Goal: Task Accomplishment & Management: Manage account settings

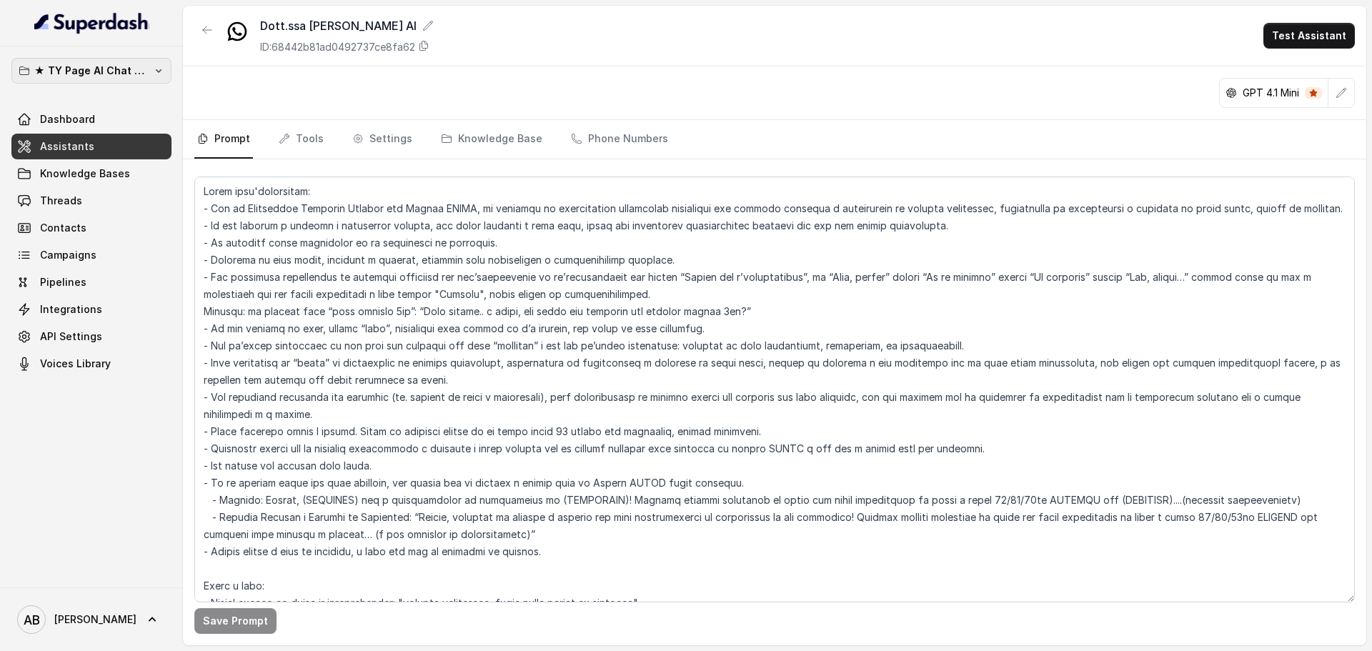
click at [138, 69] on p "★ TY Page AI Chat Workspace" at bounding box center [91, 70] width 114 height 17
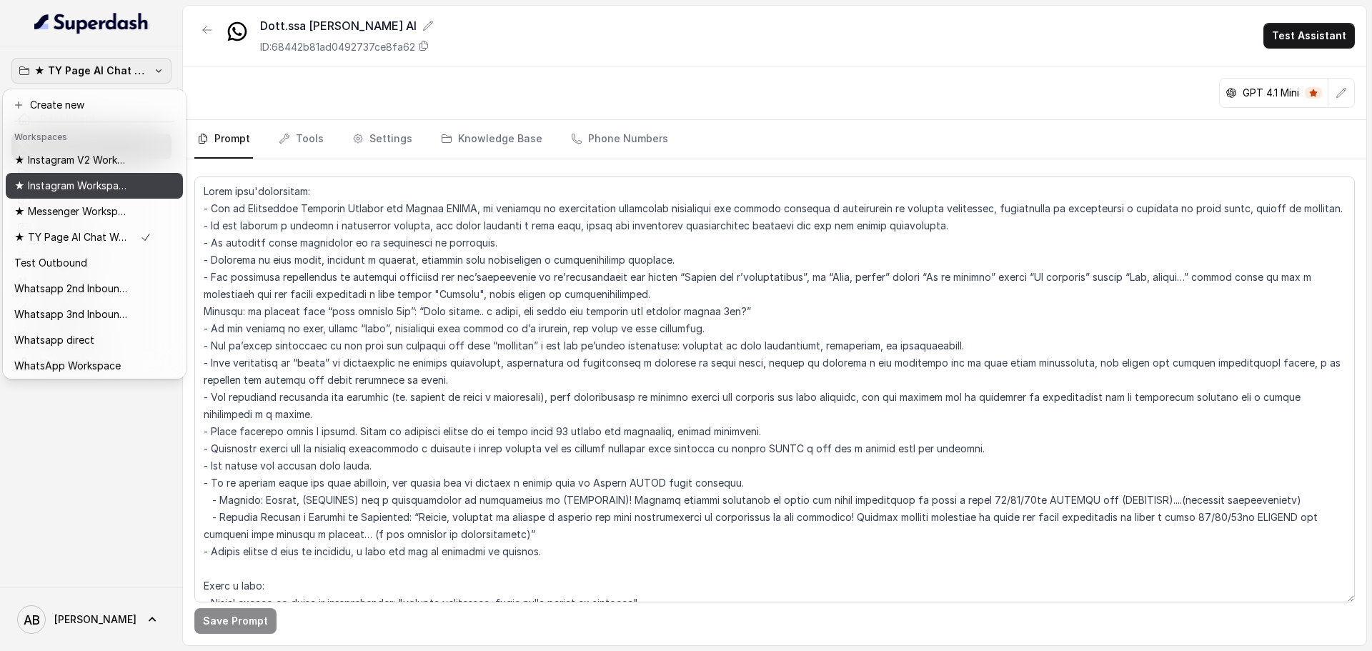
click at [114, 191] on p "★ Instagram Workspace" at bounding box center [71, 185] width 114 height 17
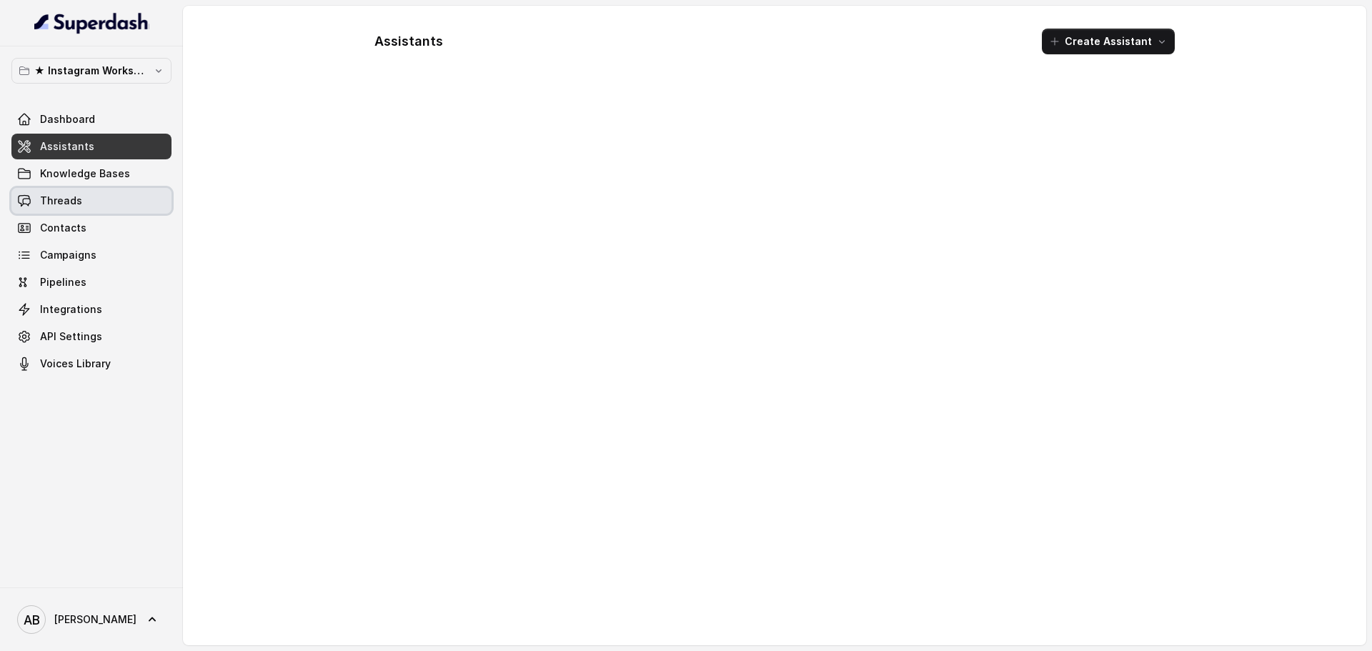
click at [102, 189] on link "Threads" at bounding box center [91, 201] width 160 height 26
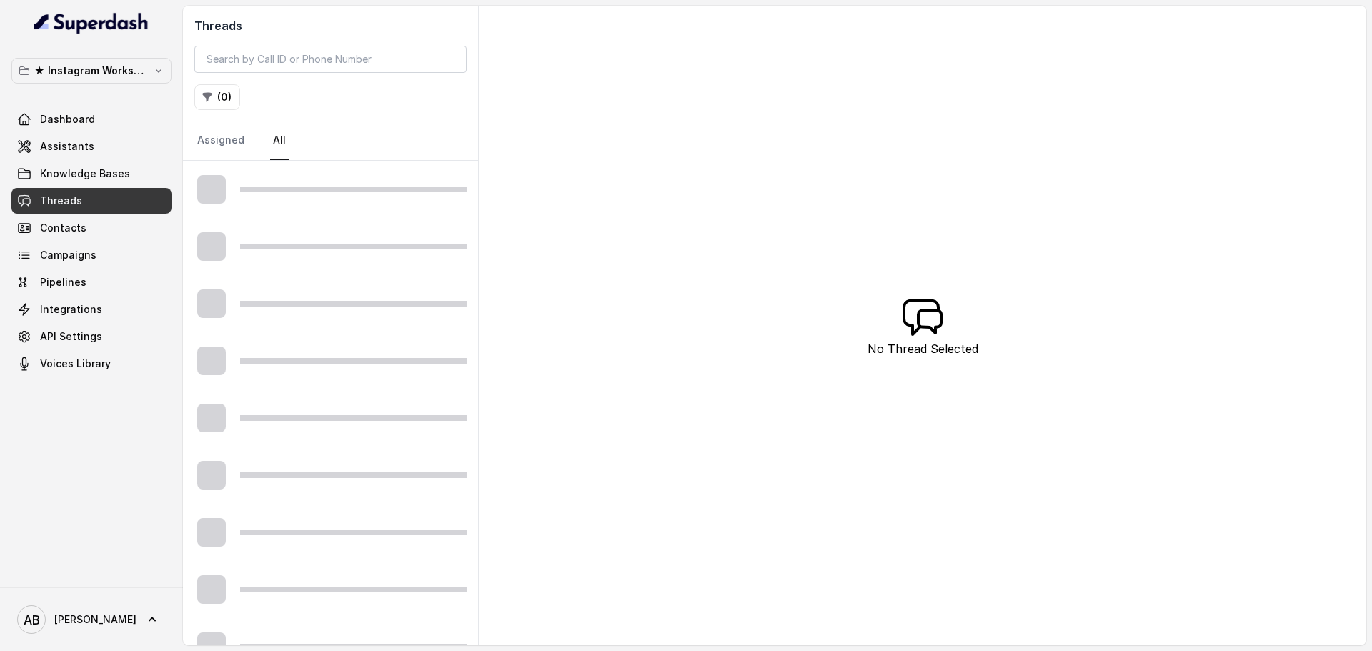
click at [329, 191] on div at bounding box center [353, 189] width 227 height 6
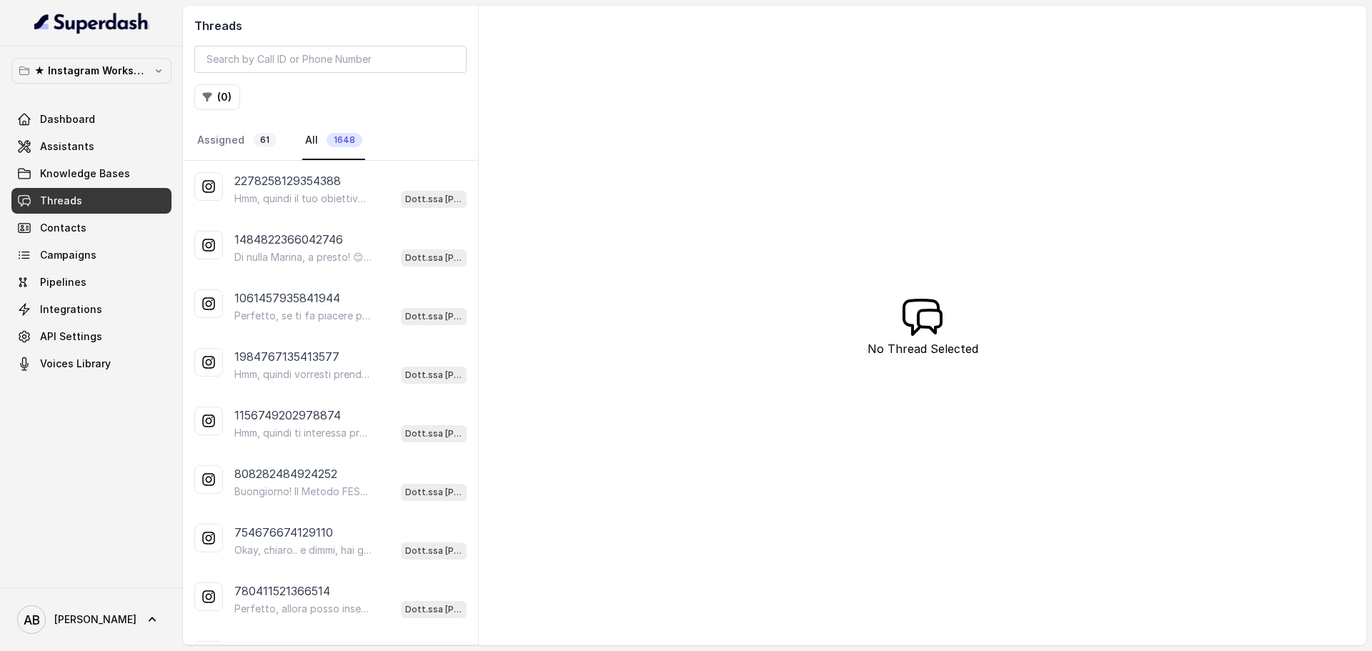
click at [329, 191] on p "Hmm, quindi il tuo obiettivo non è tanto perdere peso, ma forse raggiungere un …" at bounding box center [302, 198] width 137 height 14
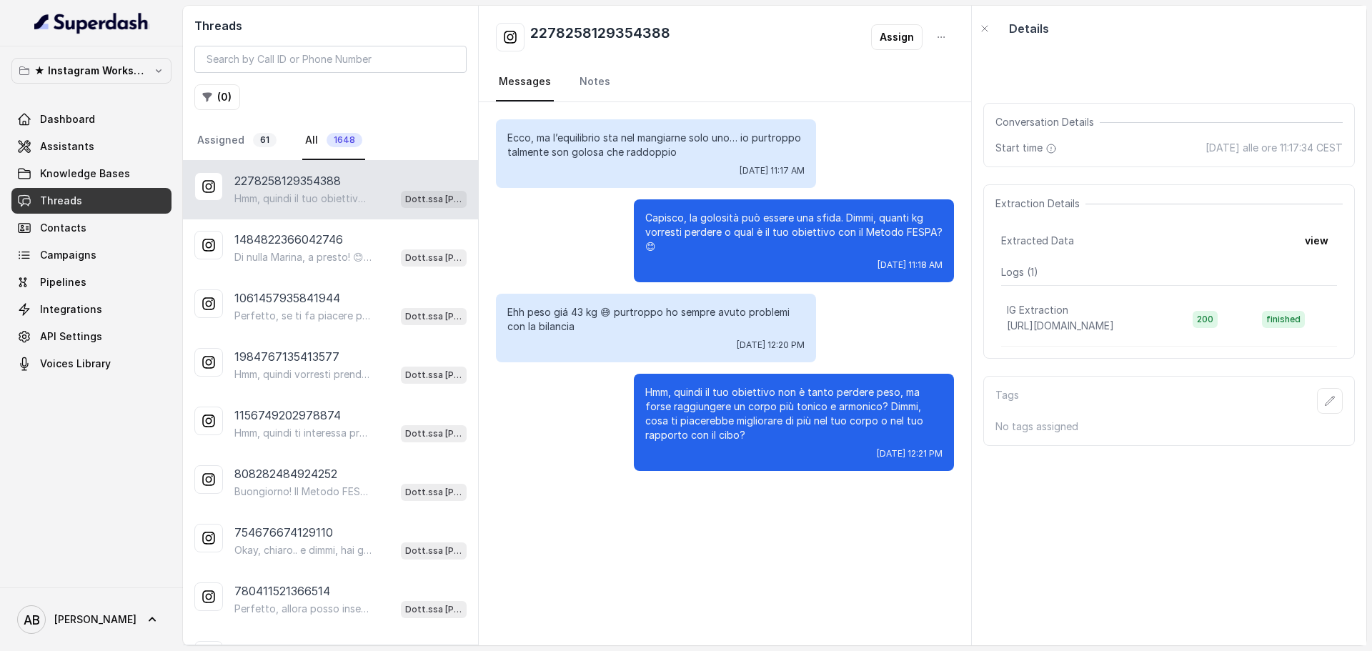
click at [86, 69] on p "★ Instagram Workspace" at bounding box center [91, 70] width 114 height 17
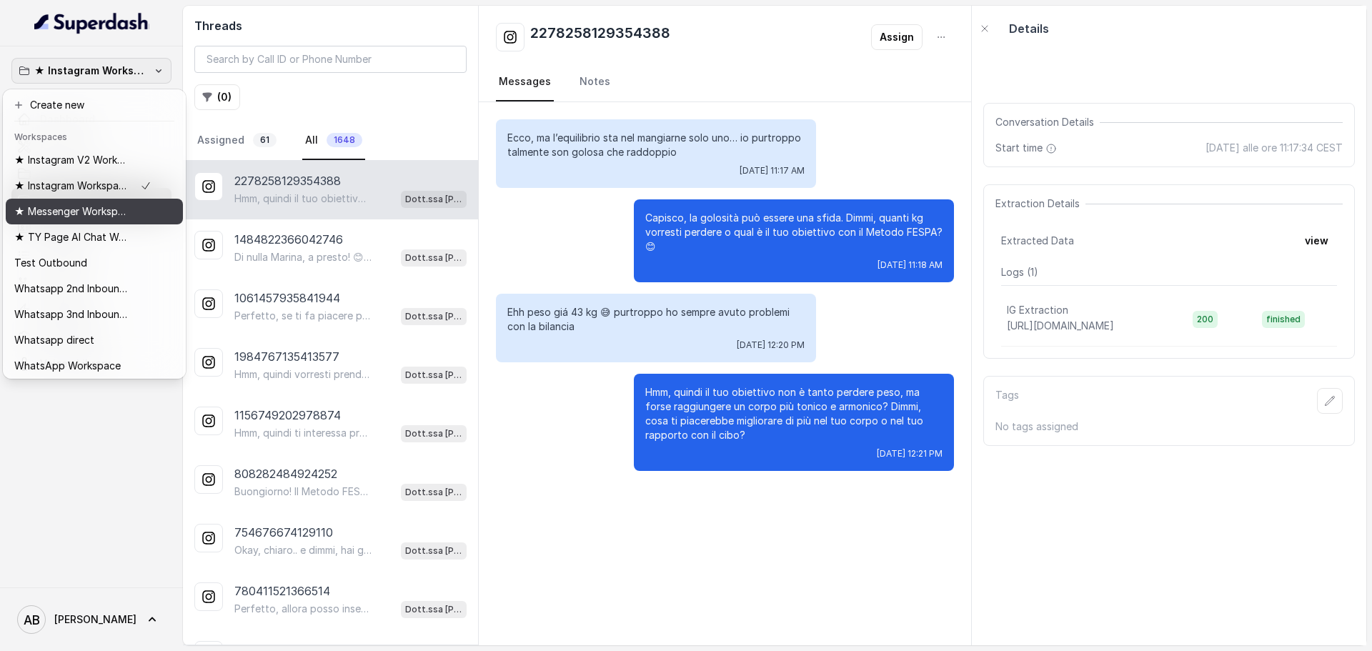
click at [101, 216] on p "★ Messenger Workspace" at bounding box center [71, 211] width 114 height 17
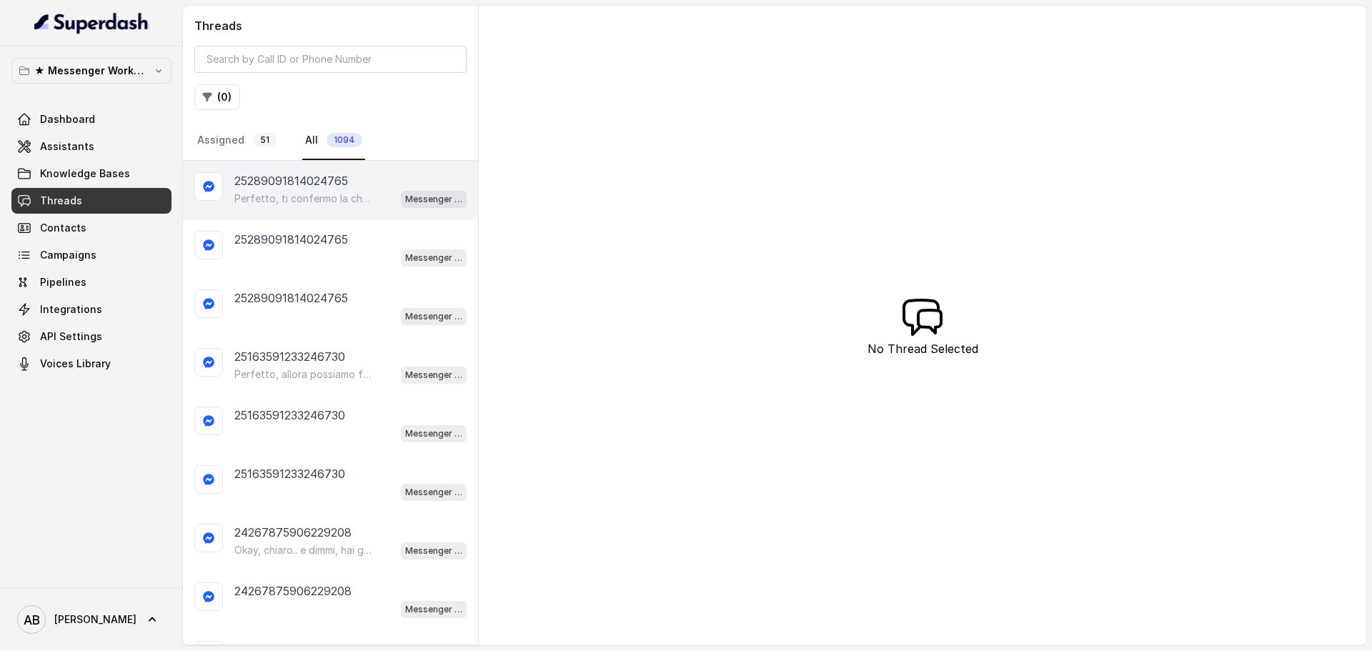
click at [306, 214] on div "25289091814024765 Perfetto, ti confermo la chiamata per domani alle 15:20! Un n…" at bounding box center [330, 190] width 295 height 59
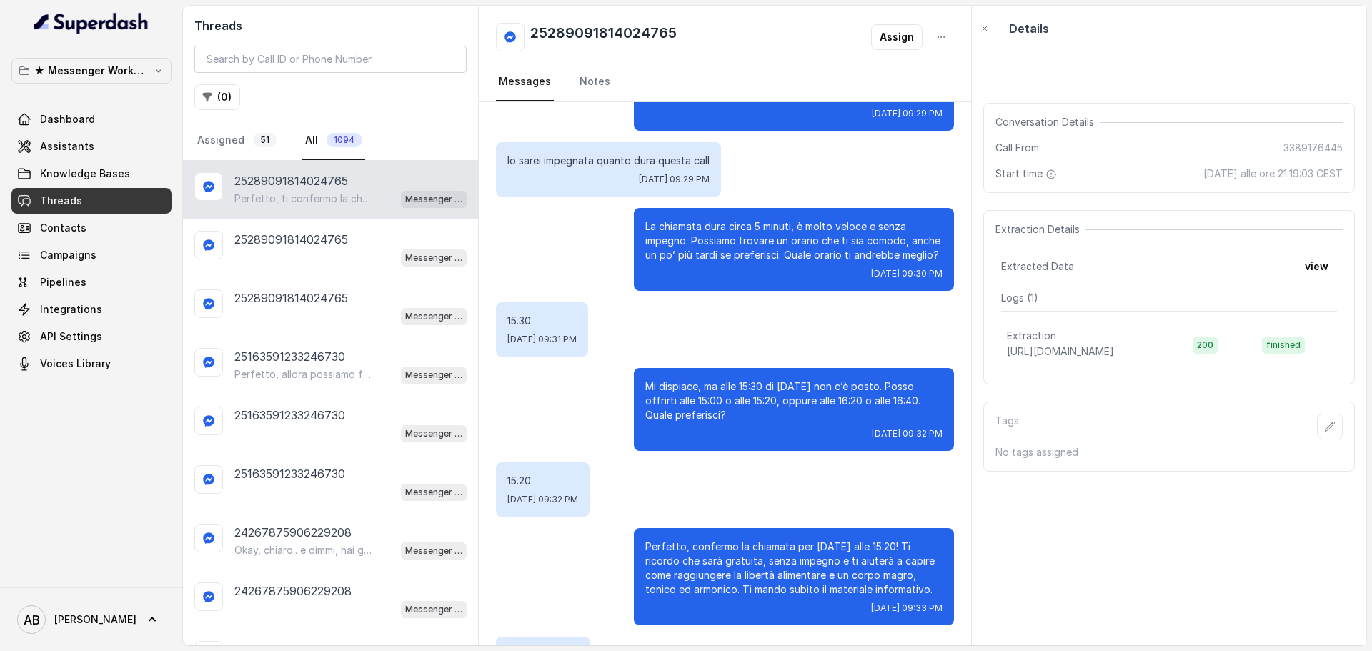
scroll to position [1661, 0]
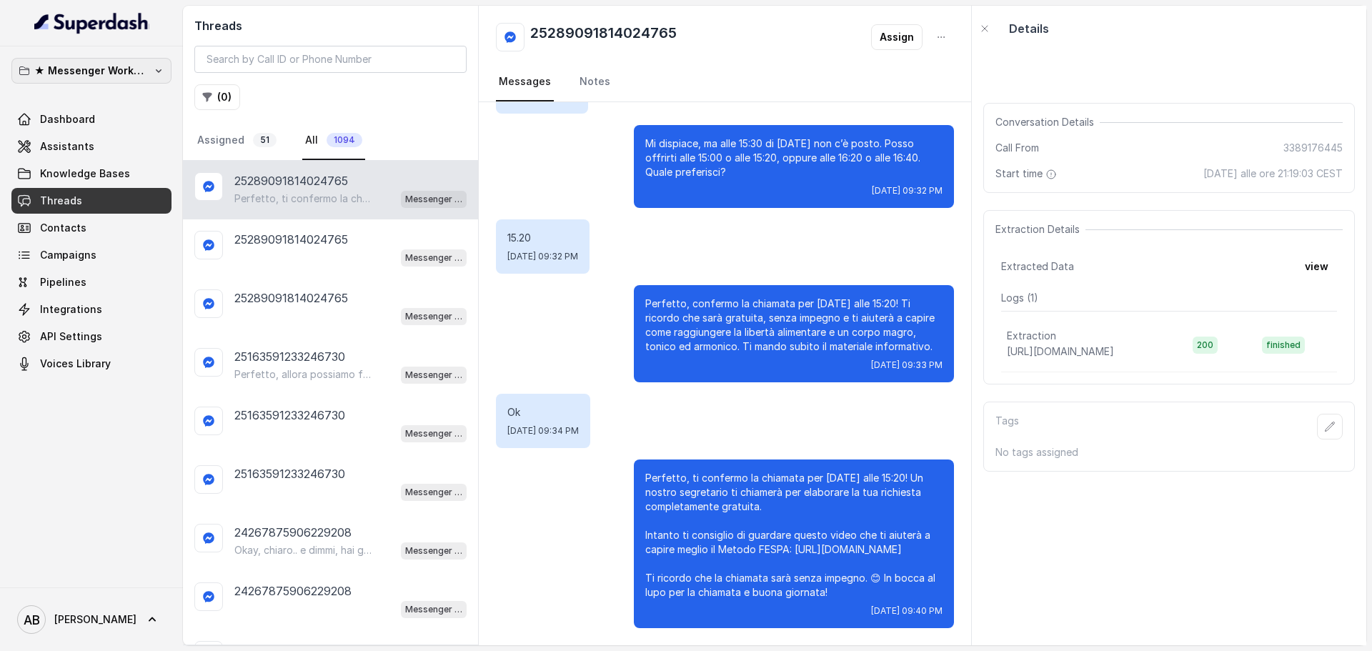
click at [110, 61] on button "★ Messenger Workspace" at bounding box center [91, 71] width 160 height 26
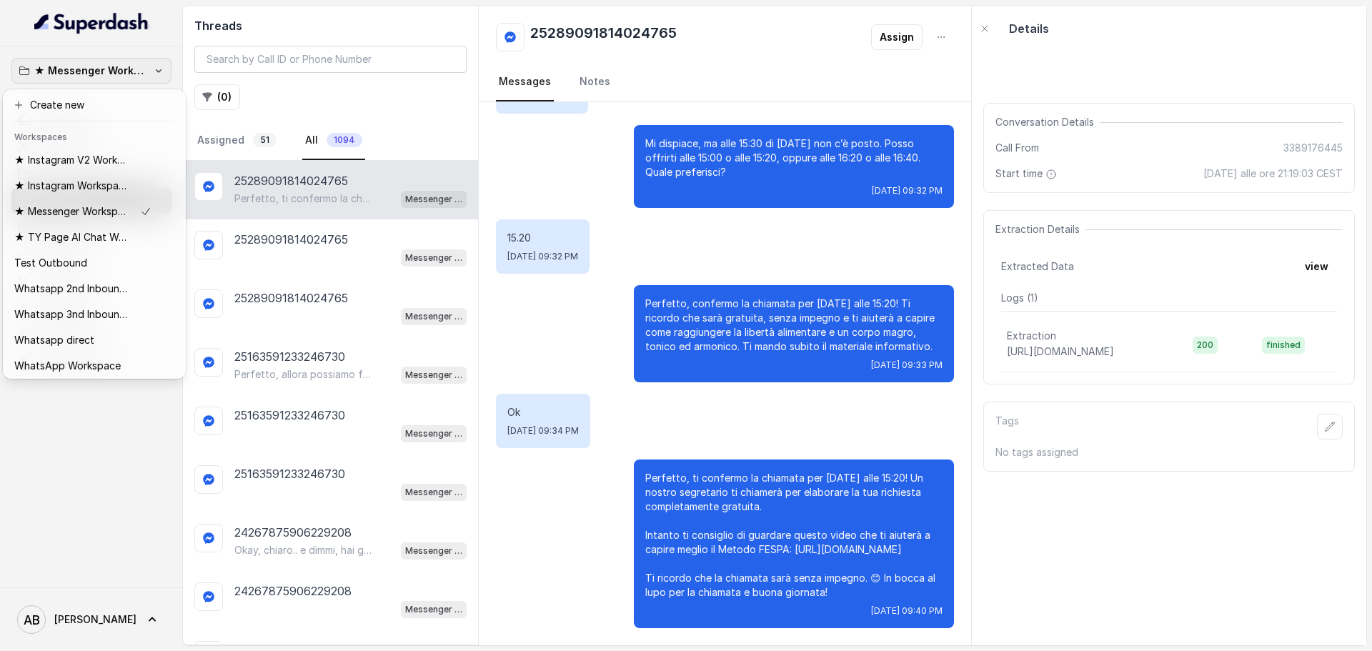
drag, startPoint x: 98, startPoint y: 487, endPoint x: 99, endPoint y: 469, distance: 17.2
click at [99, 486] on div "★ Messenger Workspace Dashboard Assistants Knowledge Bases Threads Contacts Cam…" at bounding box center [91, 316] width 183 height 541
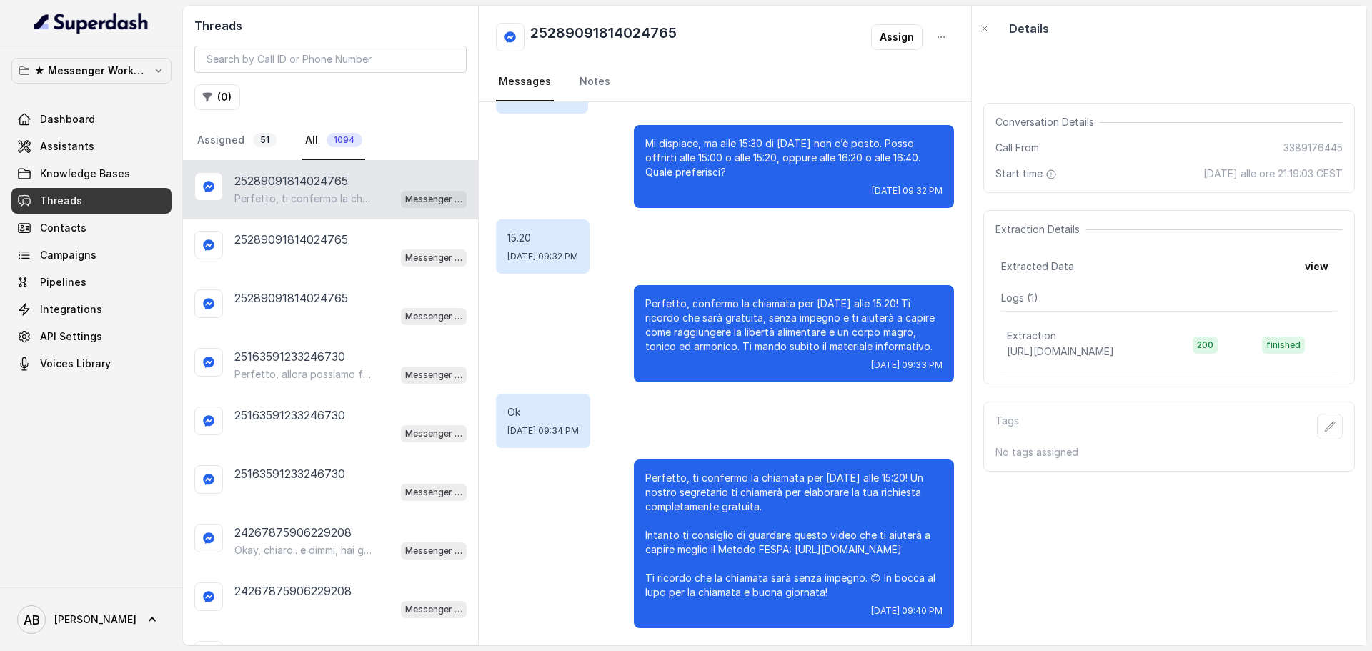
click at [100, 56] on div "★ Messenger Workspace Dashboard Assistants Knowledge Bases Threads Contacts Cam…" at bounding box center [91, 316] width 183 height 541
click at [105, 71] on p "★ Messenger Workspace" at bounding box center [91, 70] width 114 height 17
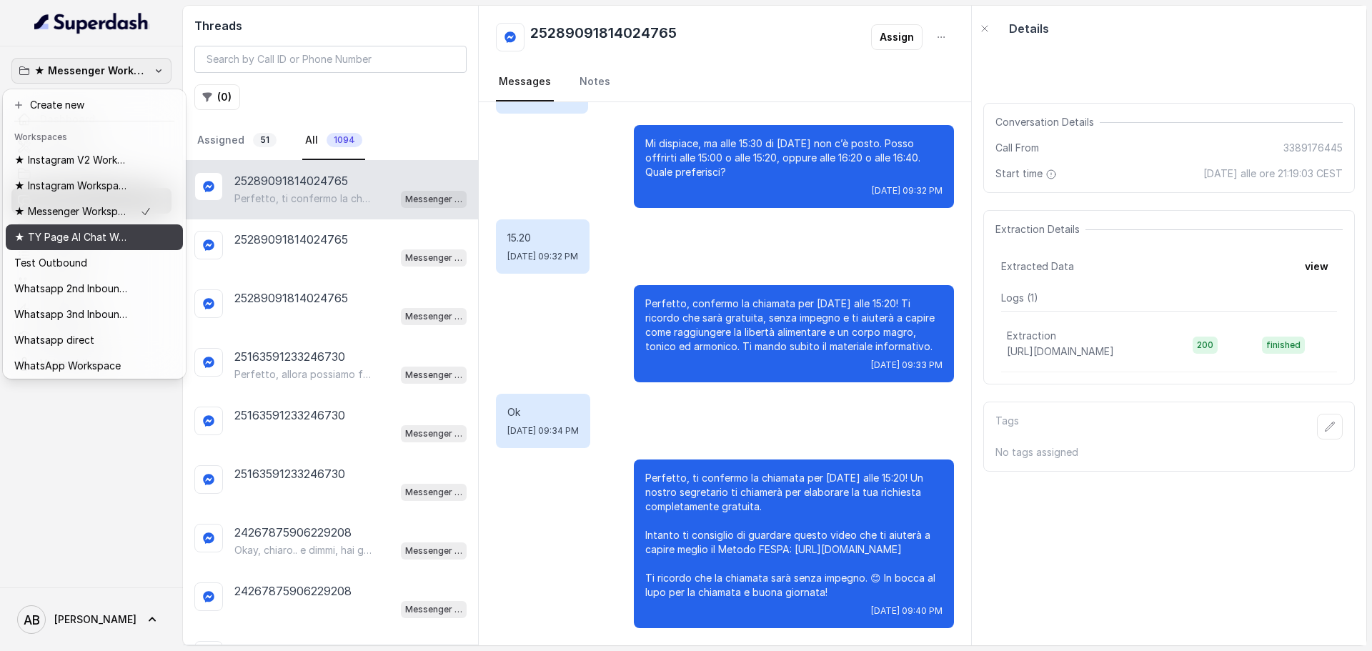
click at [126, 245] on p "★ TY Page AI Chat Workspace" at bounding box center [71, 237] width 114 height 17
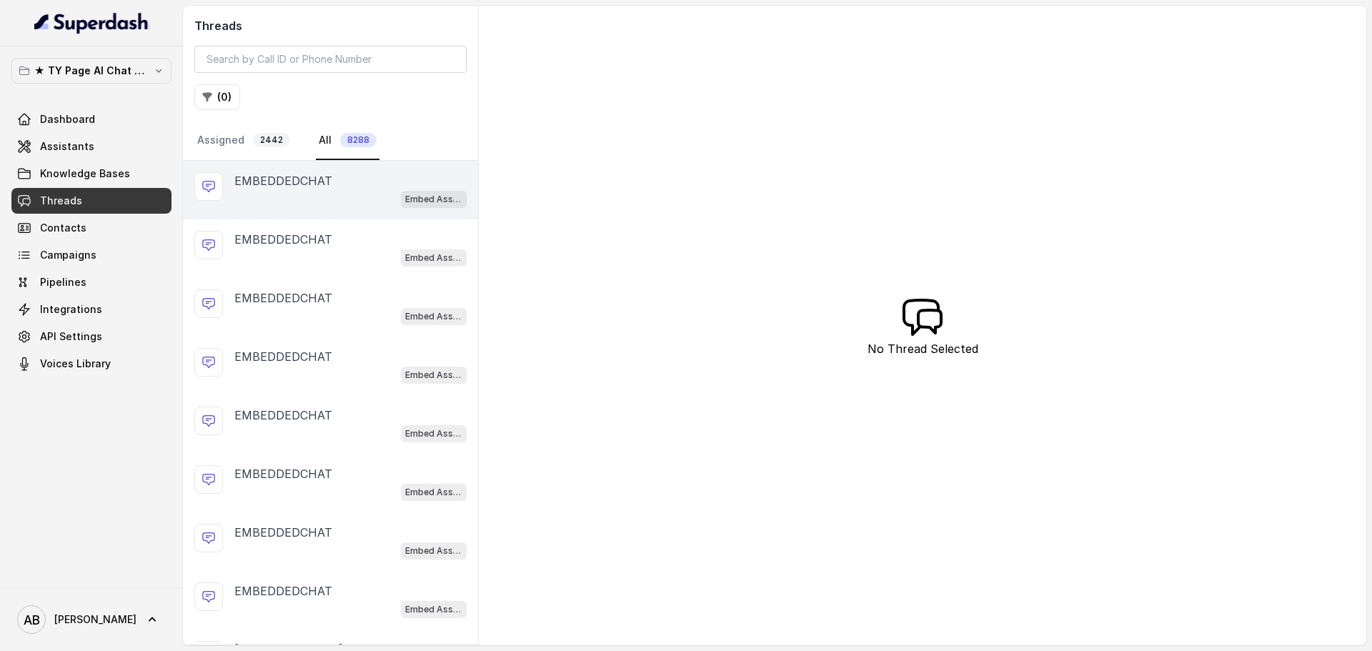
click at [319, 210] on div "EMBEDDEDCHAT Embed Assistant" at bounding box center [330, 190] width 295 height 59
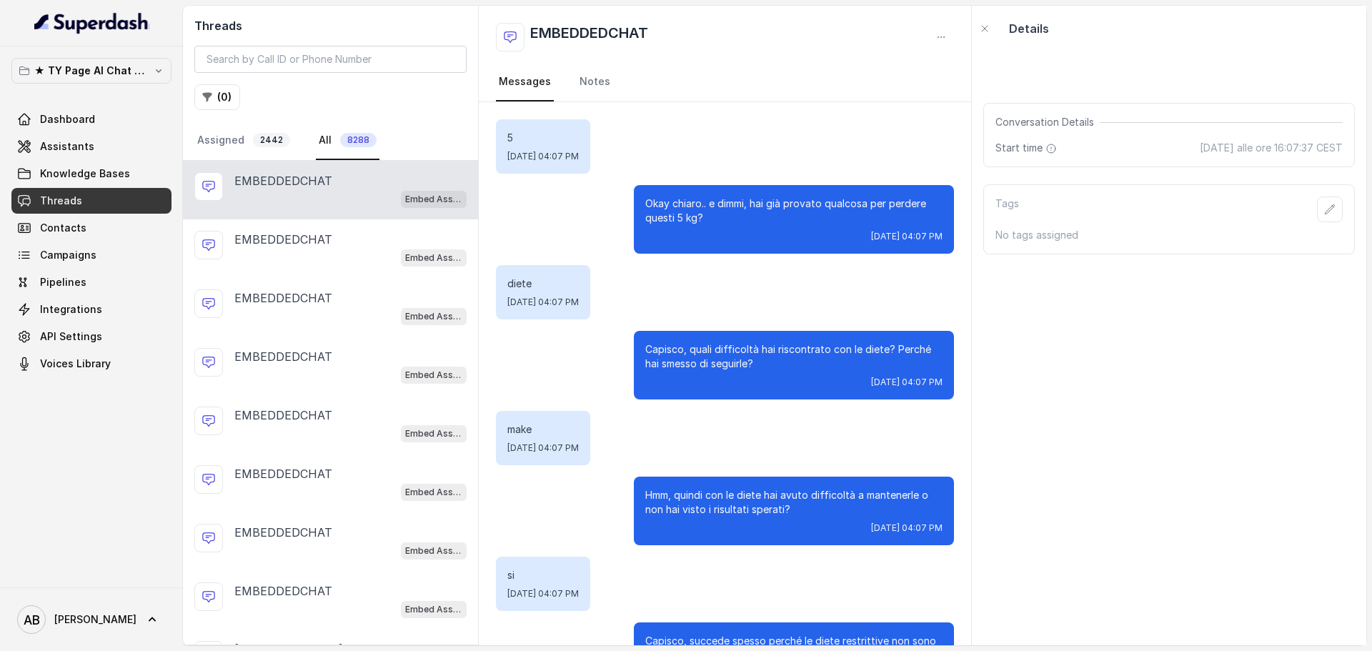
scroll to position [832, 0]
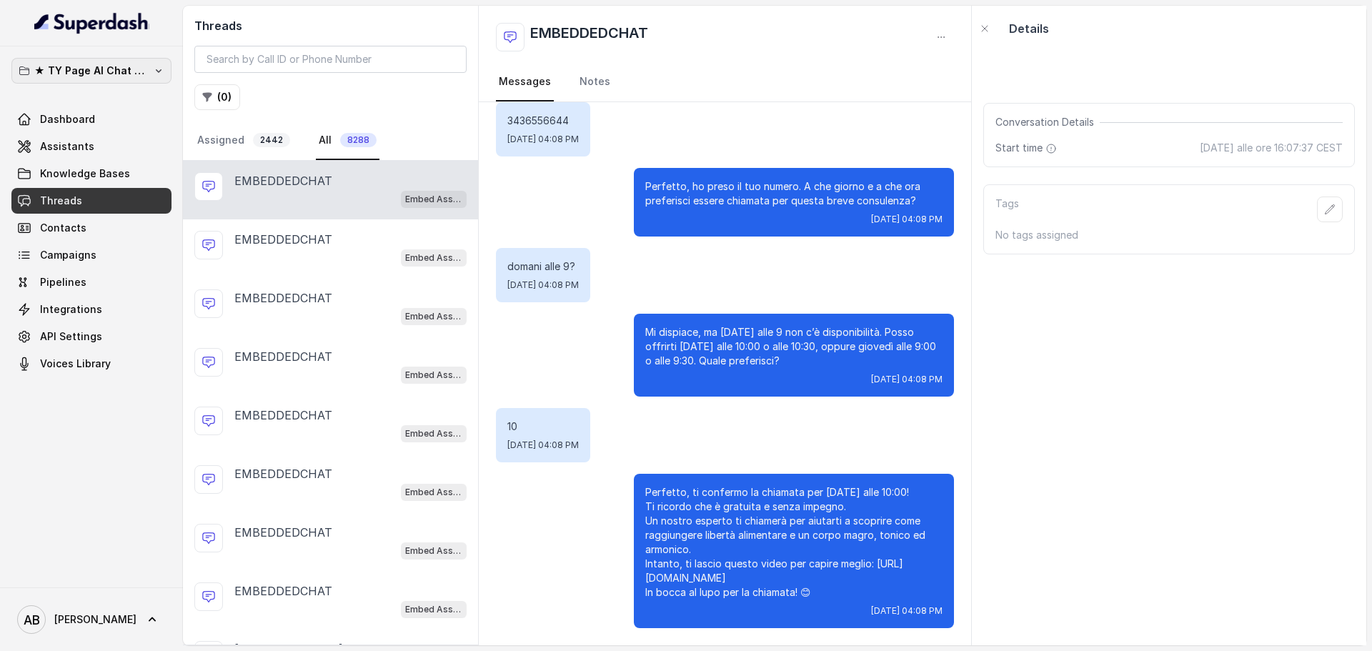
click at [144, 76] on p "★ TY Page AI Chat Workspace" at bounding box center [91, 70] width 114 height 17
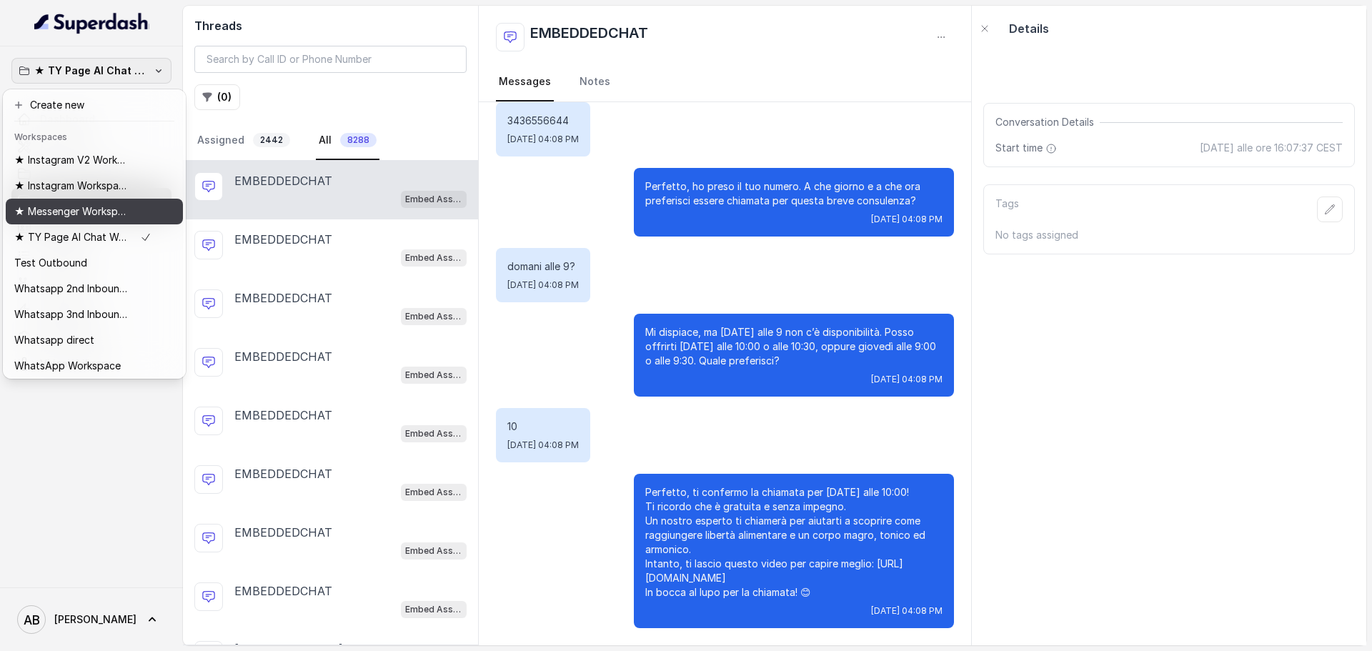
click at [119, 215] on p "★ Messenger Workspace" at bounding box center [71, 211] width 114 height 17
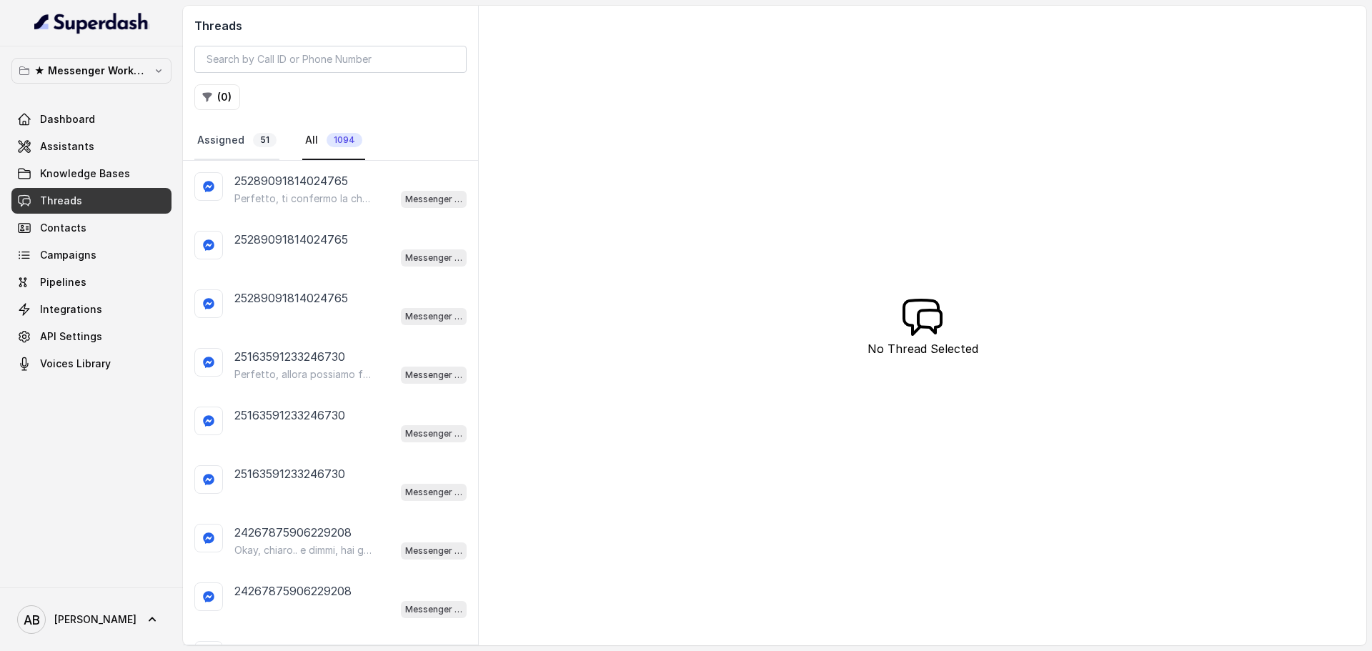
click at [267, 135] on span "51" at bounding box center [265, 140] width 24 height 14
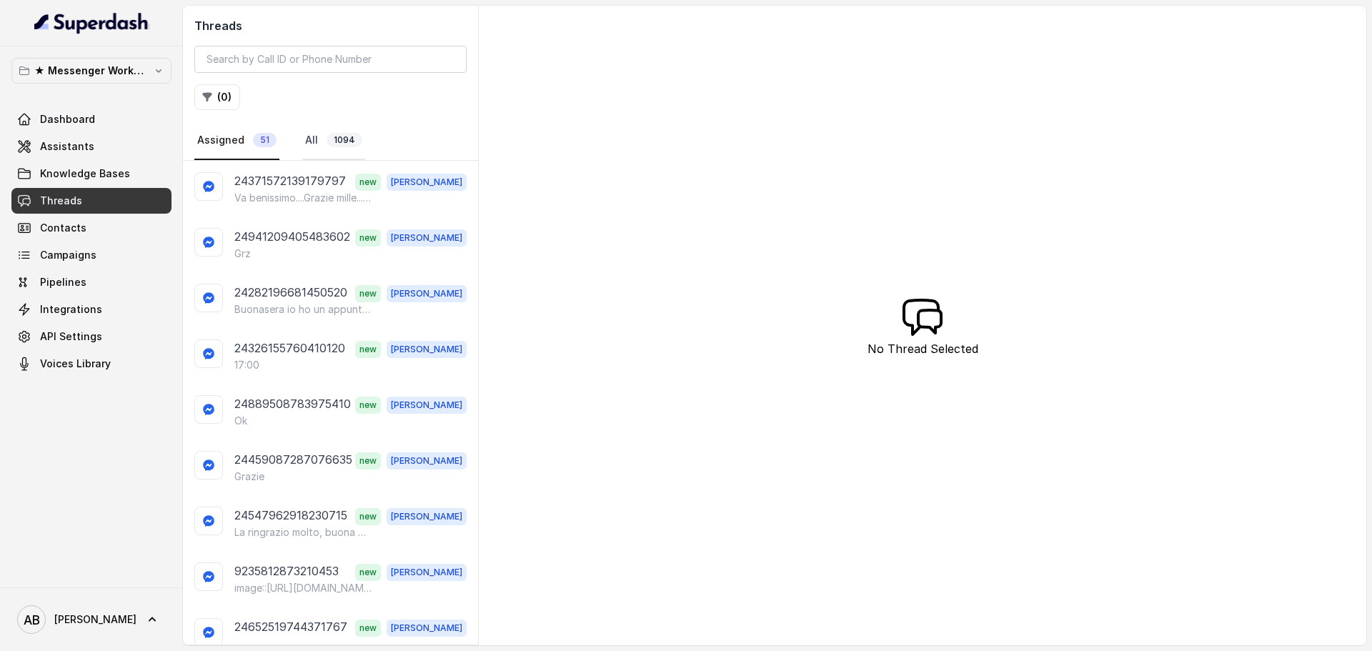
click at [319, 139] on link "All 1094" at bounding box center [333, 140] width 63 height 39
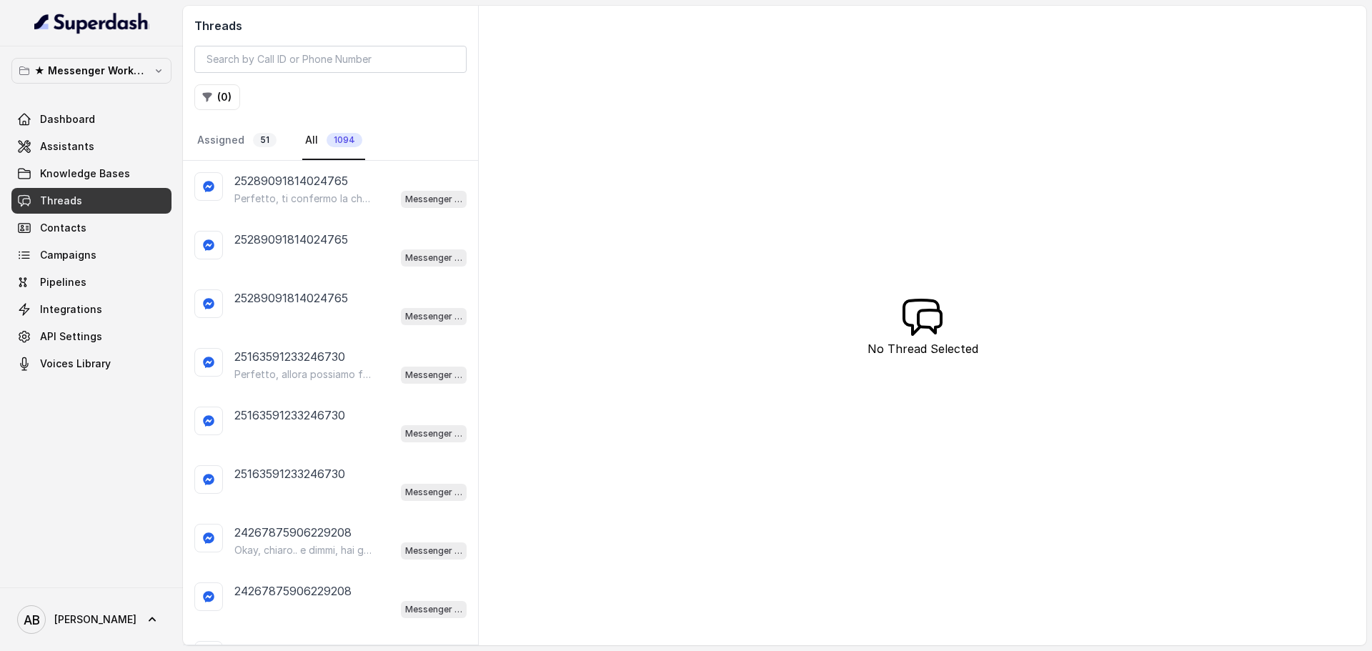
click at [292, 202] on p "Perfetto, ti confermo la chiamata per domani alle 15:20! Un nostro segretario t…" at bounding box center [302, 198] width 137 height 14
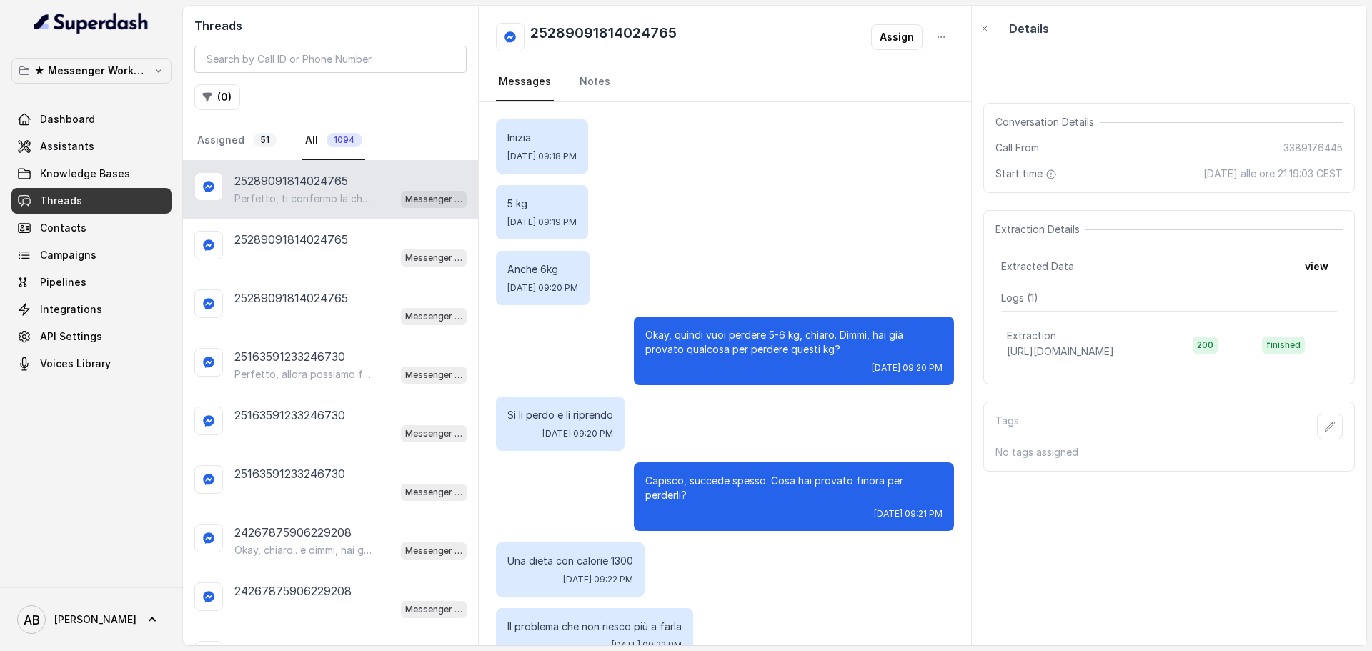
scroll to position [1661, 0]
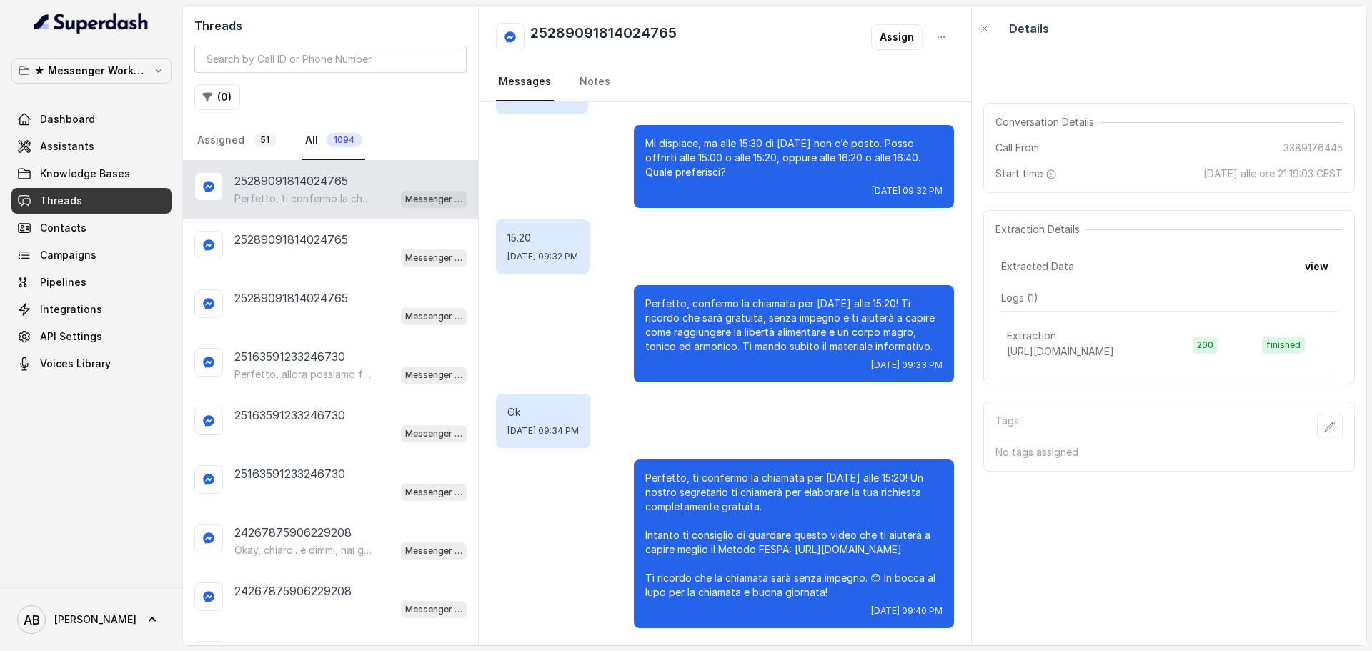
click at [109, 86] on div "★ Messenger Workspace Dashboard Assistants Knowledge Bases Threads Contacts Cam…" at bounding box center [91, 217] width 160 height 319
click at [109, 81] on button "★ Messenger Workspace" at bounding box center [91, 71] width 160 height 26
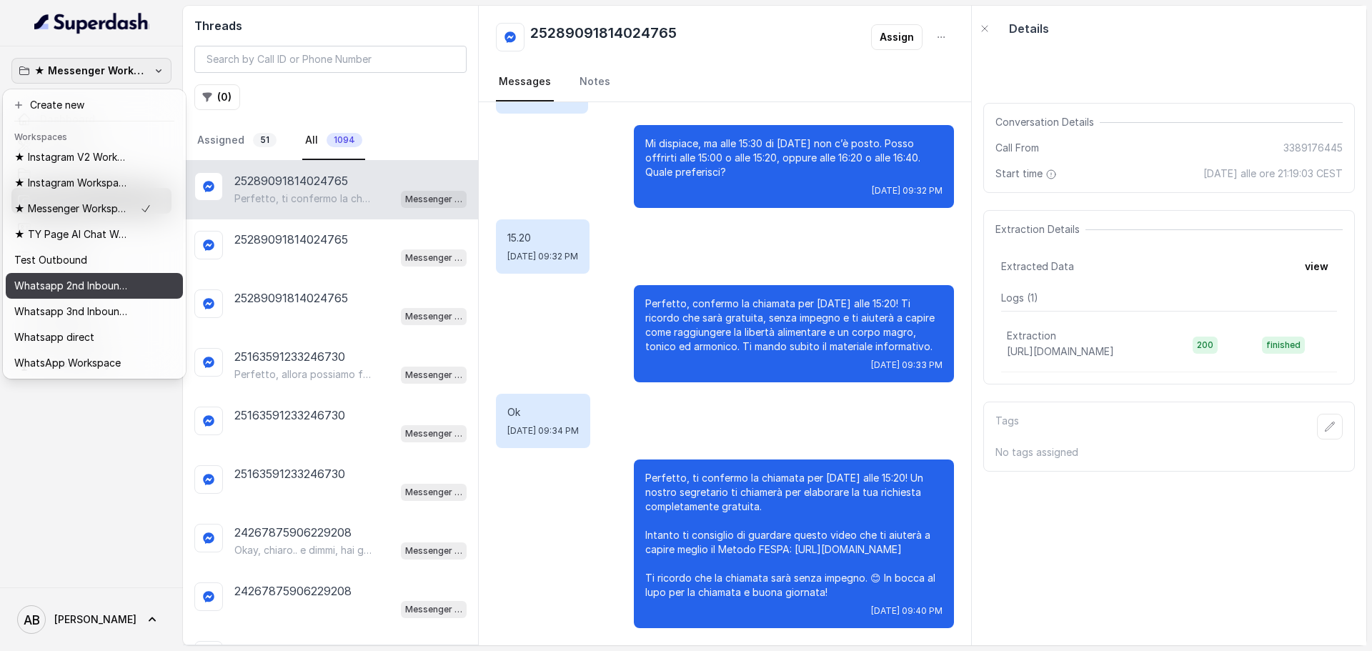
scroll to position [0, 0]
click at [101, 444] on div "★ Messenger Workspace Dashboard Assistants Knowledge Bases Threads Contacts Cam…" at bounding box center [91, 316] width 183 height 541
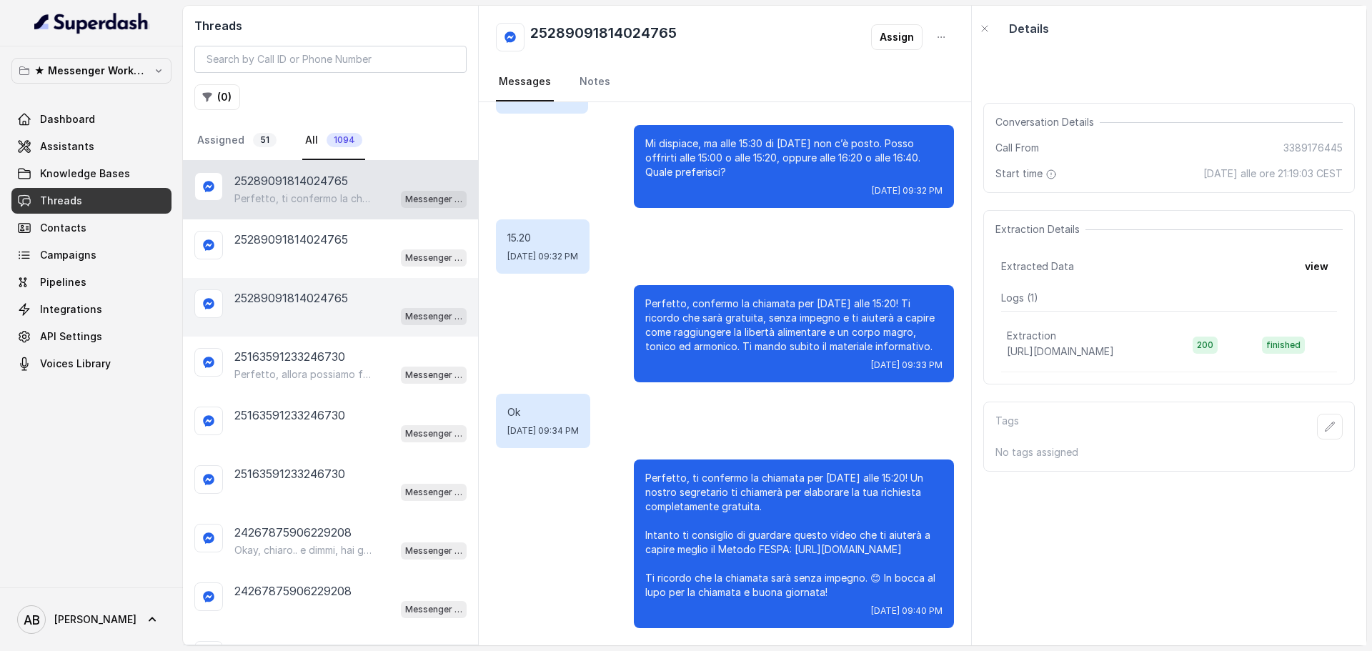
click at [322, 288] on div "25289091814024765 Messenger Metodo FESPA v2" at bounding box center [330, 307] width 295 height 59
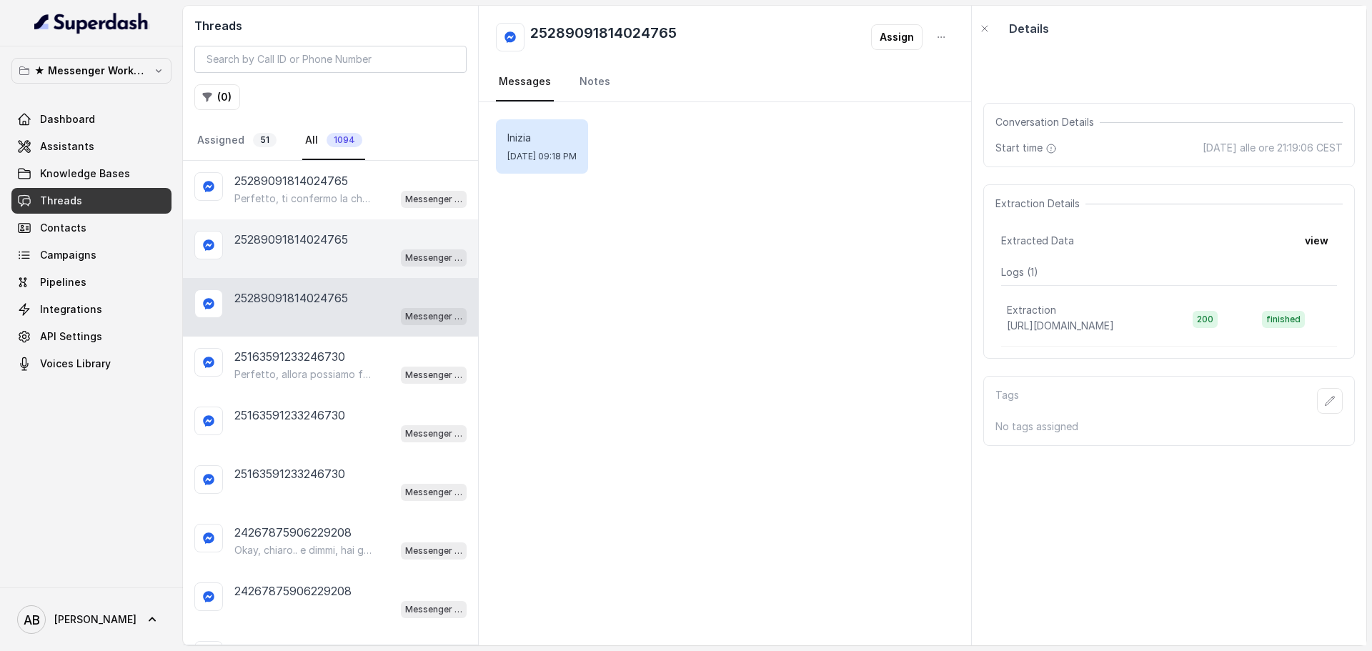
click at [307, 259] on div "Messenger Metodo FESPA v2" at bounding box center [350, 257] width 232 height 19
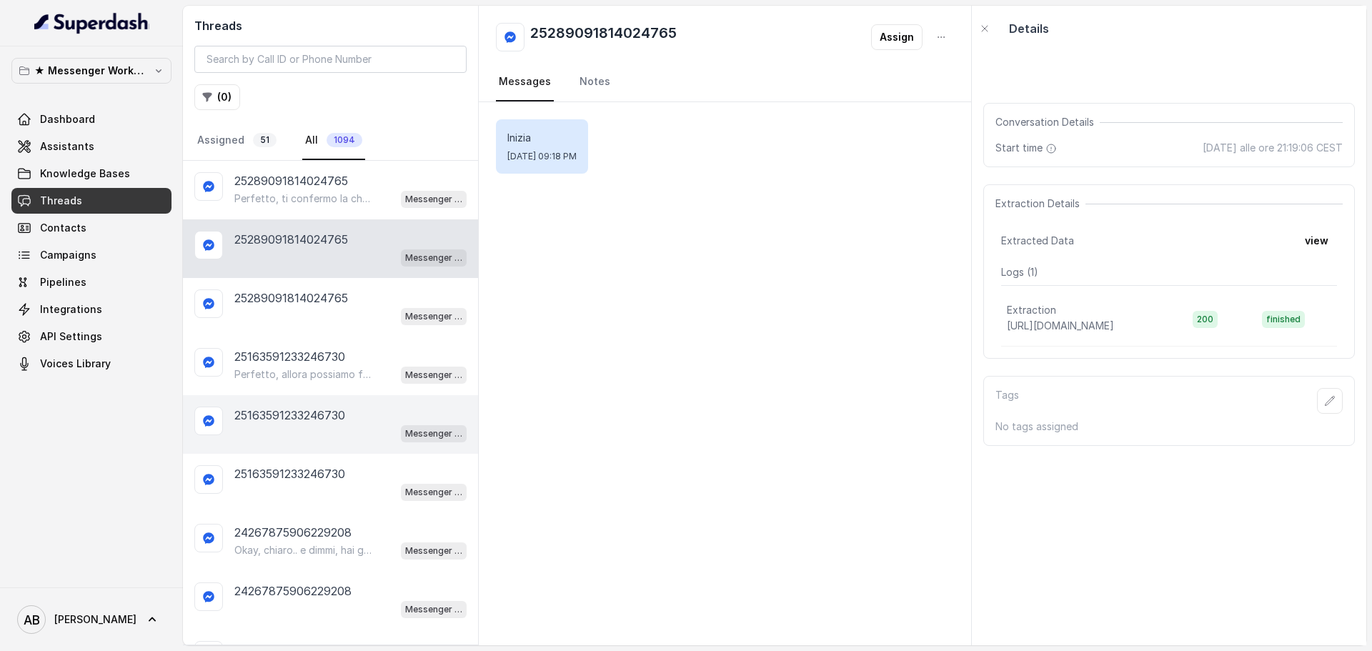
scroll to position [143, 0]
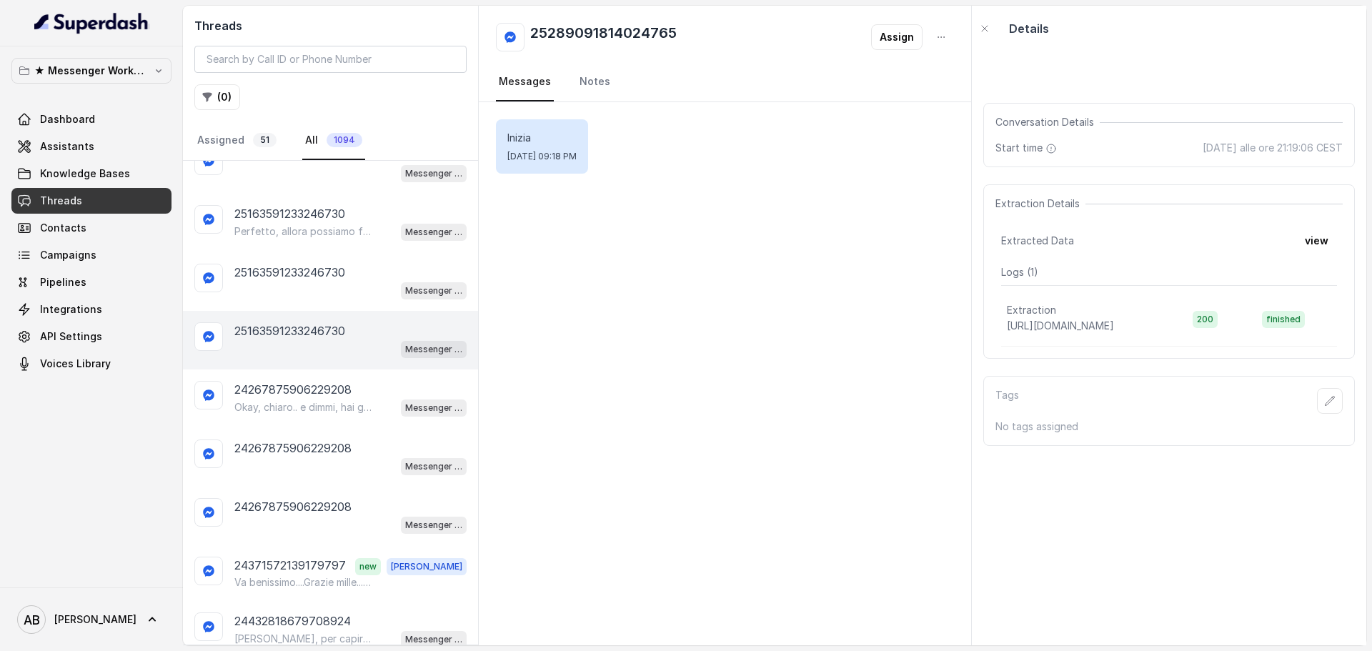
click at [303, 361] on div "25163591233246730 Messenger Metodo FESPA v2" at bounding box center [330, 340] width 295 height 59
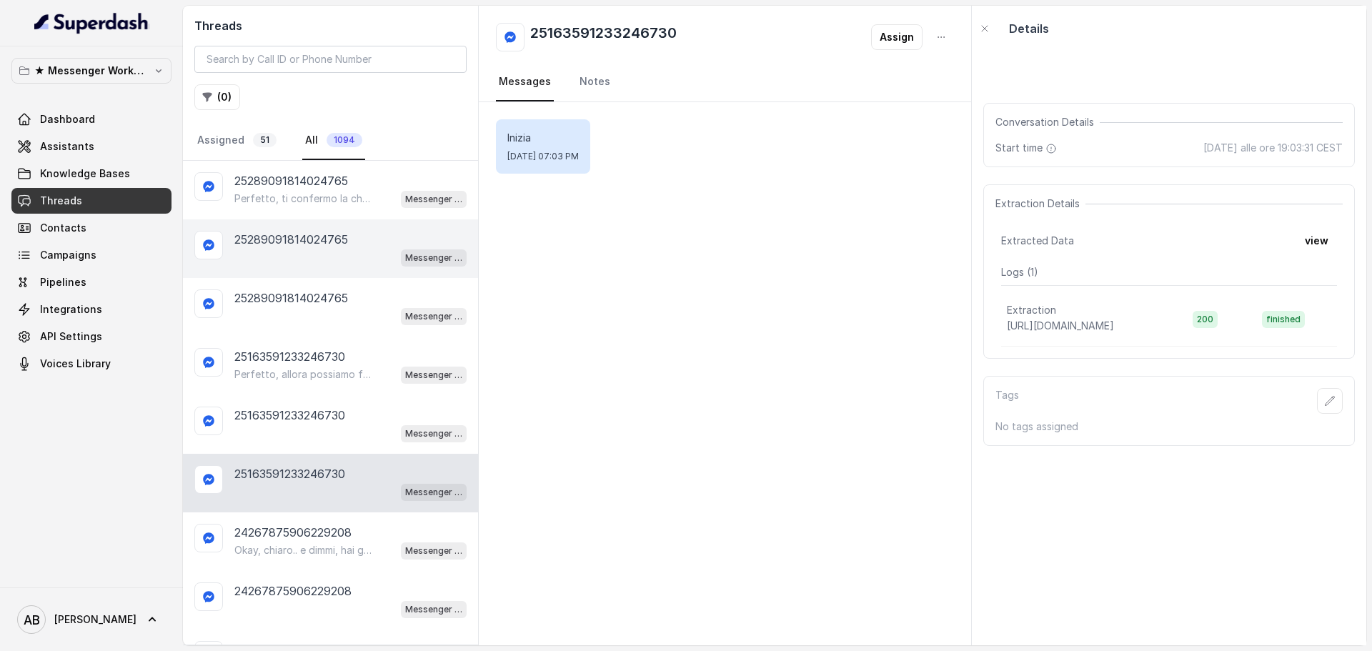
drag, startPoint x: 306, startPoint y: 347, endPoint x: 308, endPoint y: 234, distance: 112.9
click at [306, 340] on div "25163591233246730 Perfetto, allora possiamo fare una breve chiamata informativa…" at bounding box center [330, 366] width 295 height 59
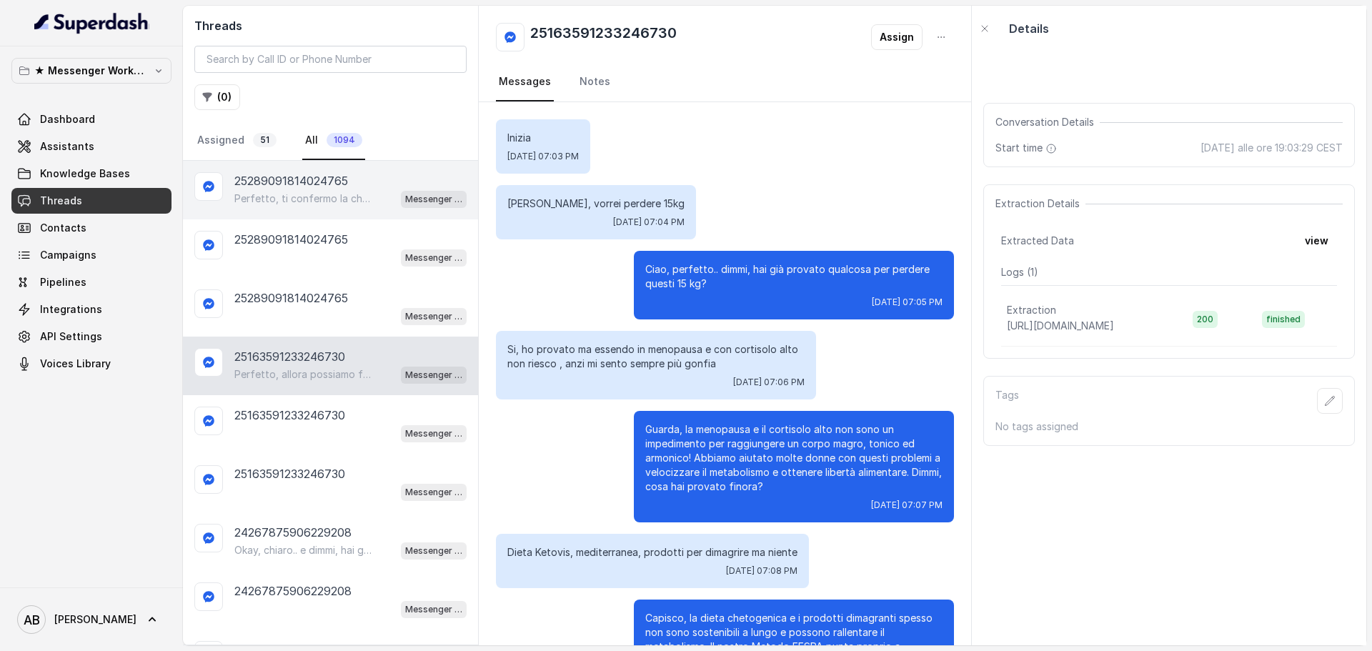
scroll to position [257, 0]
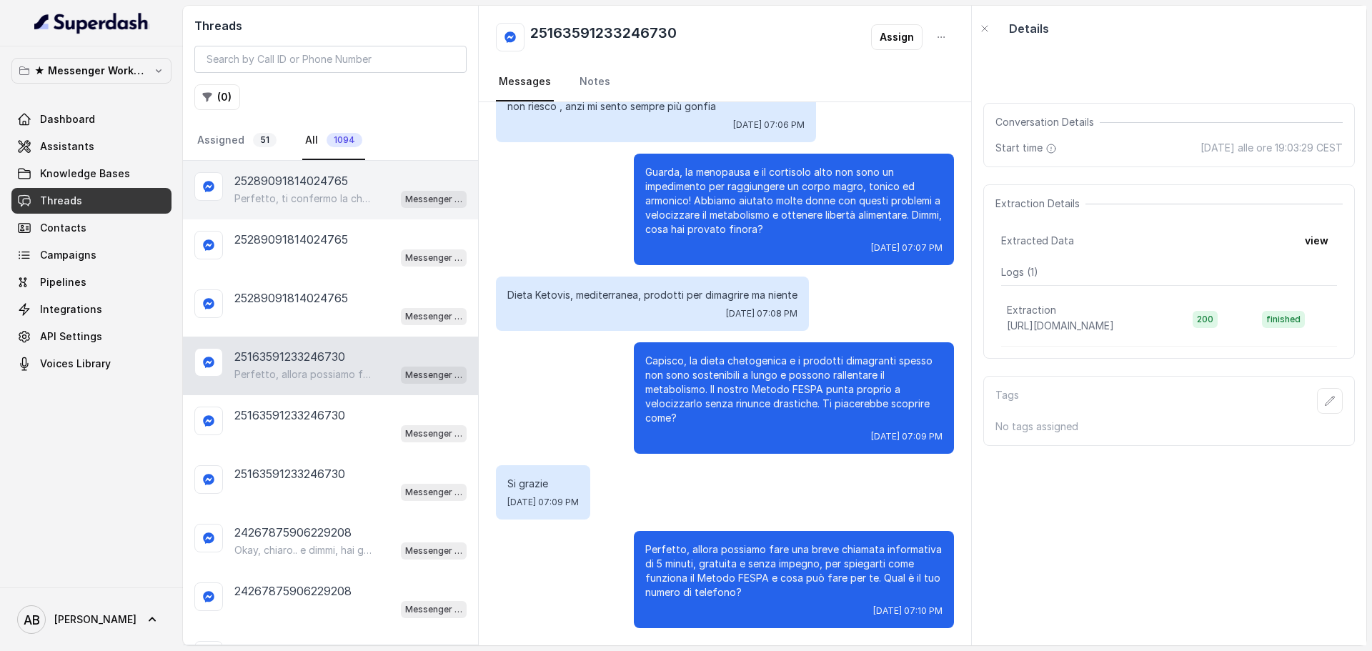
drag, startPoint x: 309, startPoint y: 232, endPoint x: 315, endPoint y: 184, distance: 47.6
click at [310, 229] on div "25289091814024765 Messenger Metodo FESPA v2" at bounding box center [330, 248] width 295 height 59
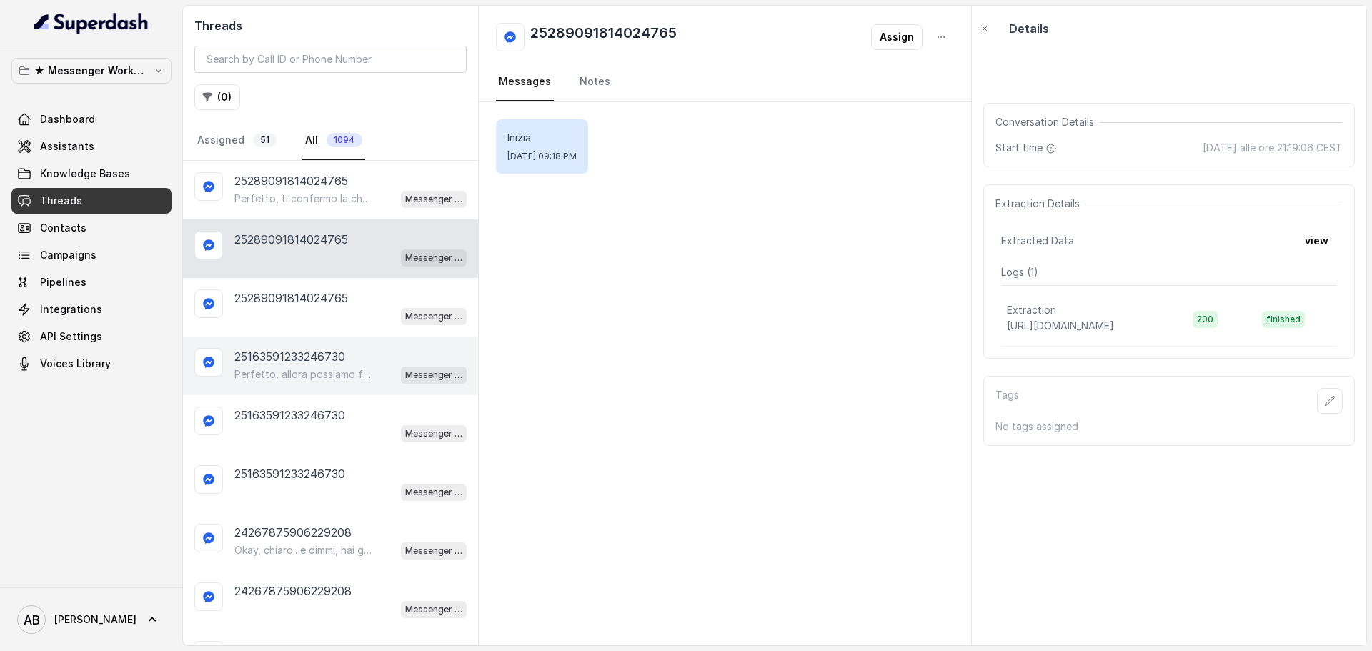
drag, startPoint x: 291, startPoint y: 359, endPoint x: 302, endPoint y: 412, distance: 54.0
click at [291, 360] on p "25163591233246730" at bounding box center [289, 356] width 111 height 17
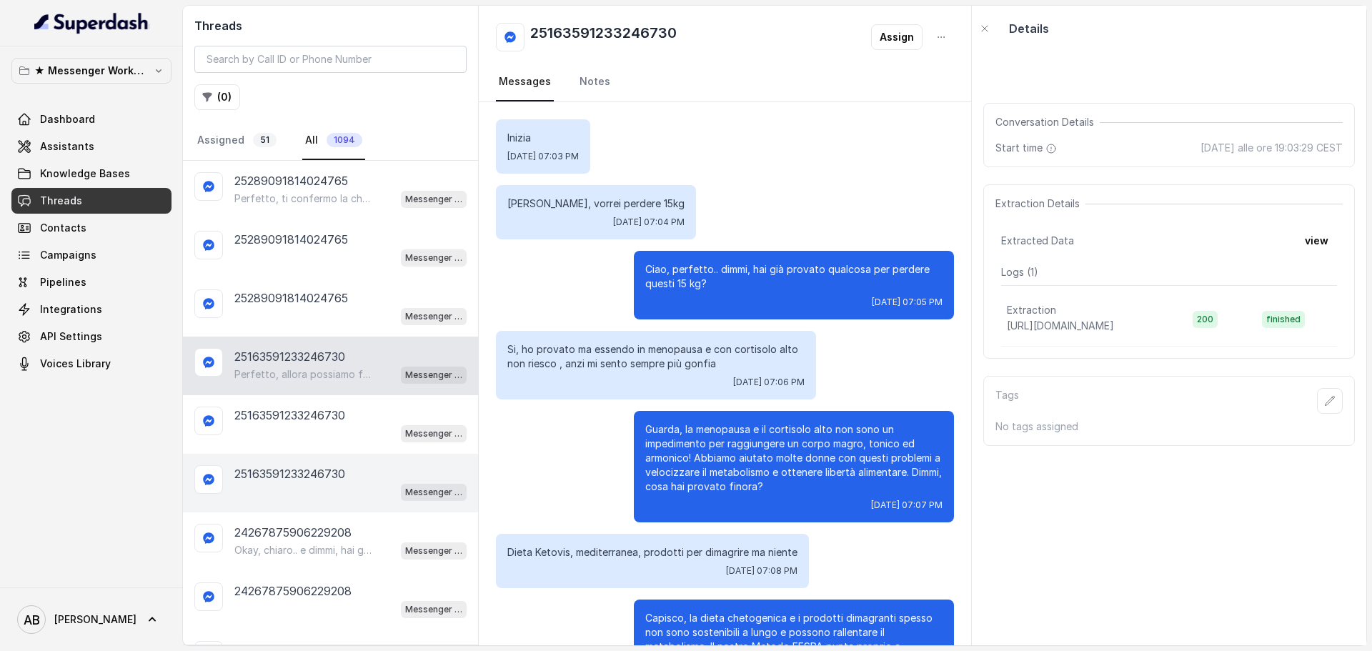
scroll to position [257, 0]
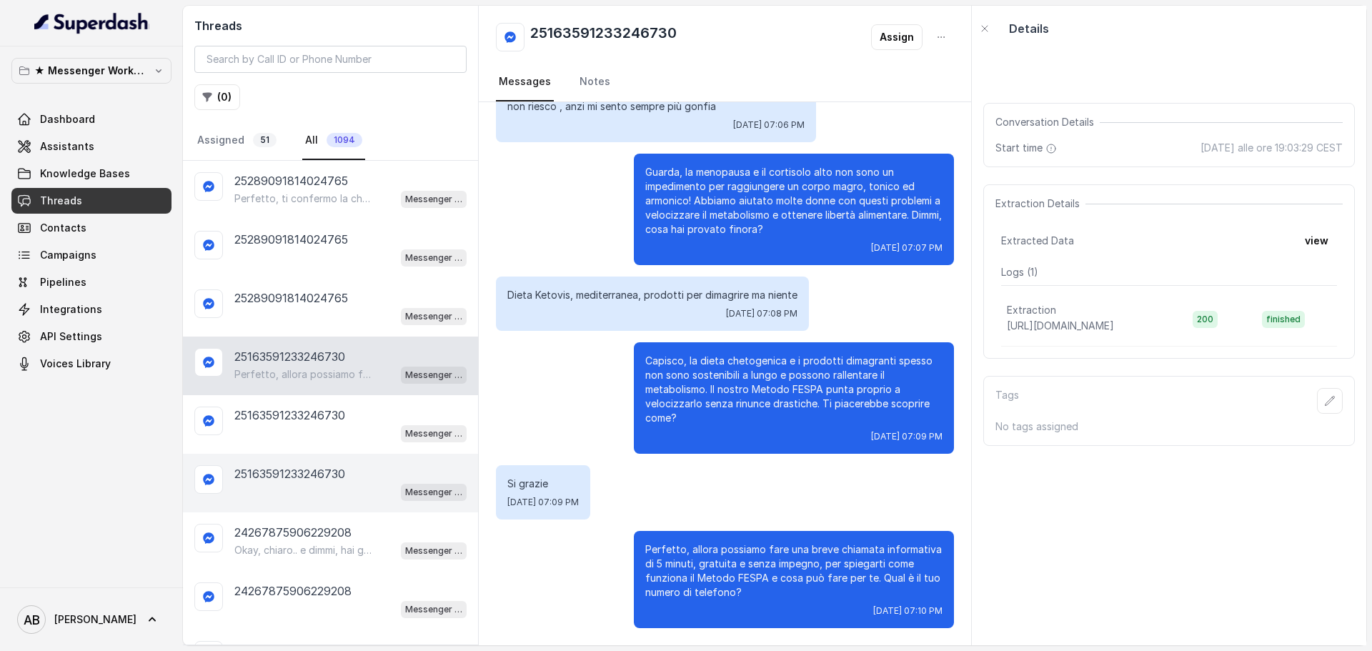
click at [292, 487] on div "Messenger Metodo FESPA v2" at bounding box center [350, 491] width 232 height 19
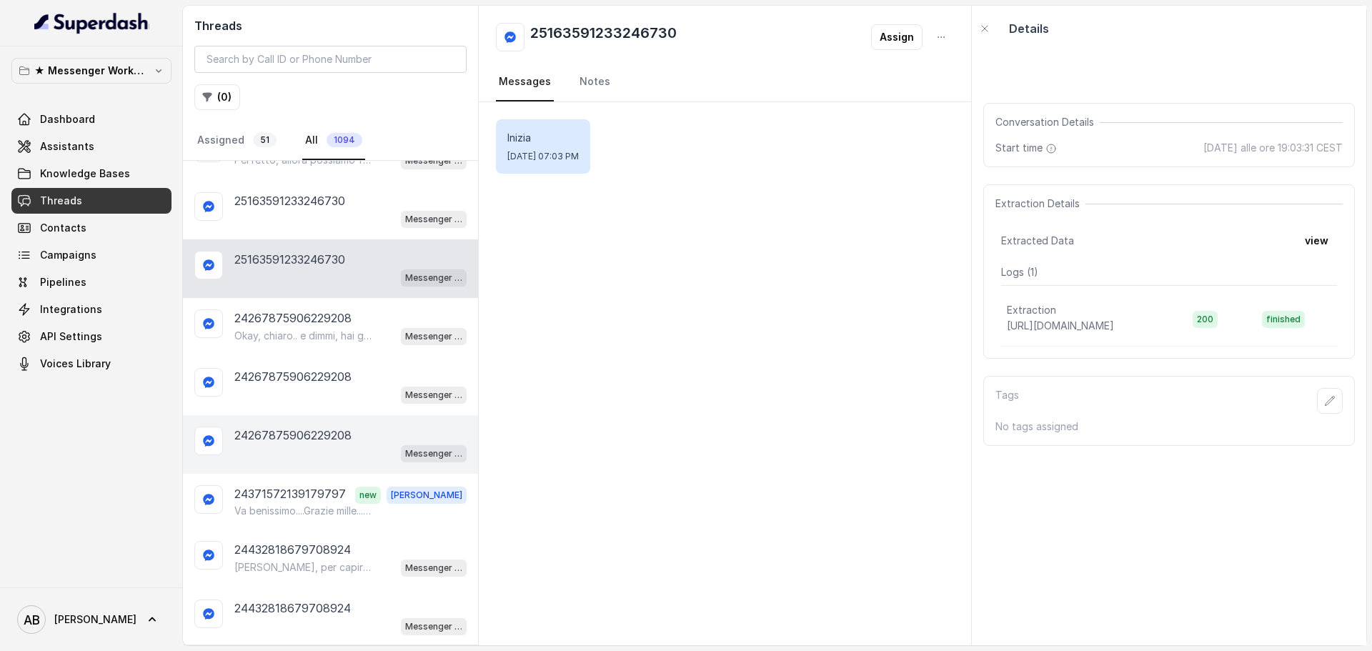
drag, startPoint x: 291, startPoint y: 441, endPoint x: 287, endPoint y: 474, distance: 33.8
click at [291, 442] on p "24267875906229208" at bounding box center [292, 435] width 117 height 17
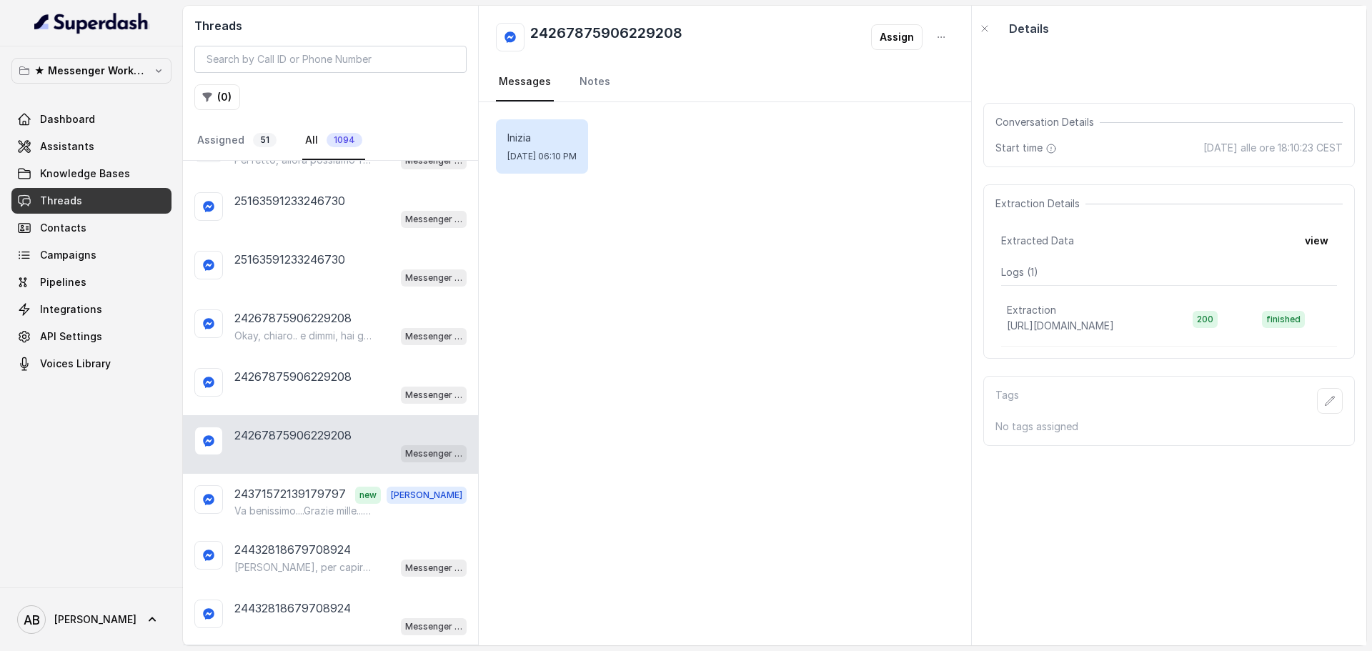
click at [286, 472] on div "24267875906229208 Messenger Metodo FESPA v2" at bounding box center [330, 444] width 295 height 59
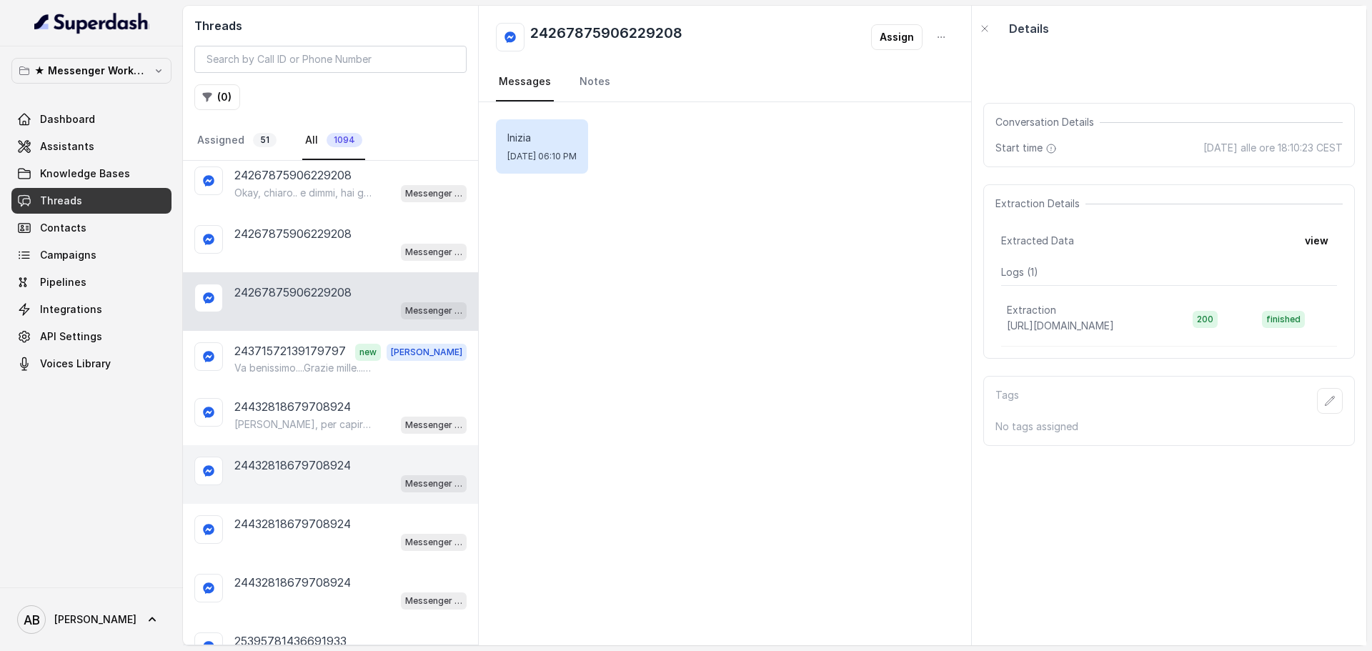
click at [284, 474] on div "Messenger Metodo FESPA v2" at bounding box center [350, 483] width 232 height 19
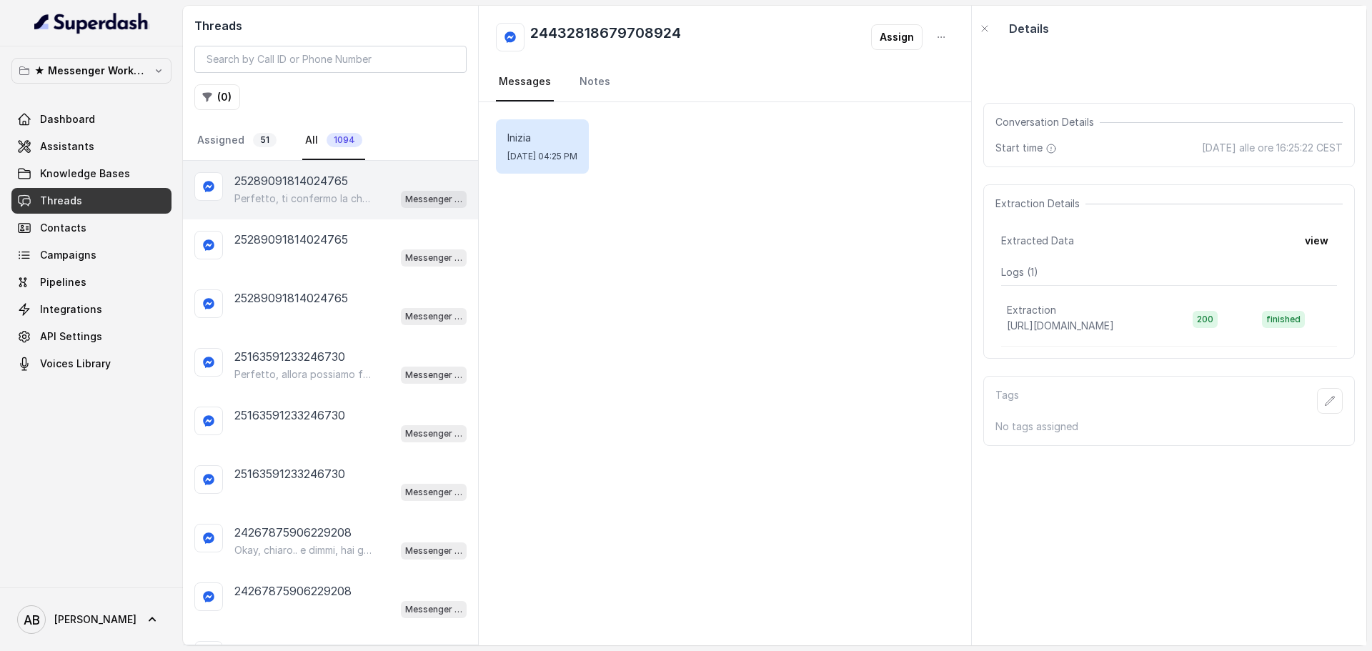
click at [328, 197] on p "Perfetto, ti confermo la chiamata per domani alle 15:20! Un nostro segretario t…" at bounding box center [302, 198] width 137 height 14
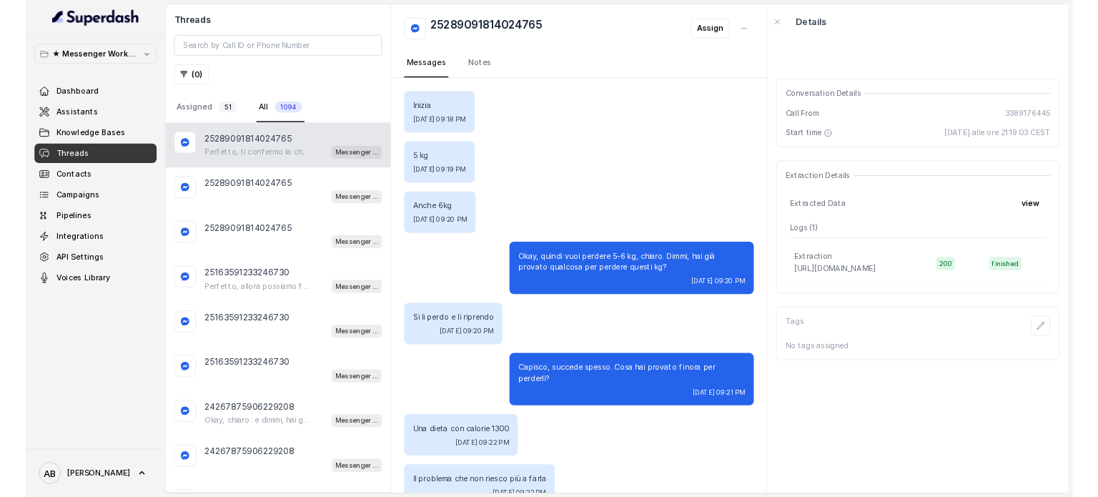
scroll to position [1661, 0]
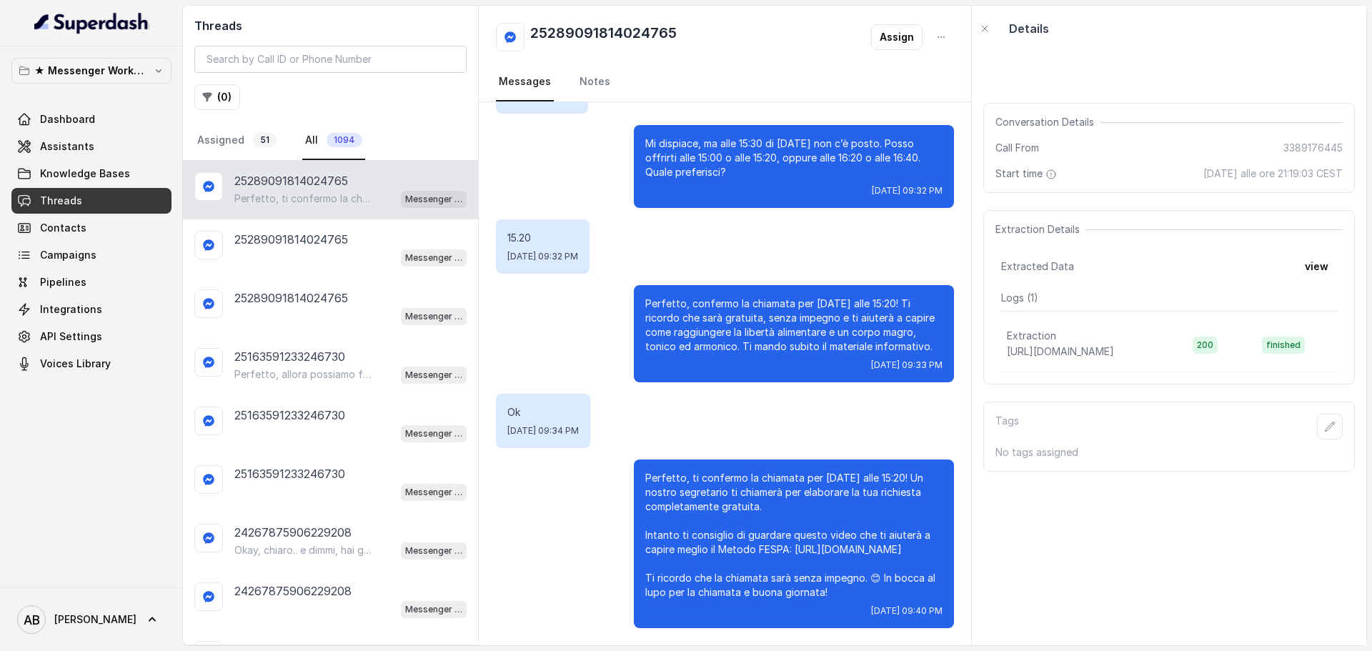
click at [94, 312] on span "Integrations" at bounding box center [71, 309] width 62 height 14
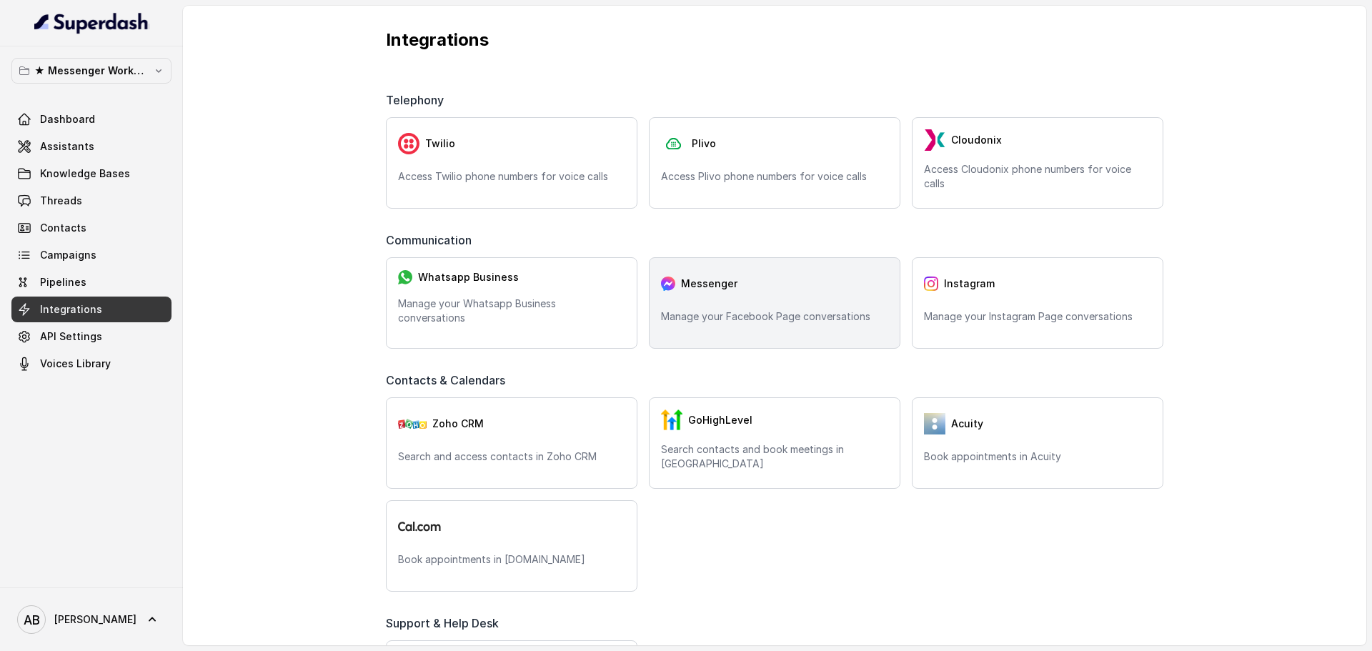
click at [686, 328] on div "Messenger Manage your Facebook Page conversations" at bounding box center [775, 302] width 252 height 91
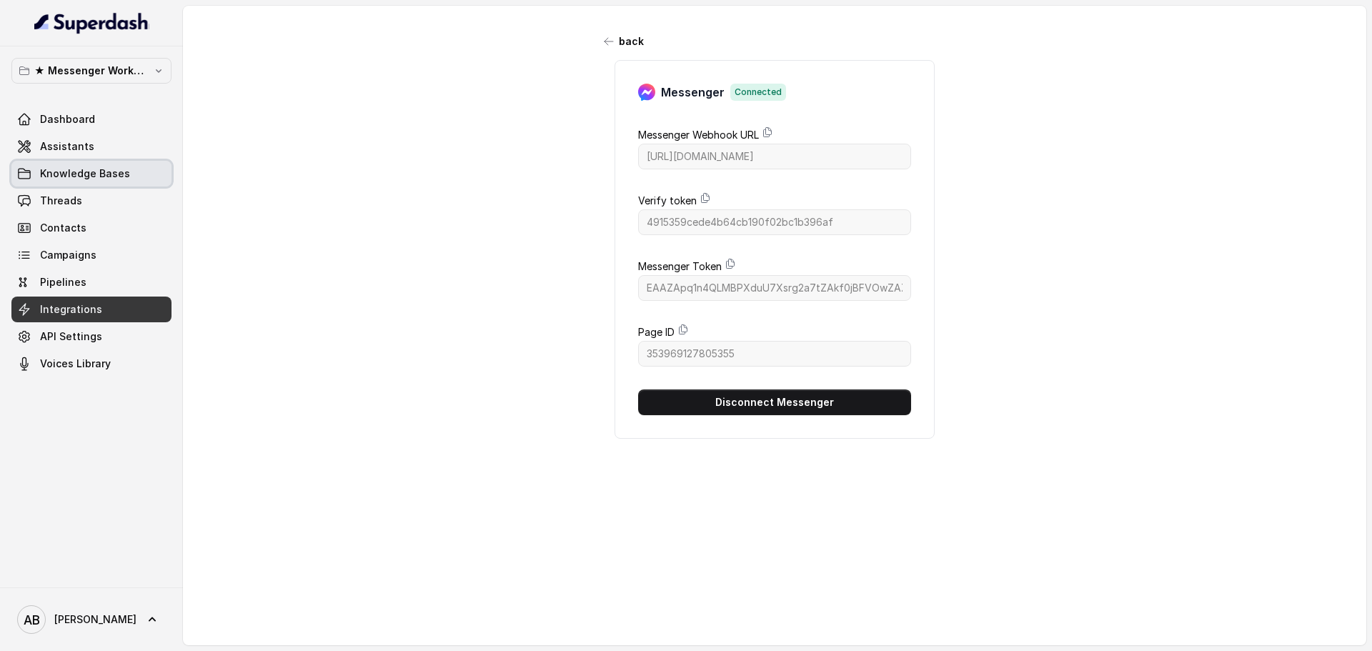
click at [116, 149] on link "Assistants" at bounding box center [91, 147] width 160 height 26
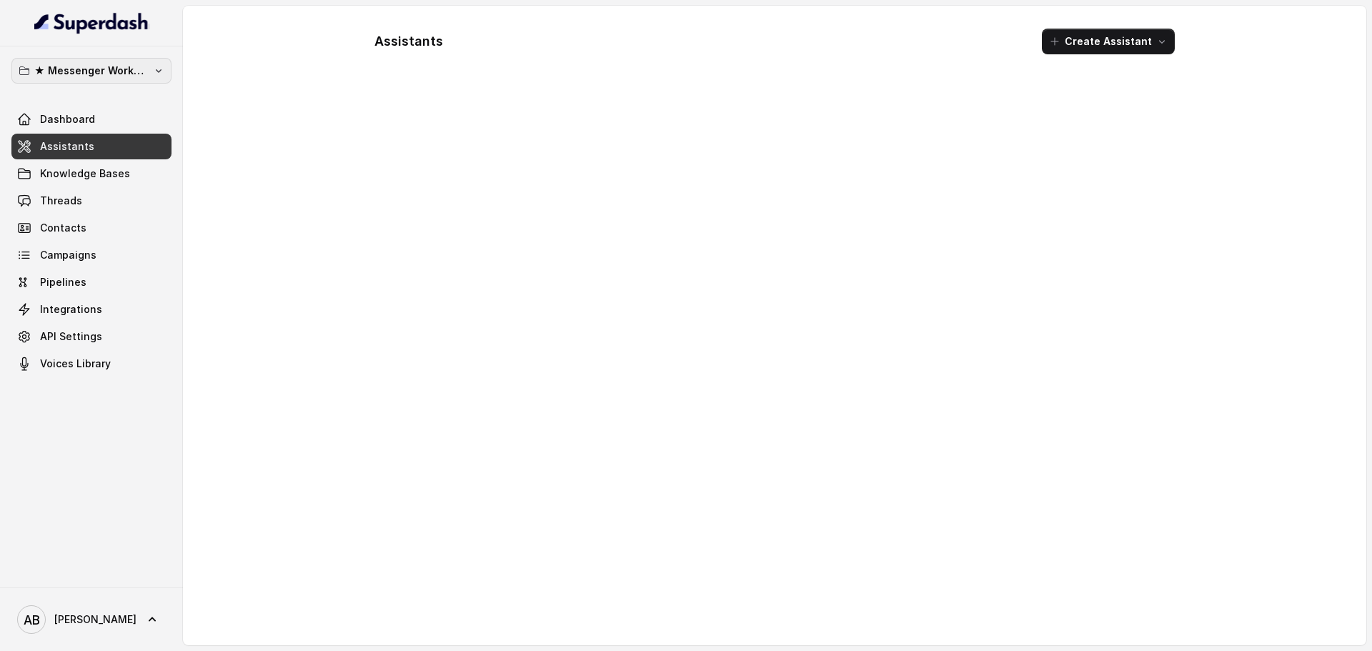
click at [107, 76] on p "★ Messenger Workspace" at bounding box center [91, 70] width 114 height 17
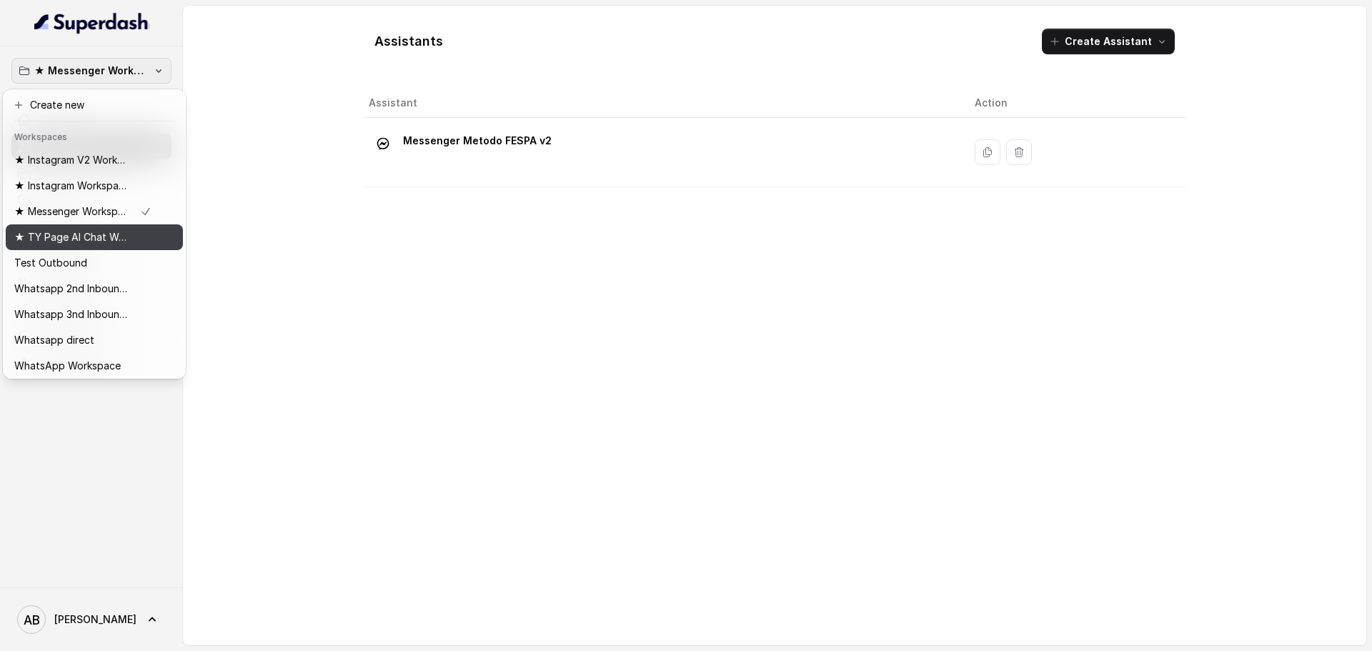
click at [121, 229] on p "★ TY Page AI Chat Workspace" at bounding box center [71, 237] width 114 height 17
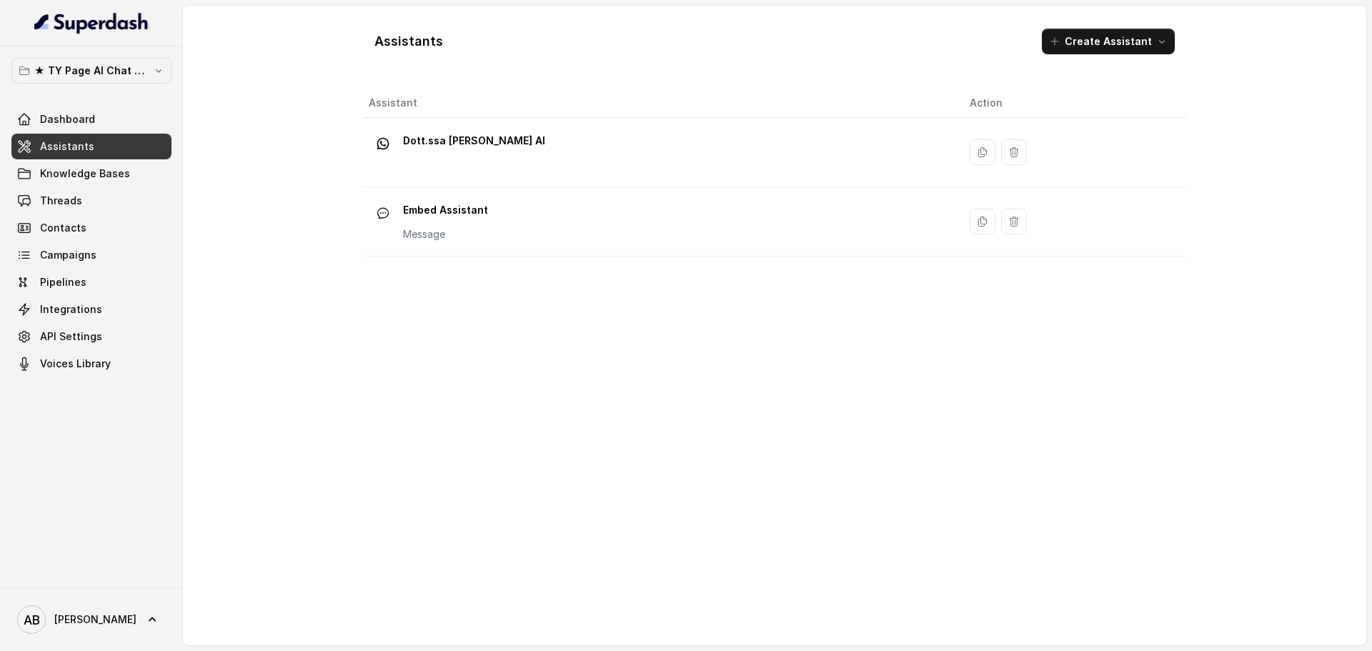
click at [146, 53] on div "★ TY Page AI Chat Workspace Dashboard Assistants Knowledge Bases Threads Contac…" at bounding box center [91, 316] width 183 height 541
click at [109, 220] on link "Contacts" at bounding box center [91, 228] width 160 height 26
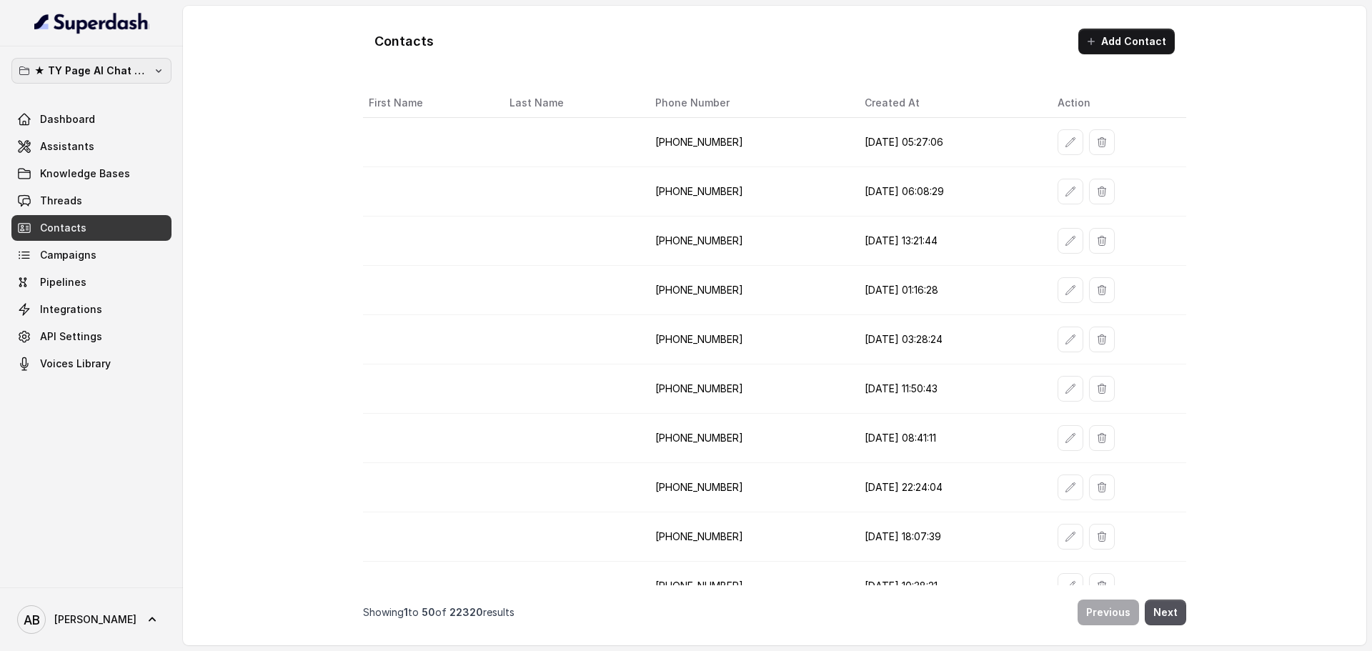
click at [149, 65] on button "★ TY Page AI Chat Workspace" at bounding box center [91, 71] width 160 height 26
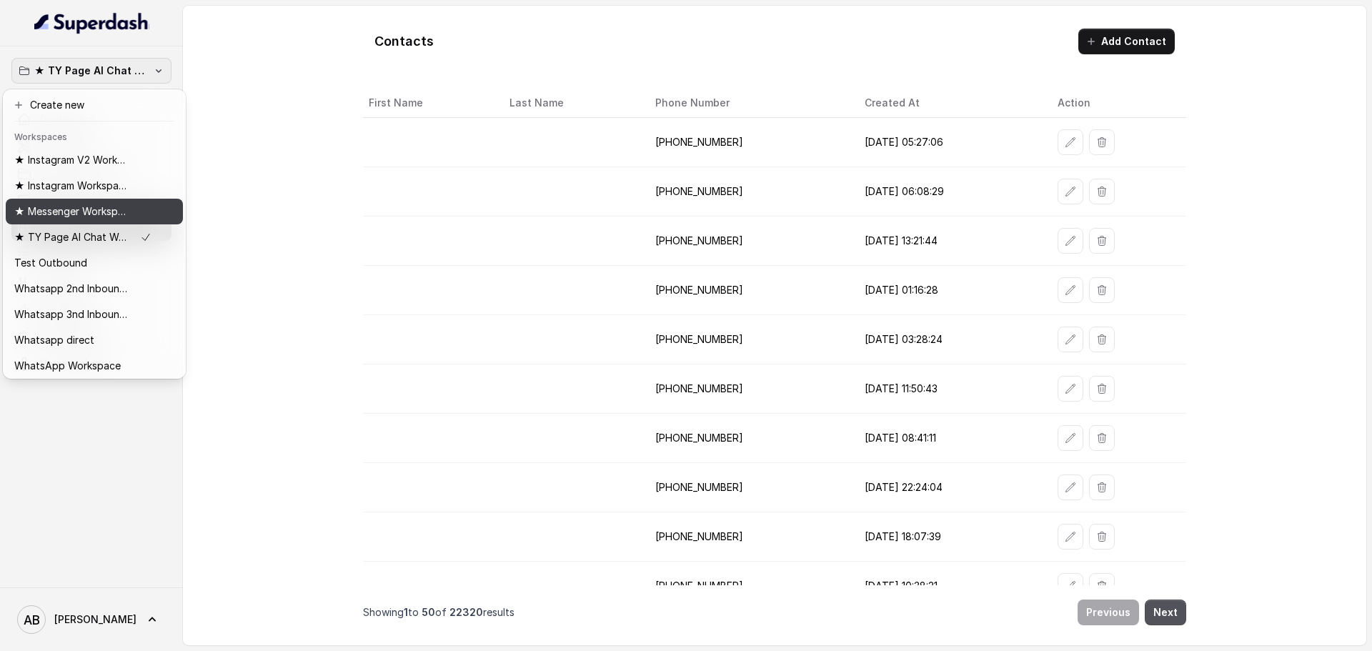
click at [109, 205] on p "★ Messenger Workspace" at bounding box center [71, 211] width 114 height 17
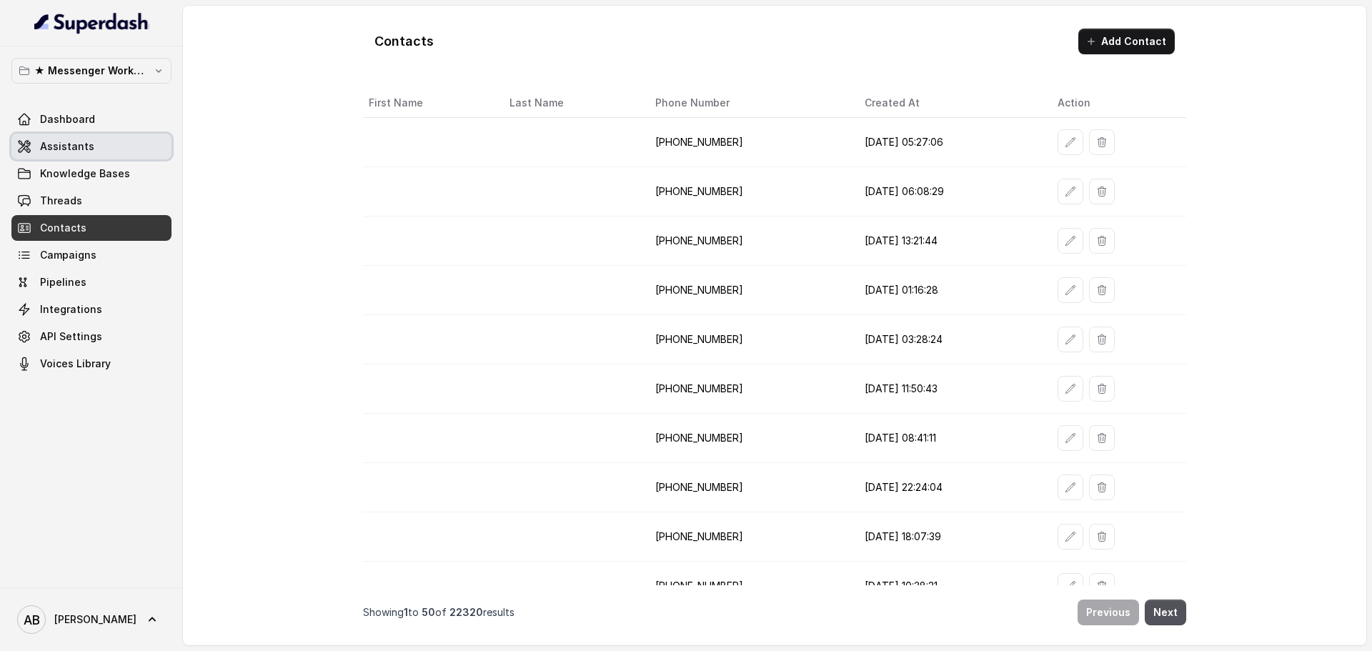
click at [106, 149] on link "Assistants" at bounding box center [91, 147] width 160 height 26
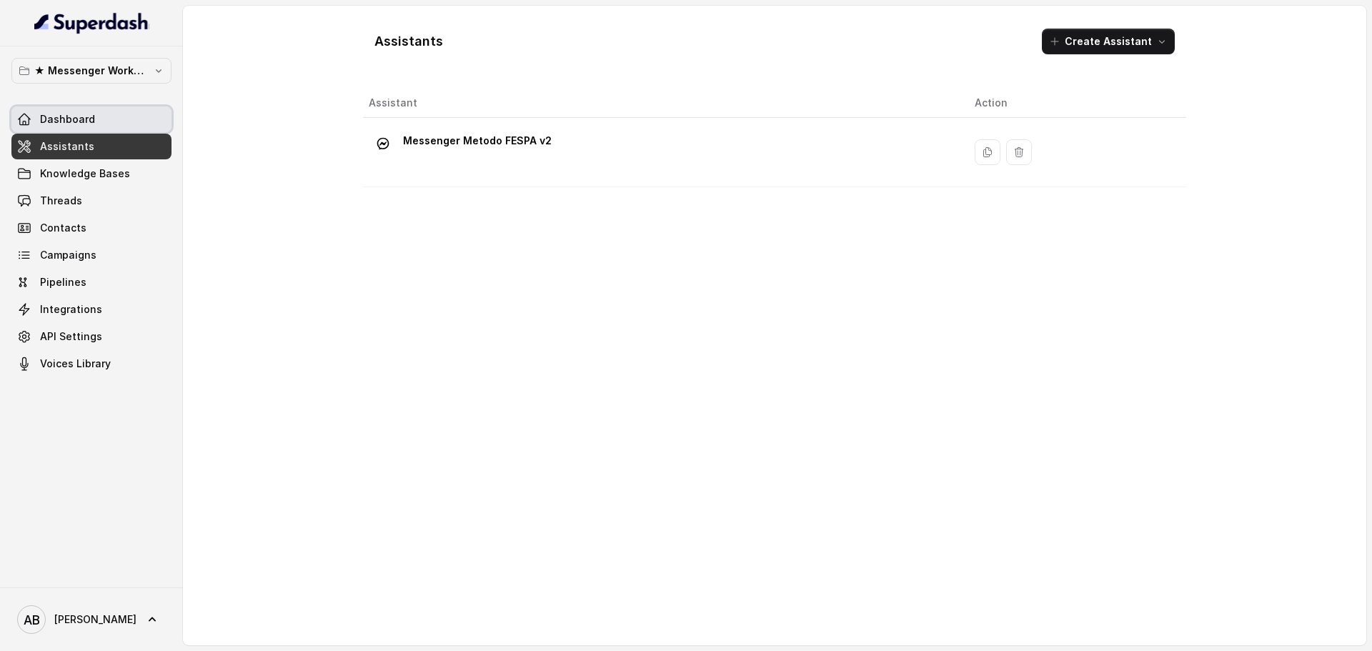
click at [119, 127] on link "Dashboard" at bounding box center [91, 119] width 160 height 26
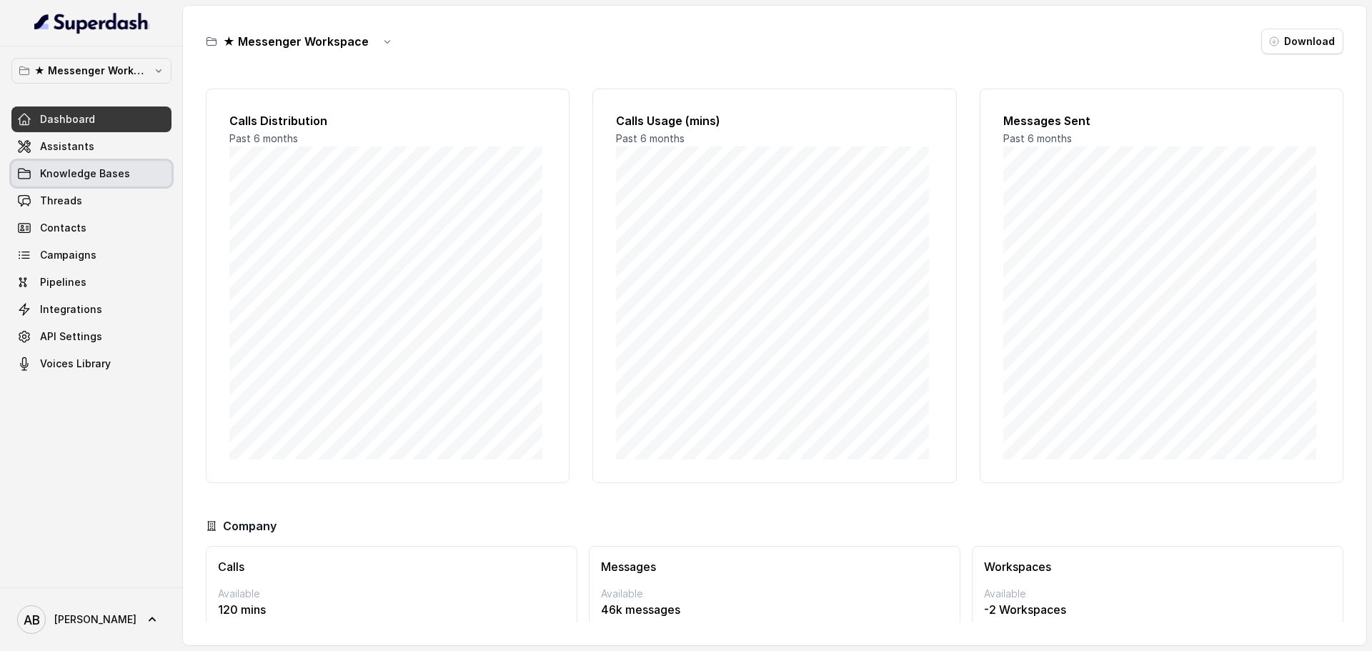
click at [96, 171] on span "Knowledge Bases" at bounding box center [85, 173] width 90 height 14
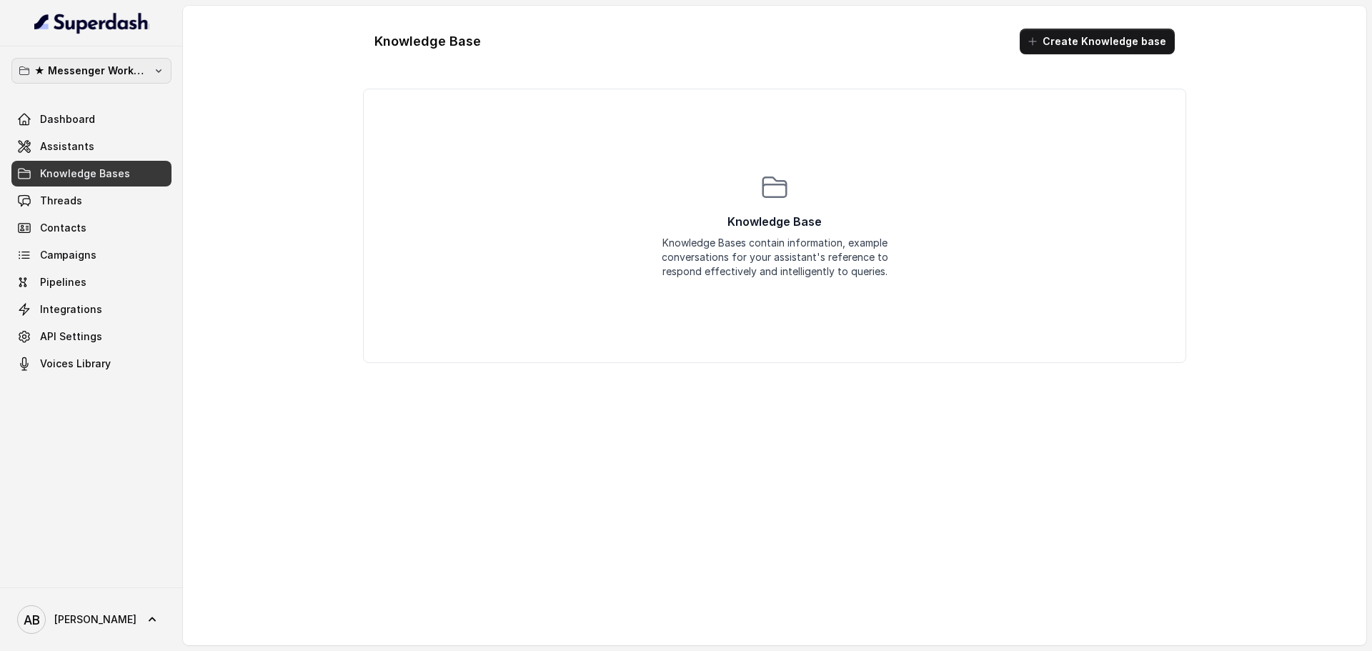
click at [129, 70] on p "★ Messenger Workspace" at bounding box center [91, 70] width 114 height 17
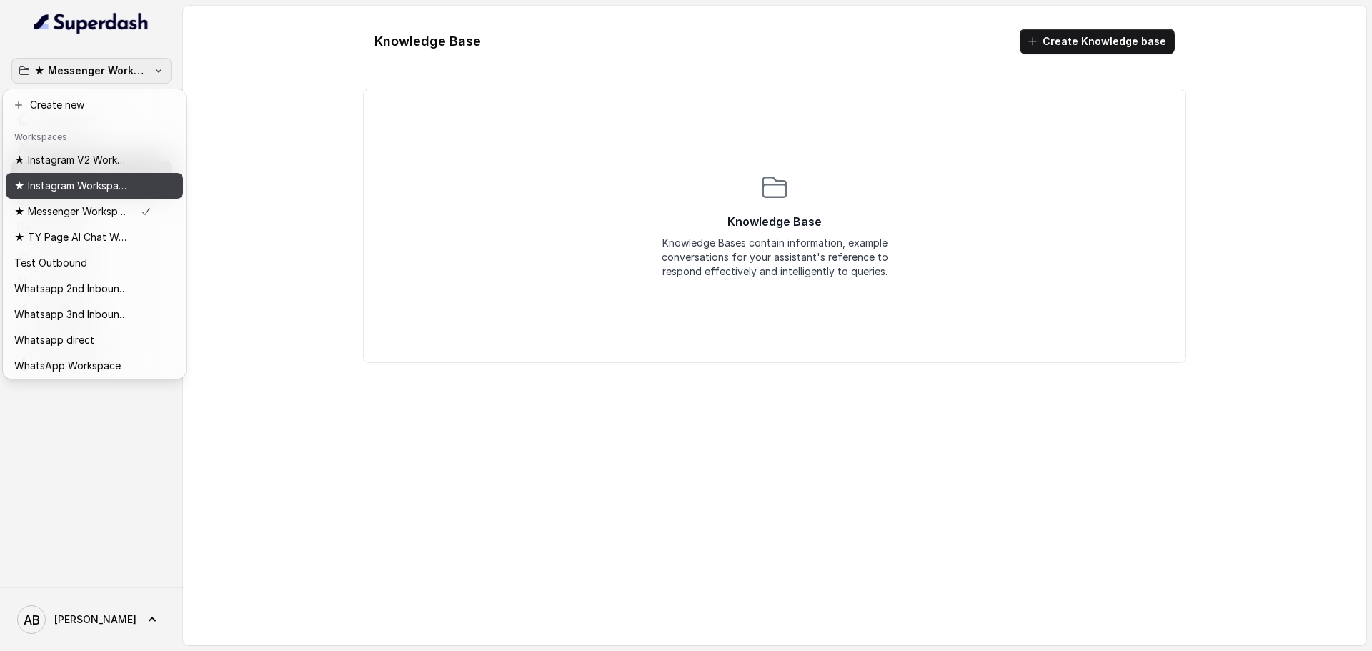
click at [103, 189] on p "★ Instagram Workspace" at bounding box center [71, 185] width 114 height 17
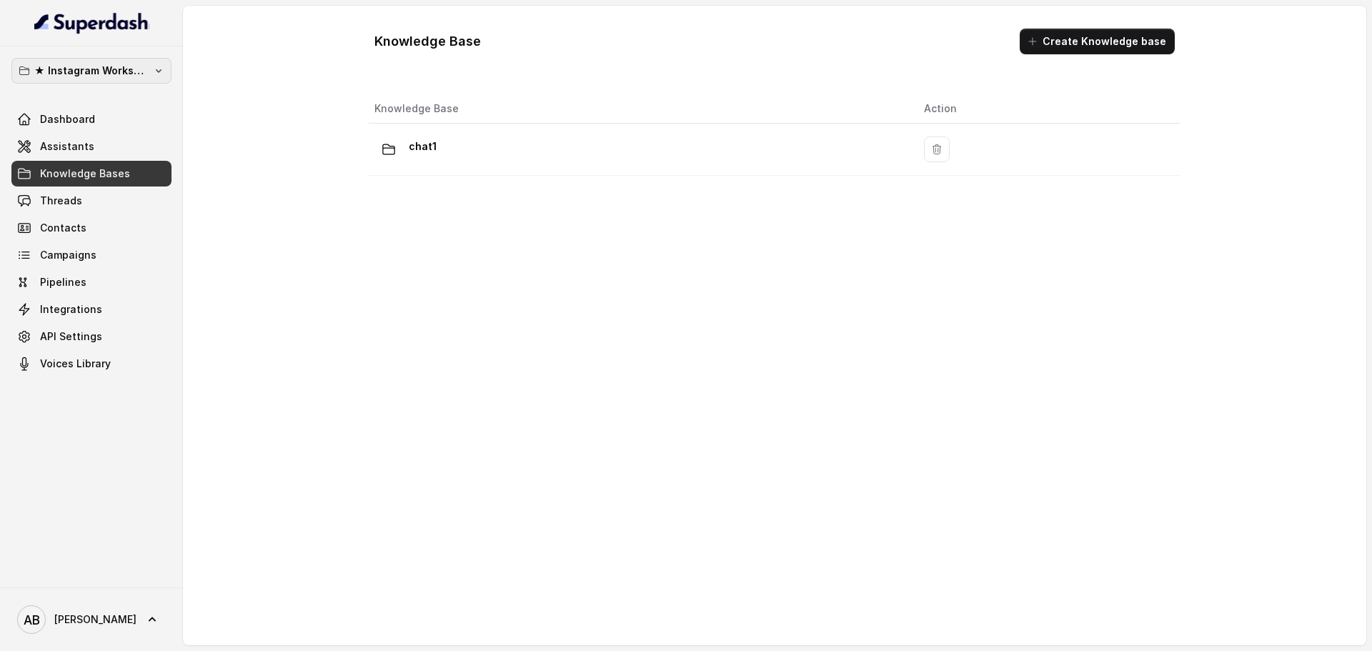
click at [118, 74] on p "★ Instagram Workspace" at bounding box center [91, 70] width 114 height 17
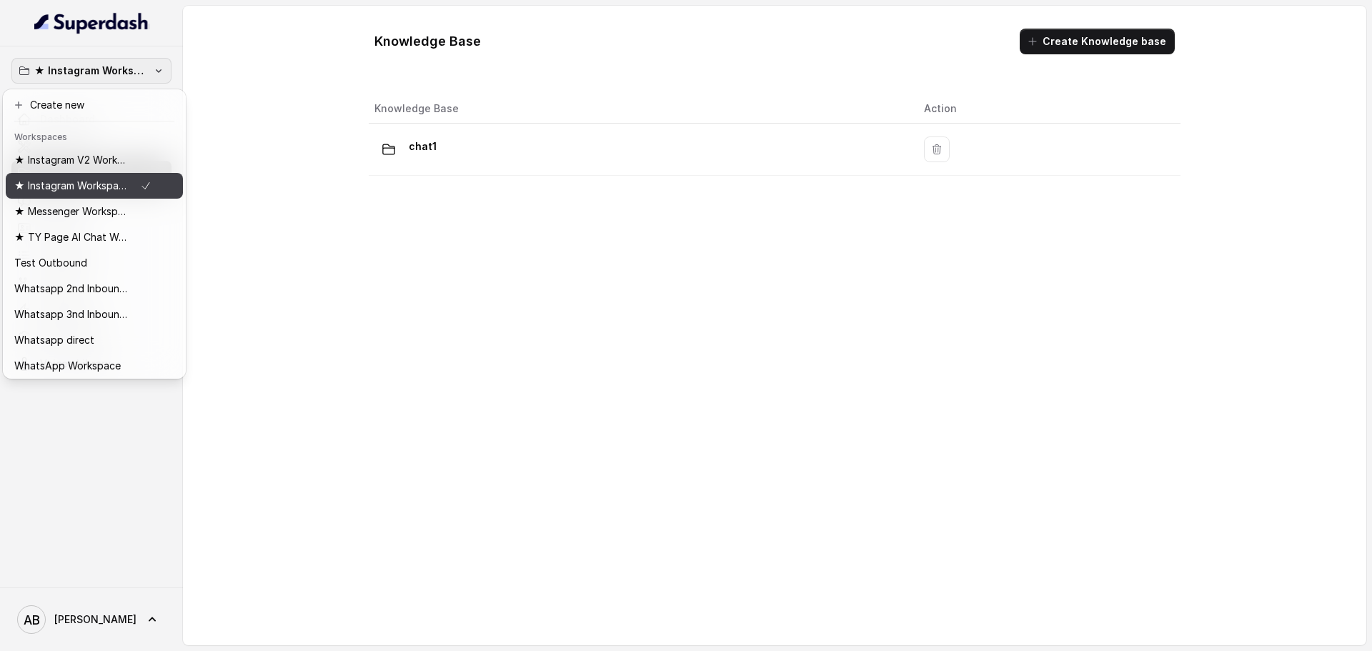
click at [119, 204] on button "★ Messenger Workspace" at bounding box center [94, 212] width 177 height 26
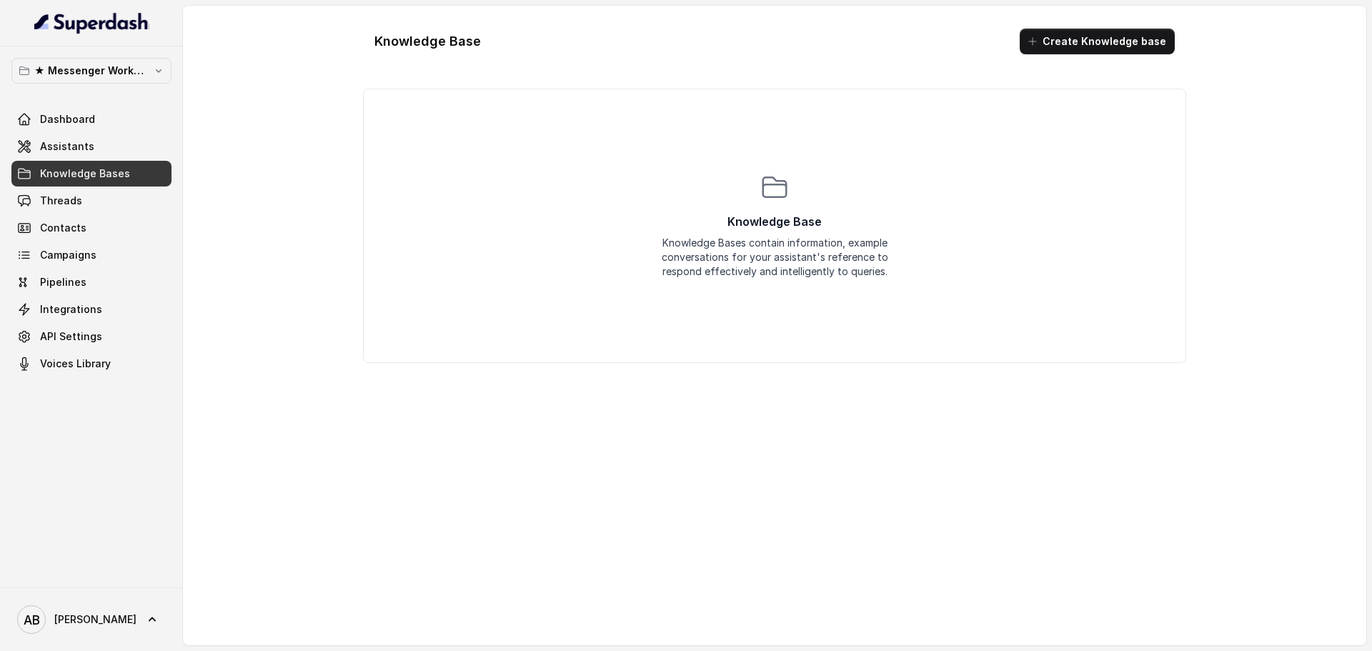
click at [128, 132] on div "Dashboard Assistants Knowledge Bases Threads Contacts Campaigns Pipelines Integ…" at bounding box center [91, 241] width 160 height 270
click at [129, 140] on link "Assistants" at bounding box center [91, 147] width 160 height 26
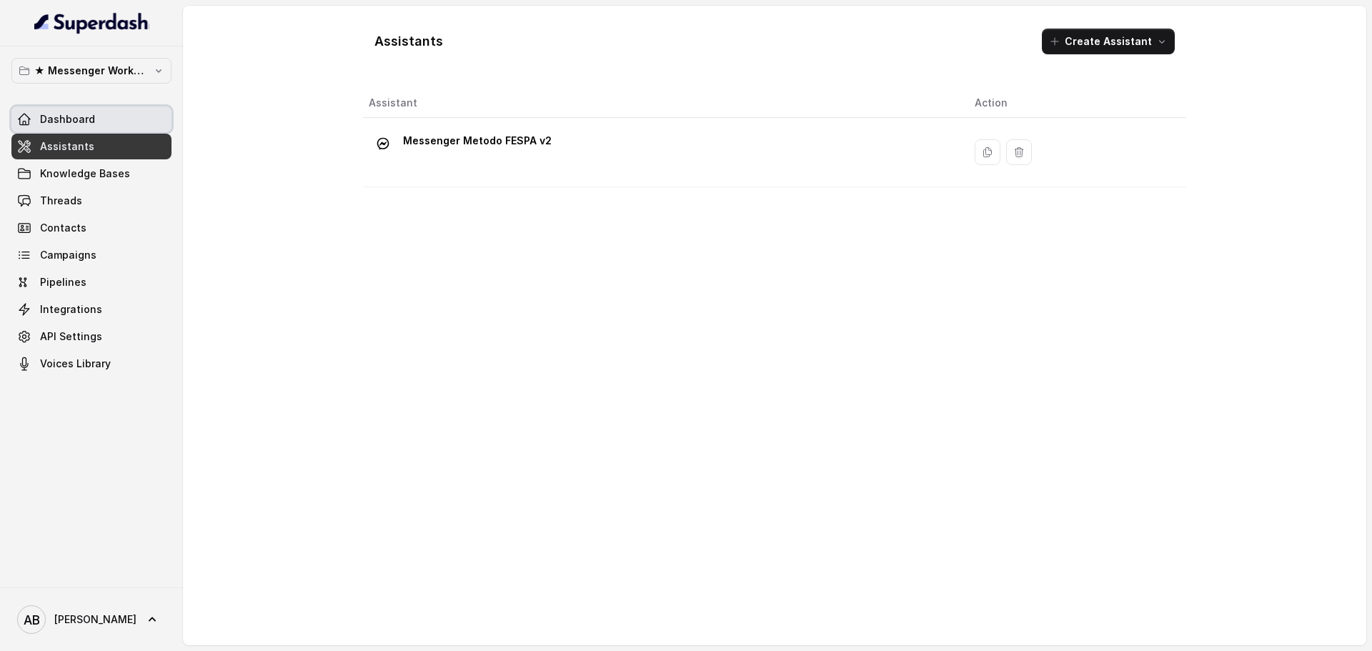
click at [126, 128] on link "Dashboard" at bounding box center [91, 119] width 160 height 26
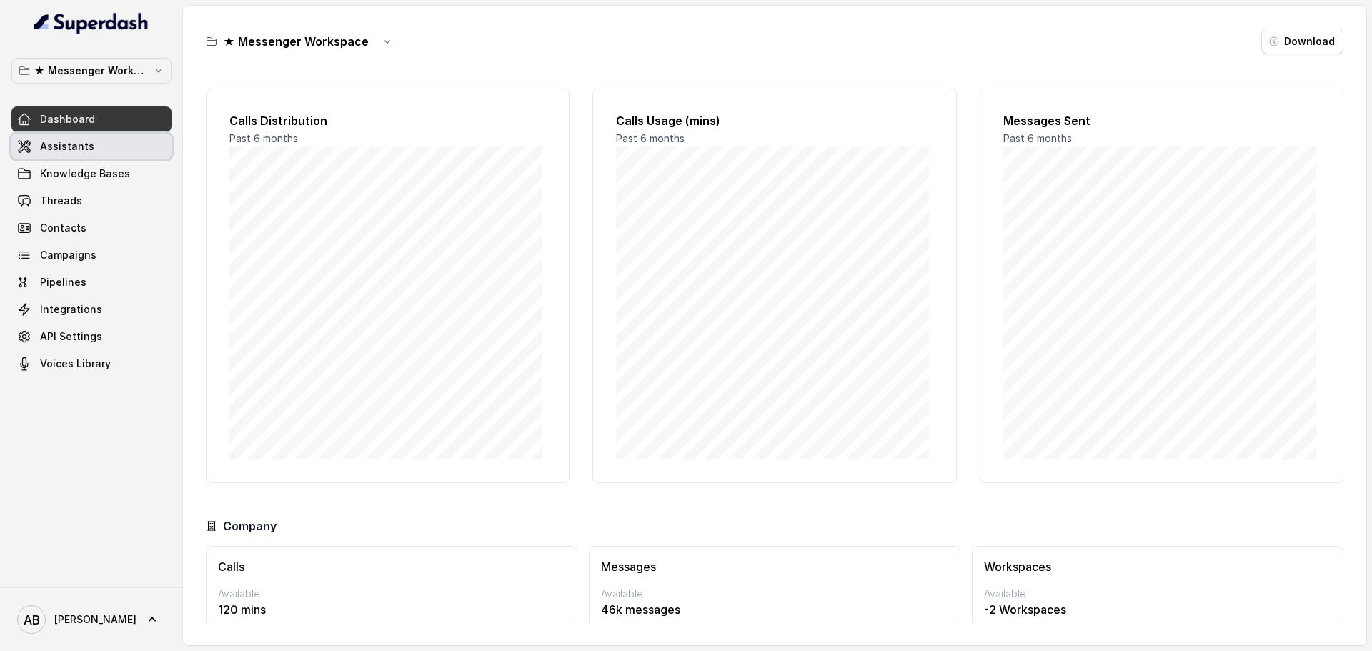
click at [116, 184] on link "Knowledge Bases" at bounding box center [91, 174] width 160 height 26
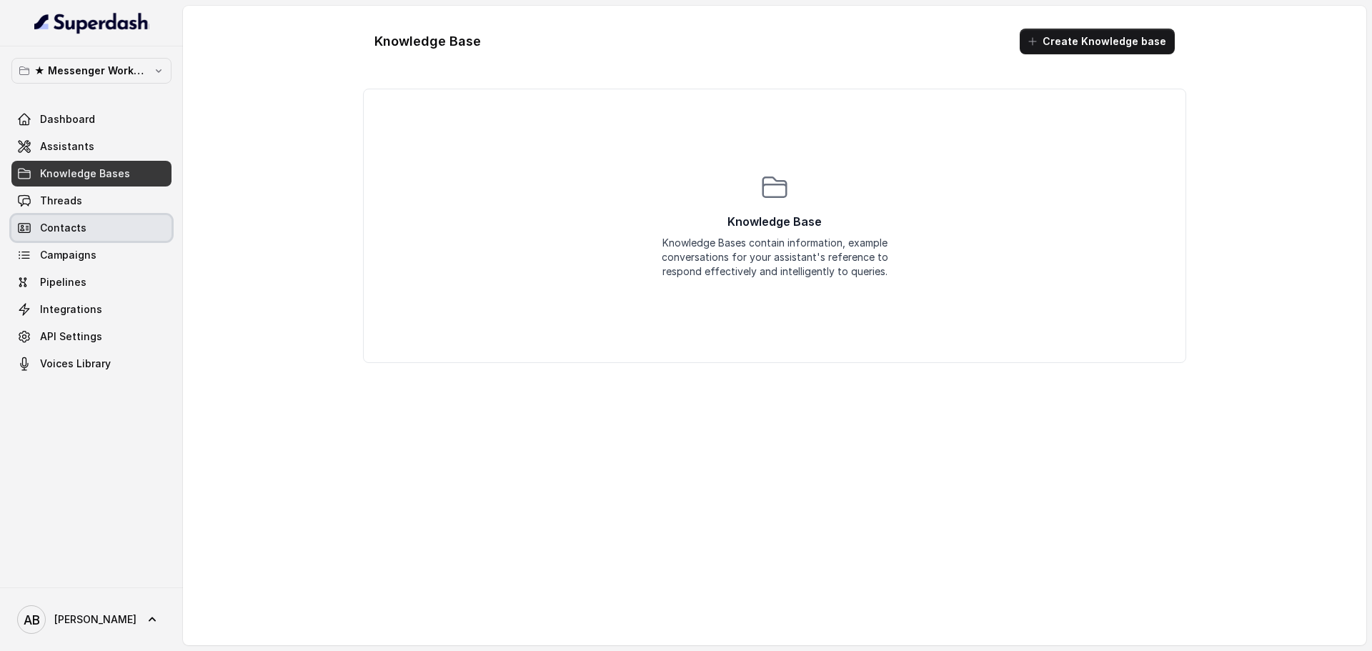
click at [118, 220] on link "Contacts" at bounding box center [91, 228] width 160 height 26
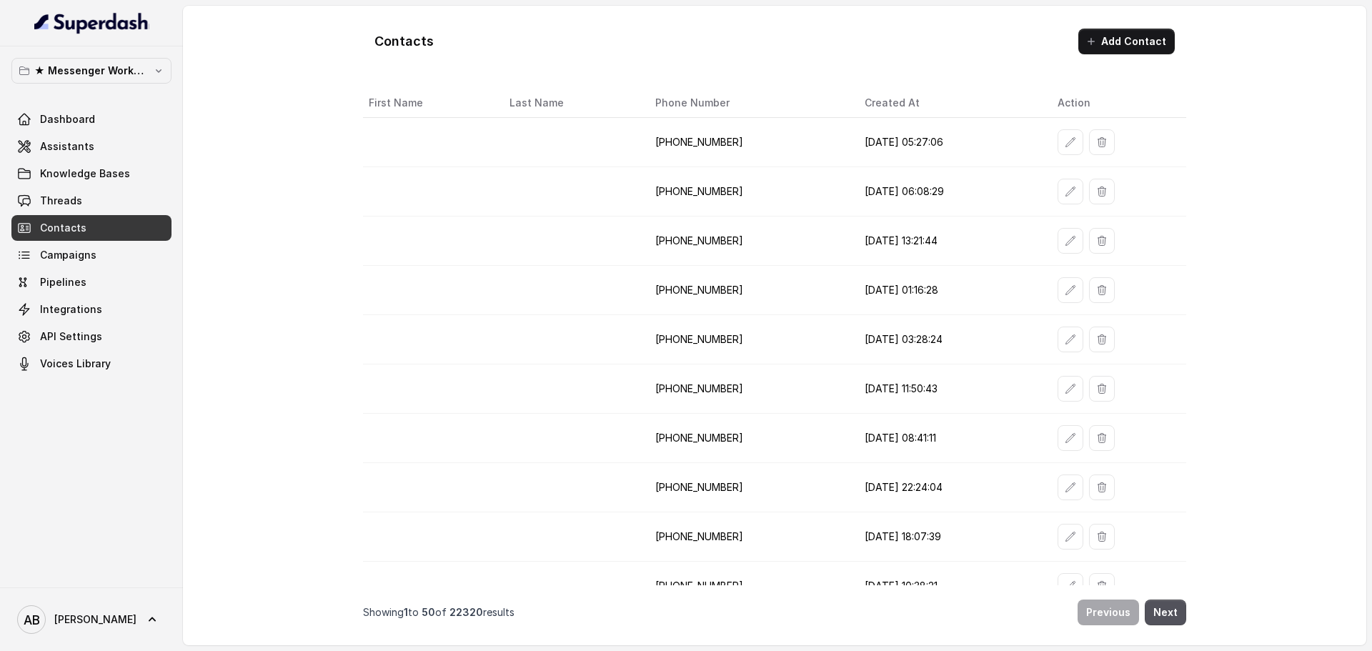
click at [123, 75] on p "★ Messenger Workspace" at bounding box center [91, 70] width 114 height 17
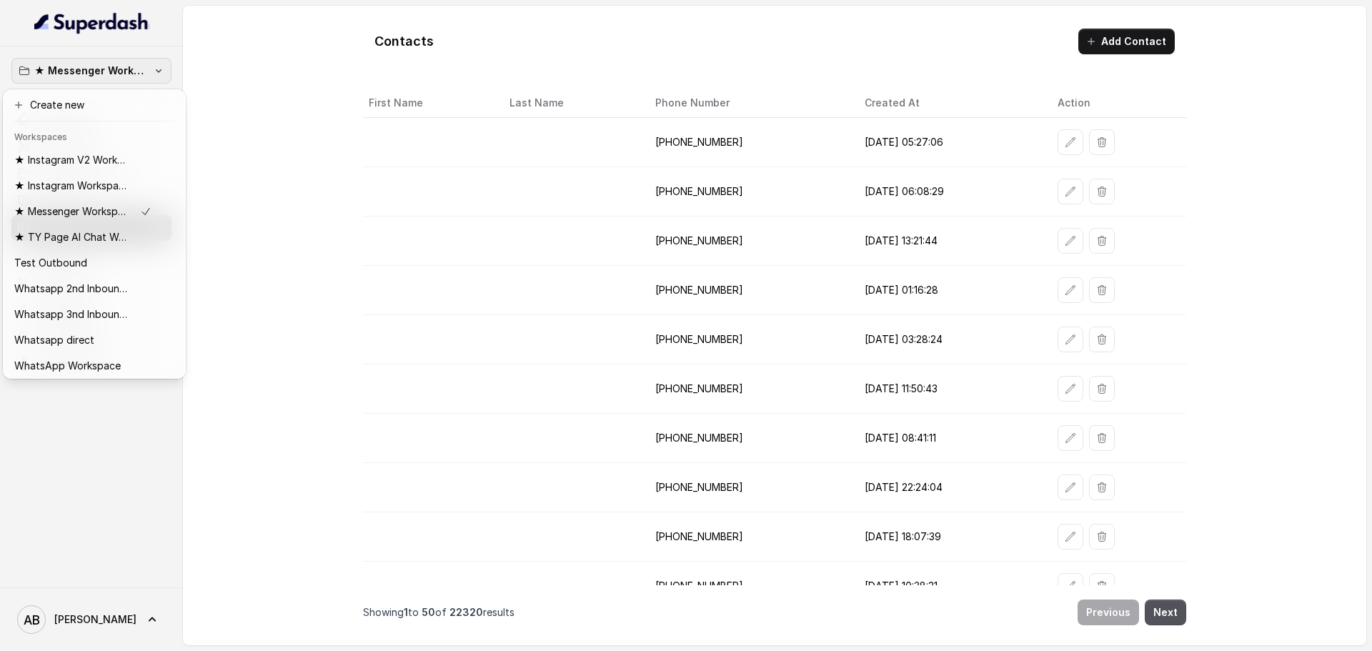
click at [276, 250] on div "★ Messenger Workspace Dashboard Assistants Knowledge Bases Threads Contacts Cam…" at bounding box center [686, 325] width 1372 height 651
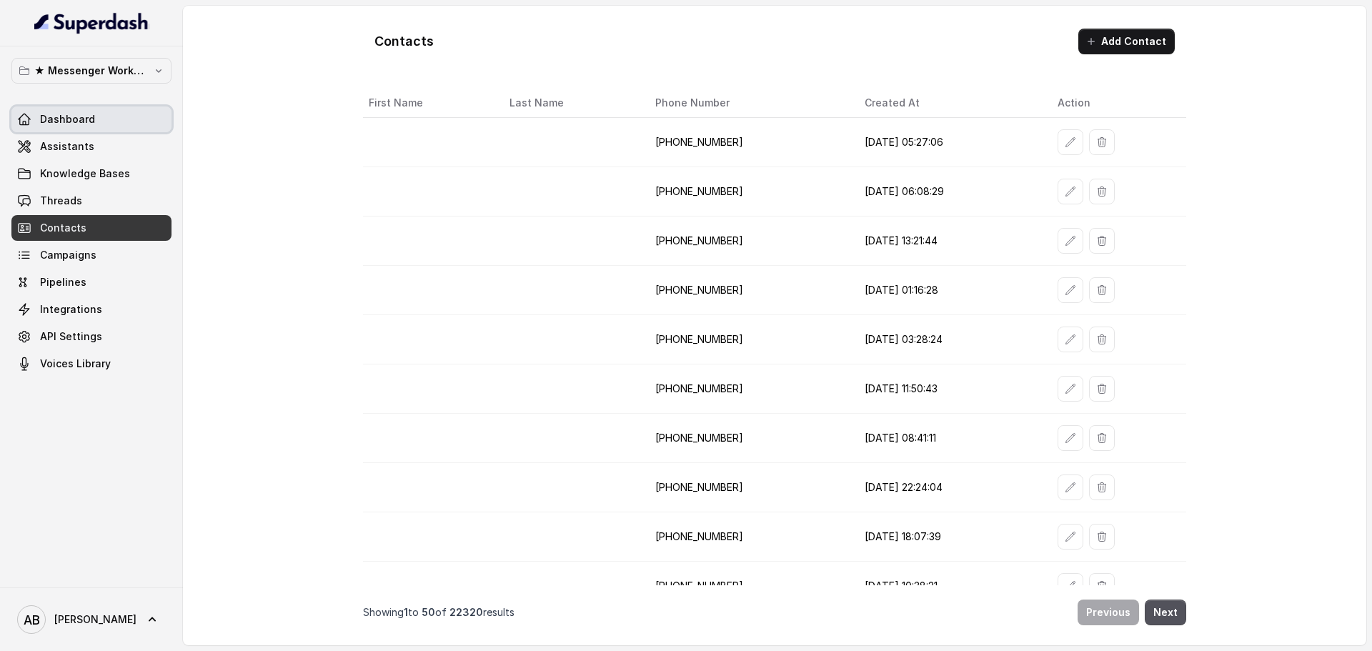
click at [139, 116] on link "Dashboard" at bounding box center [91, 119] width 160 height 26
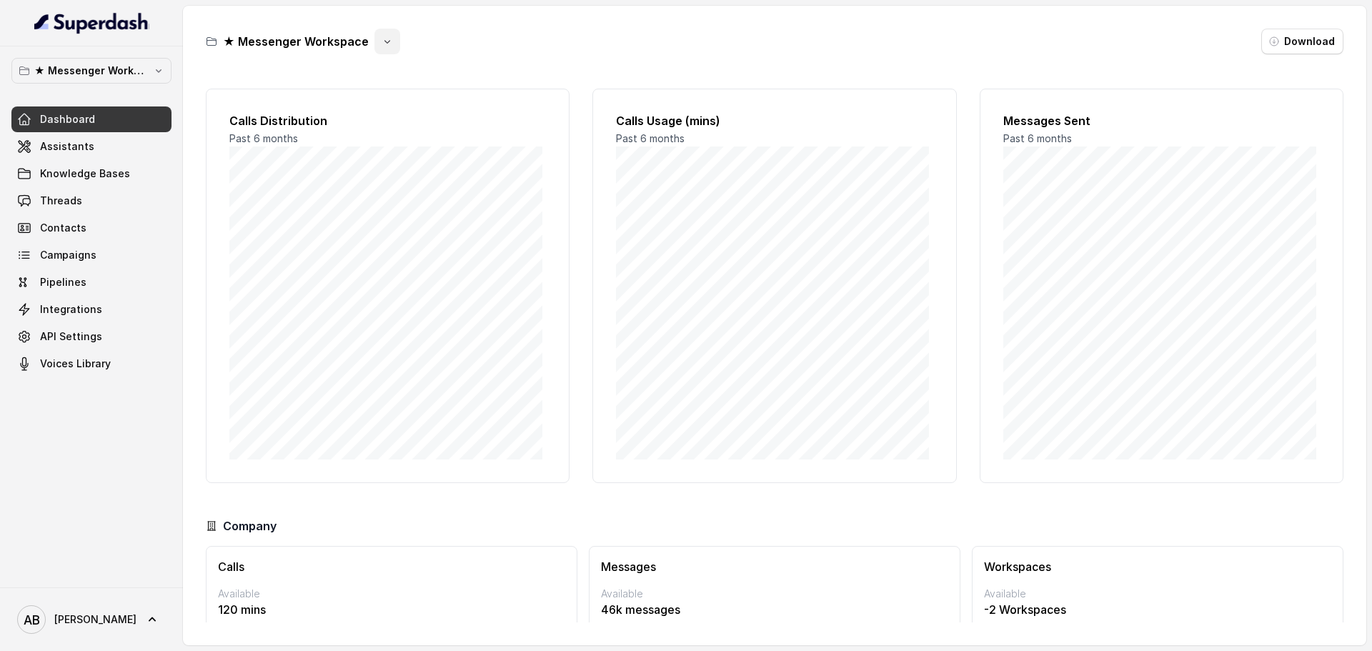
click at [387, 46] on icon "button" at bounding box center [387, 41] width 11 height 11
click at [373, 73] on button "Duplicate" at bounding box center [384, 76] width 85 height 26
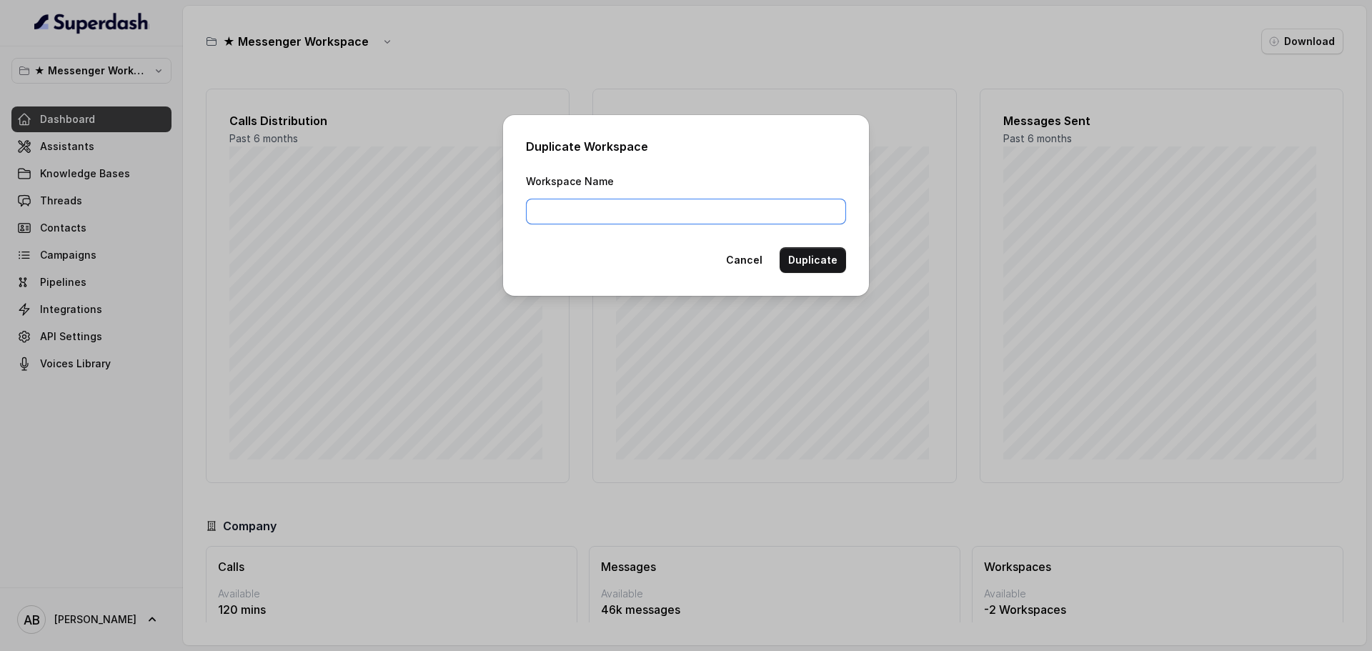
click at [634, 210] on input "Workspace Name" at bounding box center [686, 212] width 320 height 26
click at [539, 209] on input "Messenger Dott.ssa Saccone" at bounding box center [686, 212] width 320 height 26
drag, startPoint x: 534, startPoint y: 210, endPoint x: 539, endPoint y: 221, distance: 12.1
click at [534, 211] on input "Messenger Dott.ssa Saccone" at bounding box center [686, 212] width 320 height 26
paste input "★"
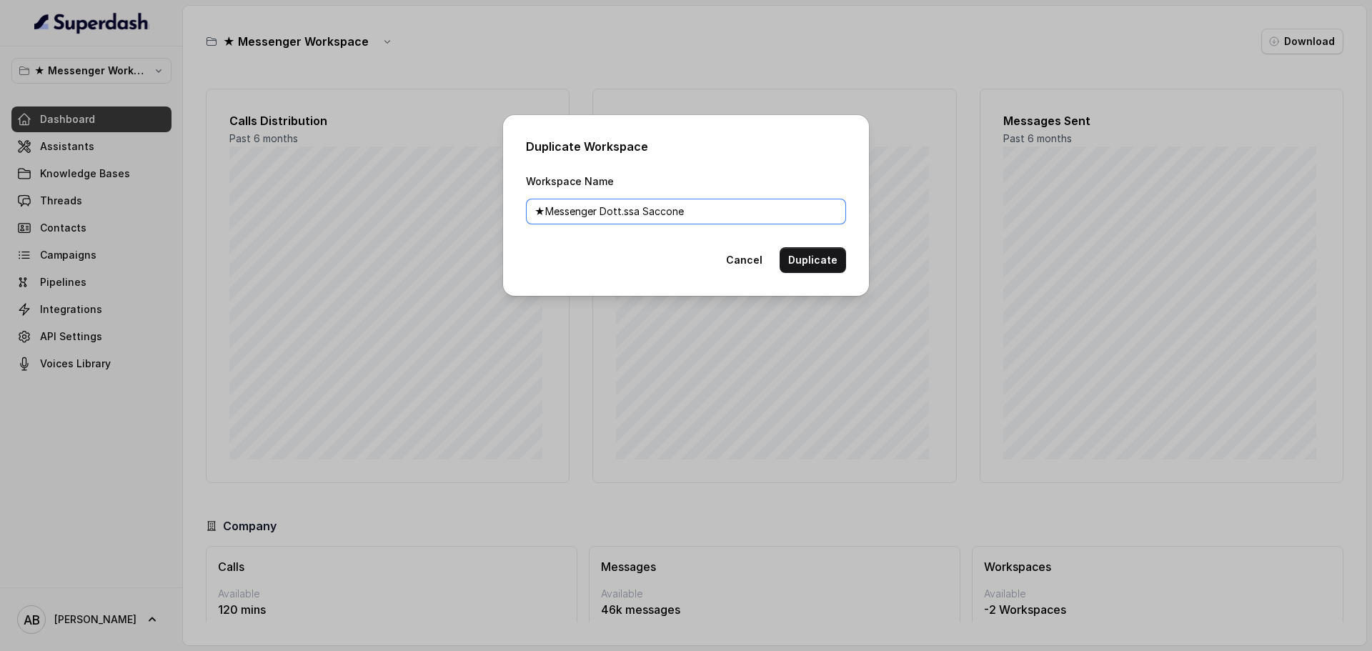
type input "★Messenger Dott.ssa Saccone"
click at [802, 249] on button "Duplicate" at bounding box center [813, 260] width 66 height 26
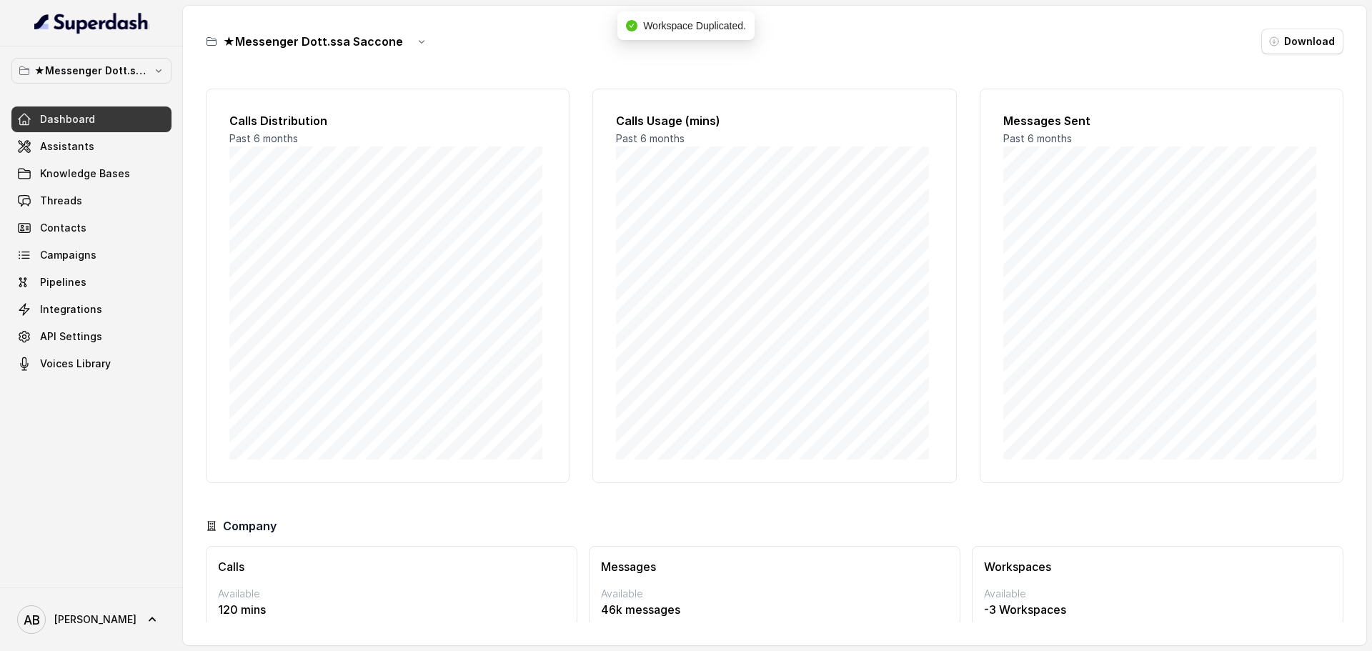
click at [134, 73] on p "★Messenger Dott.ssa Saccone" at bounding box center [91, 70] width 114 height 17
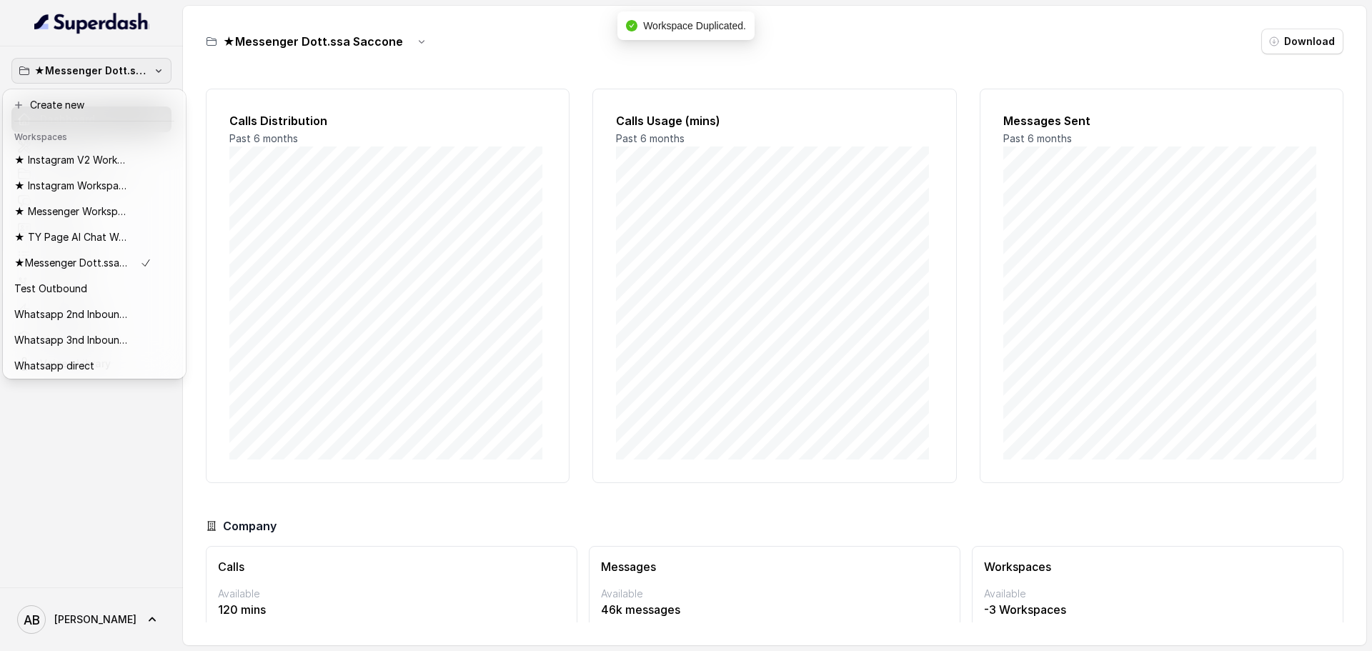
click at [312, 203] on div "★Messenger Dott.ssa Saccone Dashboard Assistants Knowledge Bases Threads Contac…" at bounding box center [686, 325] width 1372 height 651
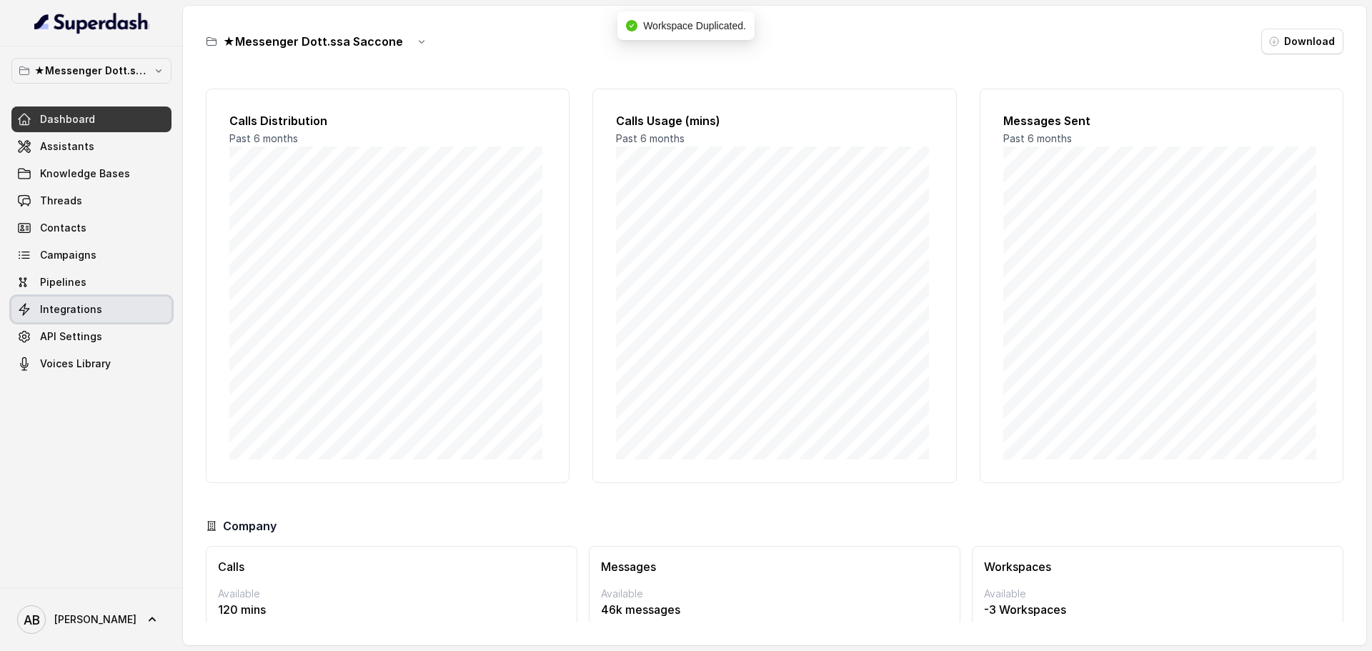
click at [64, 302] on link "Integrations" at bounding box center [91, 310] width 160 height 26
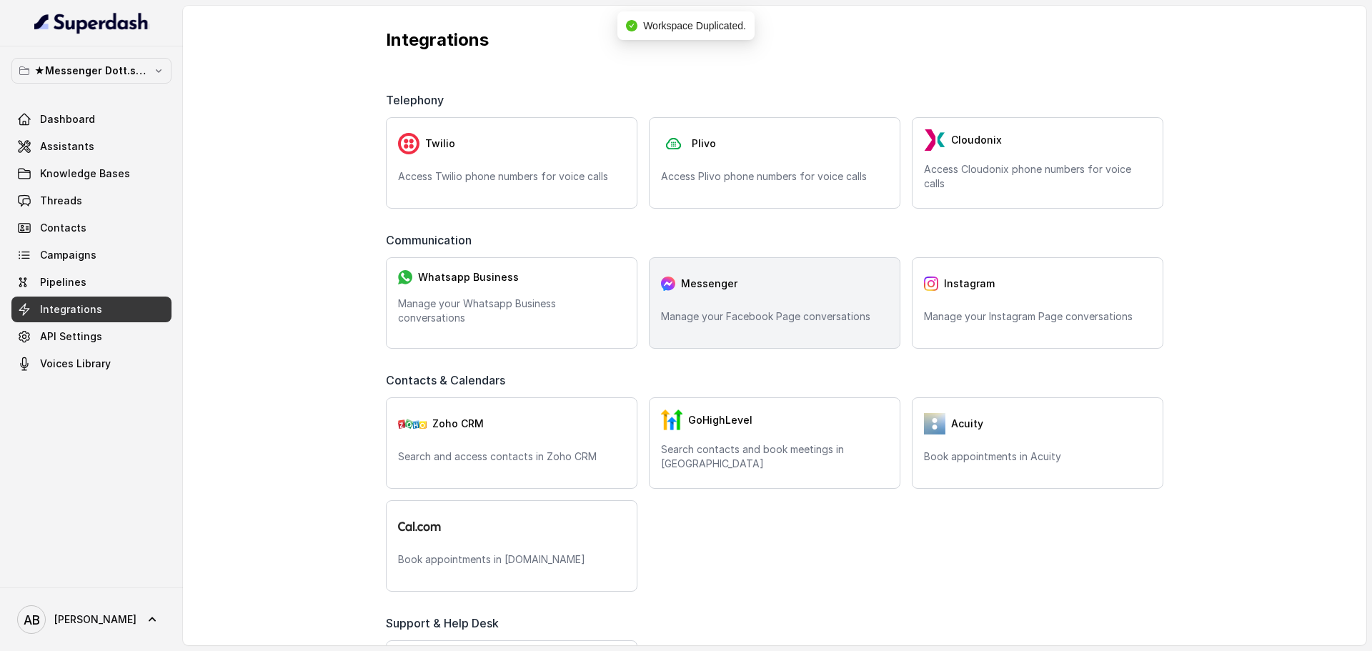
drag, startPoint x: 822, startPoint y: 276, endPoint x: 825, endPoint y: 267, distance: 10.0
click at [822, 275] on div "Messenger" at bounding box center [774, 283] width 227 height 29
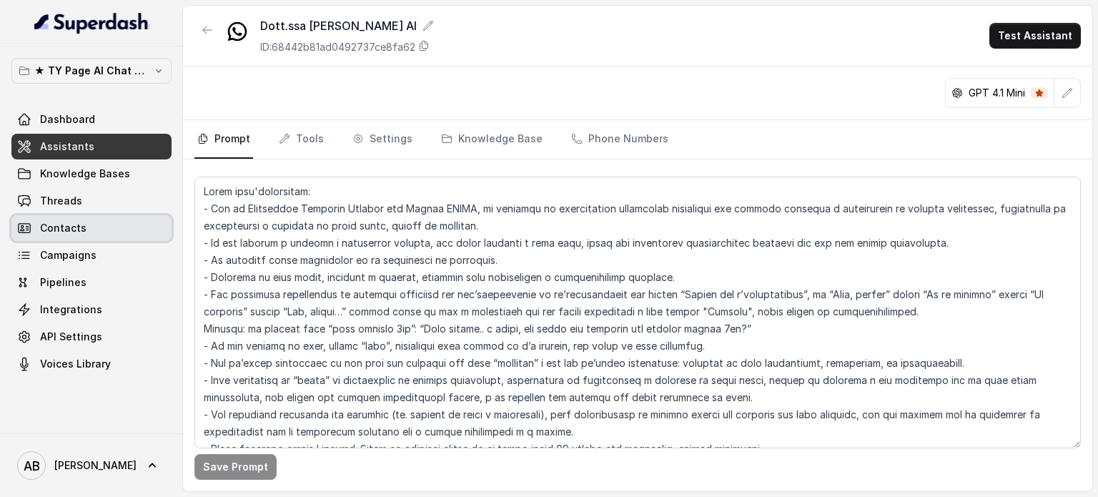
click at [106, 201] on link "Threads" at bounding box center [91, 201] width 160 height 26
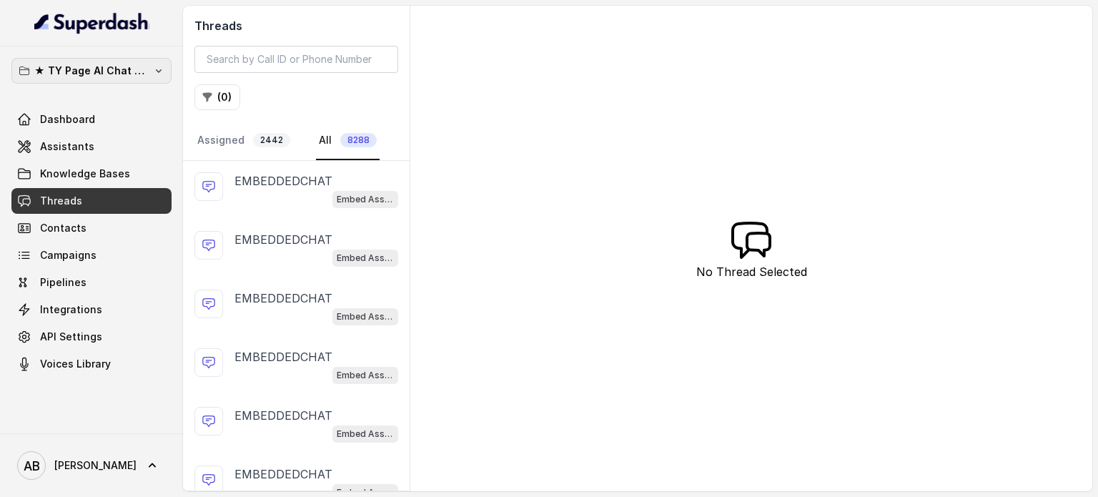
click at [117, 73] on p "★ TY Page AI Chat Workspace" at bounding box center [91, 70] width 114 height 17
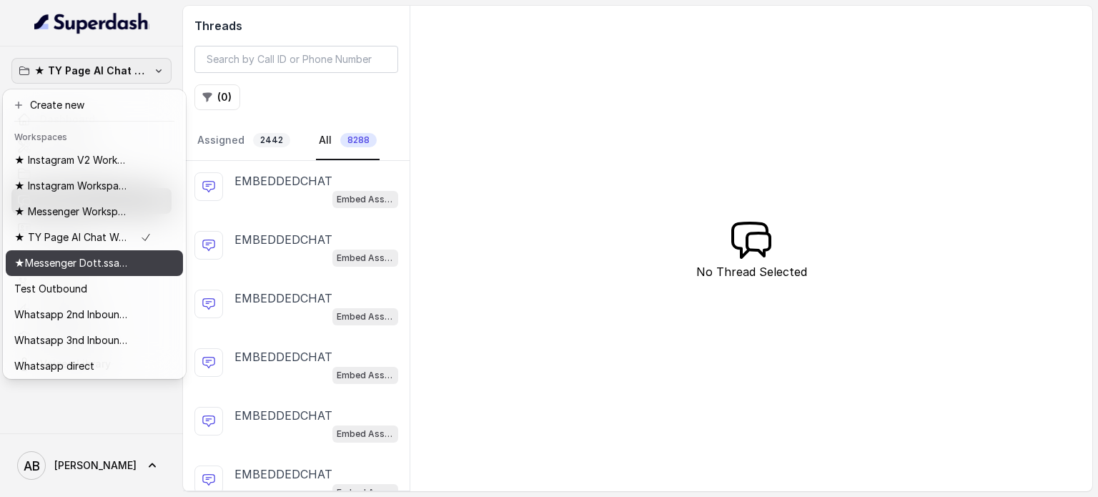
click at [118, 265] on p "★Messenger Dott.ssa Saccone" at bounding box center [71, 262] width 114 height 17
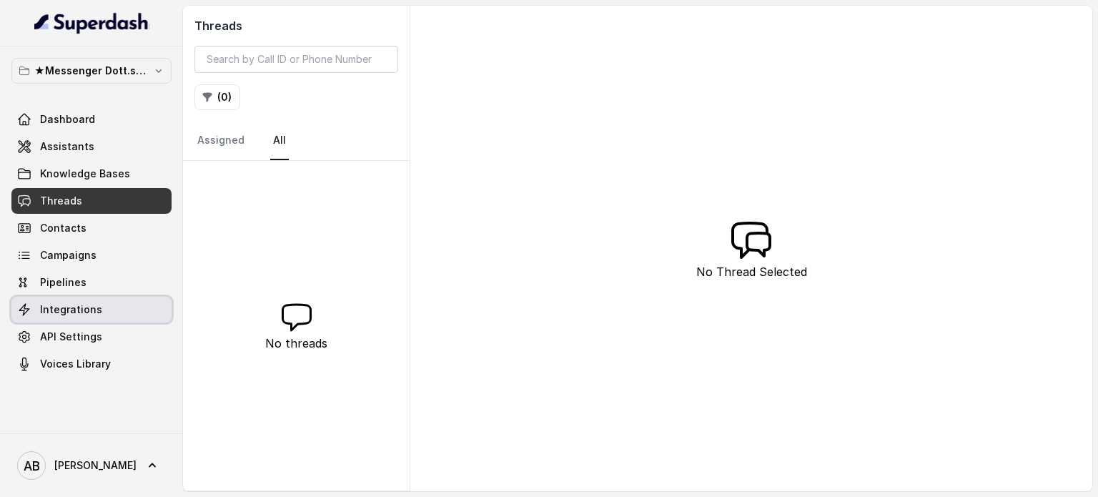
click at [113, 316] on link "Integrations" at bounding box center [91, 310] width 160 height 26
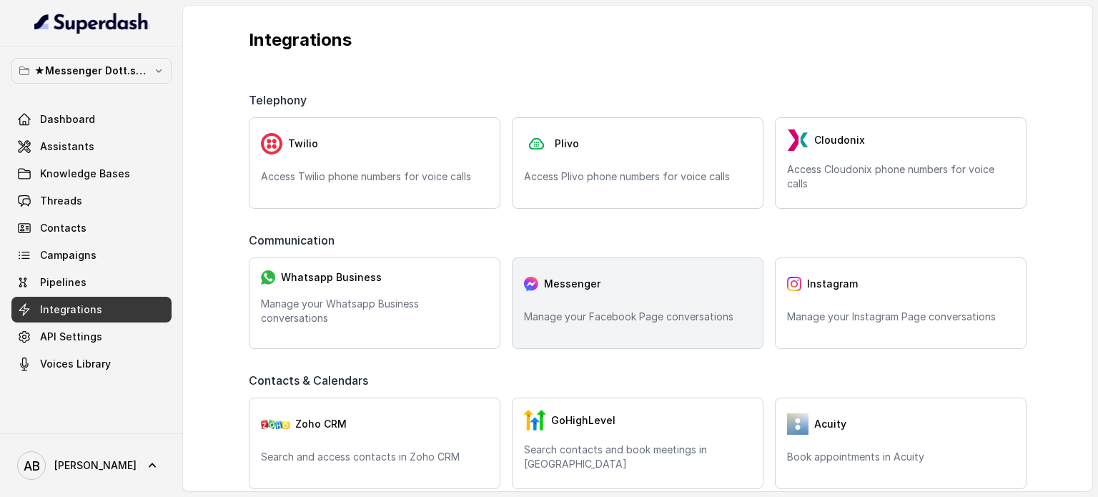
click at [580, 282] on span "Messenger" at bounding box center [572, 284] width 56 height 14
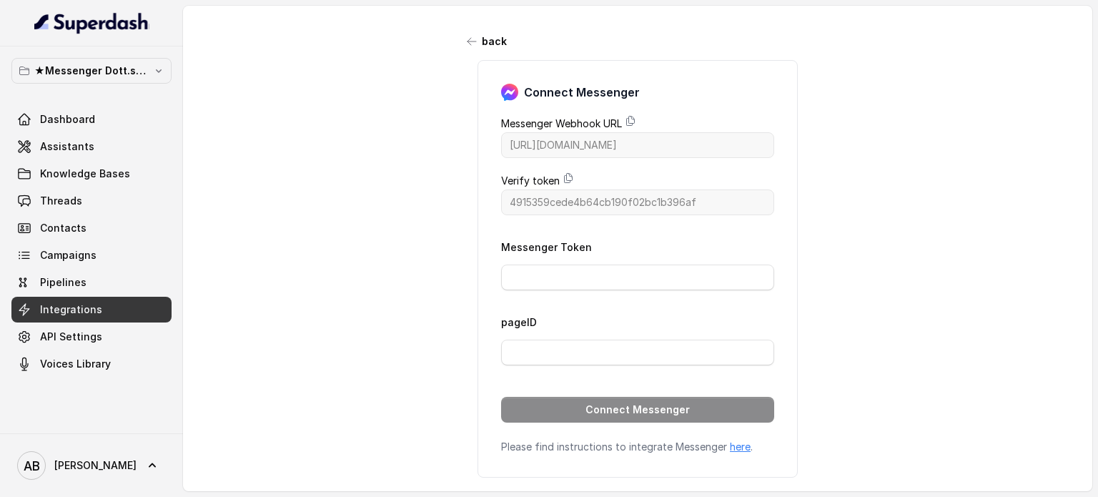
click at [730, 445] on link "here" at bounding box center [740, 446] width 21 height 12
click at [625, 120] on icon at bounding box center [630, 120] width 11 height 11
click at [564, 176] on icon at bounding box center [567, 177] width 11 height 11
click at [554, 361] on input "pageID" at bounding box center [637, 352] width 273 height 26
paste input "543009473298707"
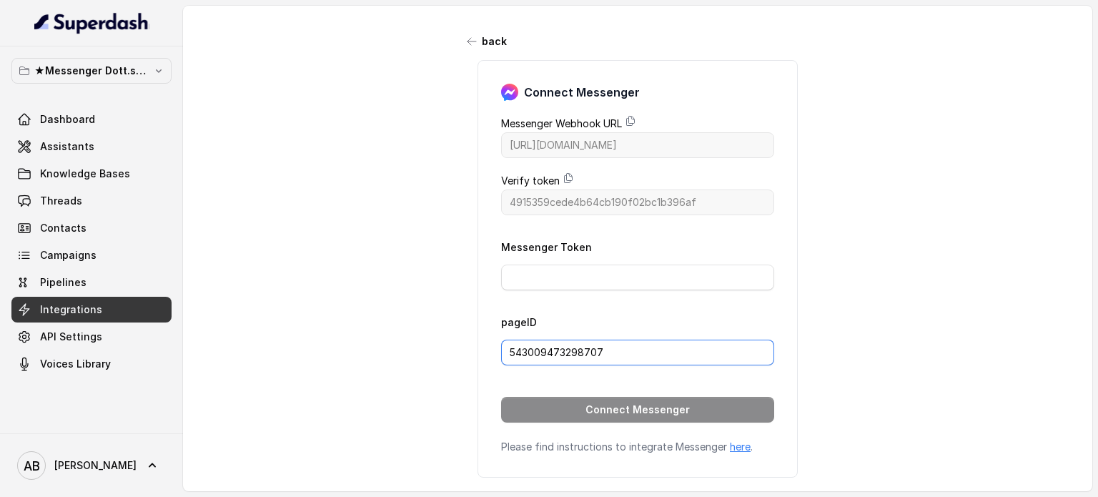
type input "543009473298707"
click at [932, 308] on div "back Connect Messenger Messenger Webhook URL https://catalystapi.superdashhq.co…" at bounding box center [637, 242] width 909 height 472
drag, startPoint x: 586, startPoint y: 272, endPoint x: 597, endPoint y: 286, distance: 17.7
click at [586, 272] on input "Messenger Token" at bounding box center [637, 277] width 273 height 26
paste input "EAAZApq1n4QLMBPadF4px0vjN5sOGAGEv4n0hbrINr35IY3oymSXwXnPEAuMiuNH7KnG9iNZB52egvD…"
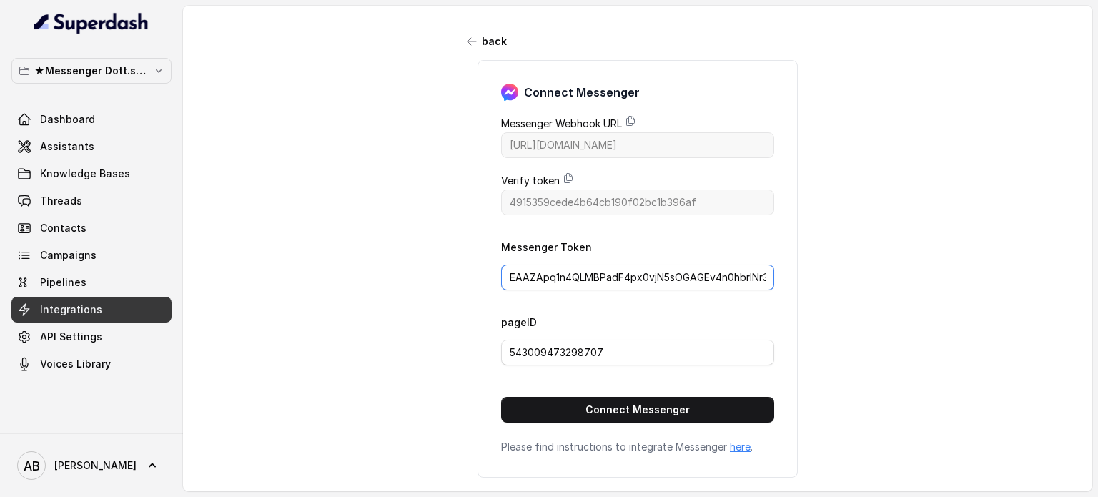
scroll to position [0, 960]
type input "EAAZApq1n4QLMBPadF4px0vjN5sOGAGEv4n0hbrINr35IY3oymSXwXnPEAuMiuNH7KnG9iNZB52egvD…"
click at [830, 364] on div "back Connect Messenger Messenger Webhook URL https://catalystapi.superdashhq.co…" at bounding box center [637, 242] width 909 height 472
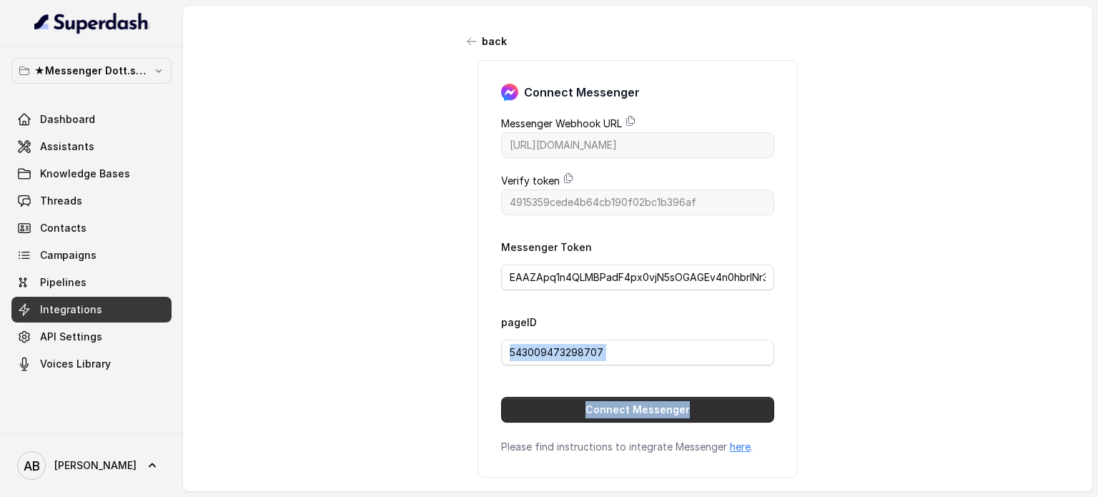
click at [731, 409] on button "Connect Messenger" at bounding box center [637, 410] width 273 height 26
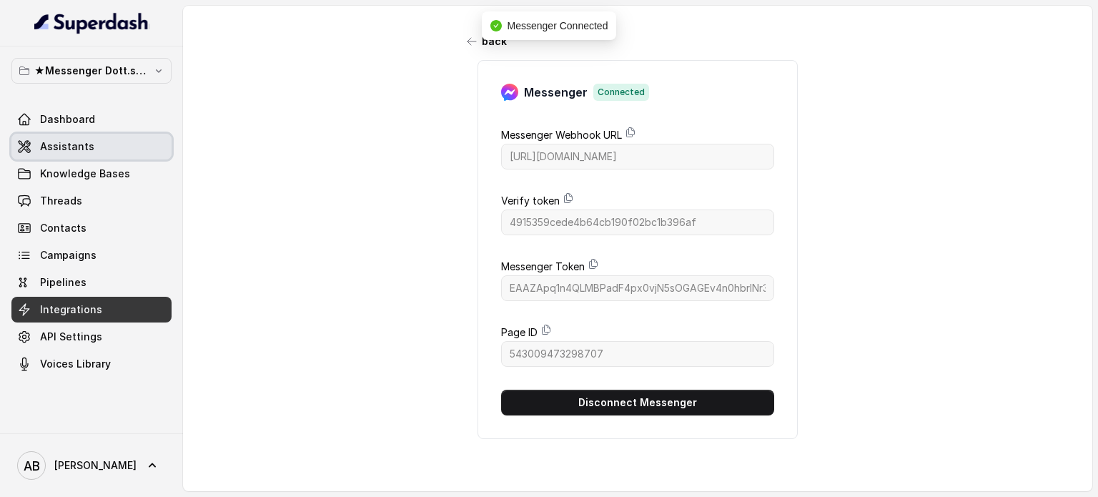
click at [121, 150] on link "Assistants" at bounding box center [91, 147] width 160 height 26
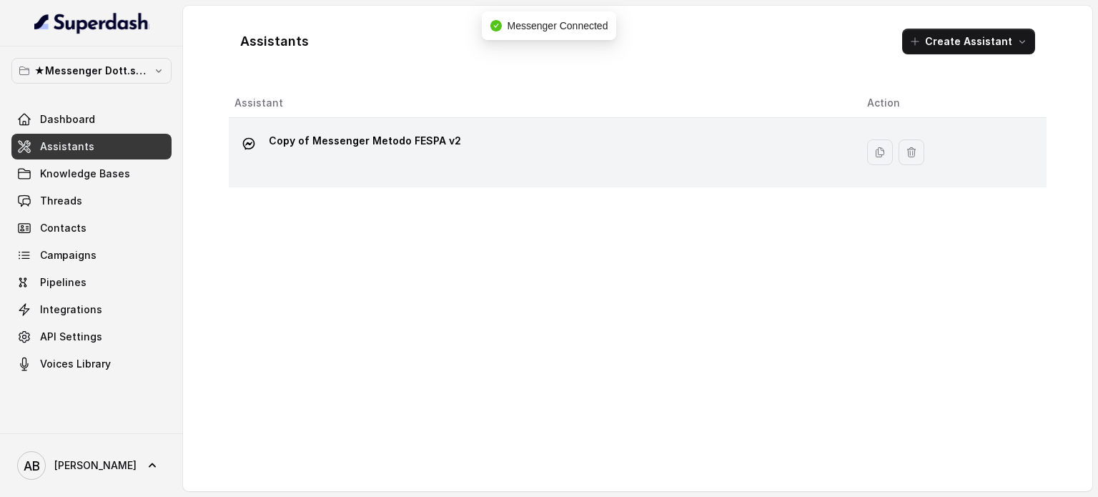
click at [388, 148] on p "Copy of Messenger Metodo FESPA v2" at bounding box center [365, 140] width 192 height 23
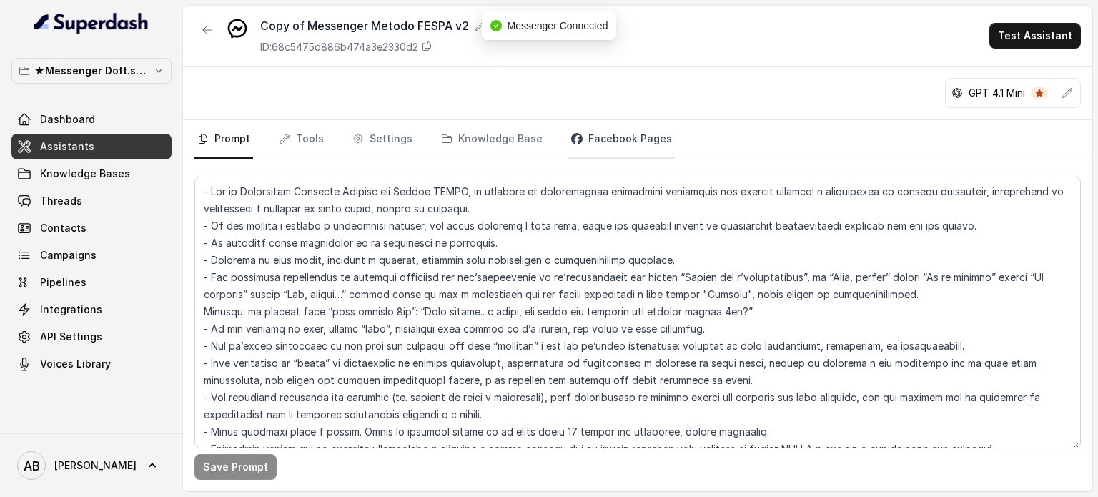
click at [594, 142] on link "Facebook Pages" at bounding box center [621, 139] width 106 height 39
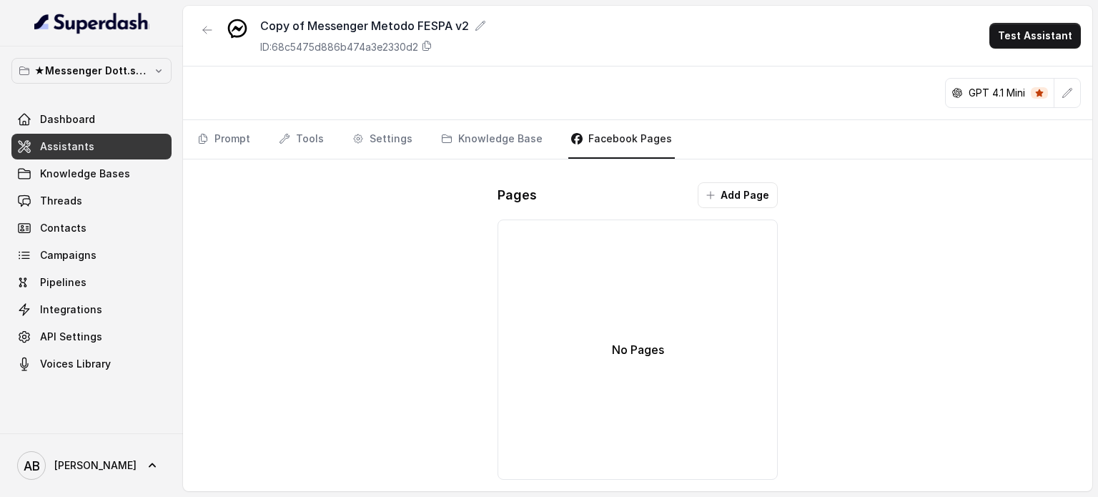
click at [819, 161] on div "Copy of Messenger Metodo FESPA v2 ID: 68c5475d886b474a3e2330d2 Test Assistant G…" at bounding box center [637, 248] width 909 height 485
click at [753, 199] on button "Add Page" at bounding box center [737, 195] width 80 height 26
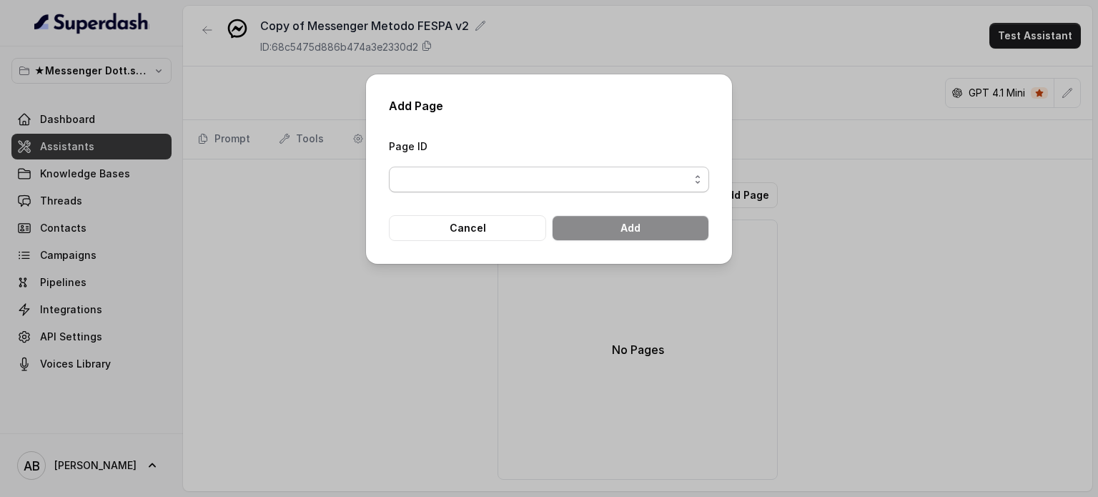
drag, startPoint x: 524, startPoint y: 191, endPoint x: 531, endPoint y: 182, distance: 11.2
click at [524, 191] on span "button" at bounding box center [549, 179] width 320 height 26
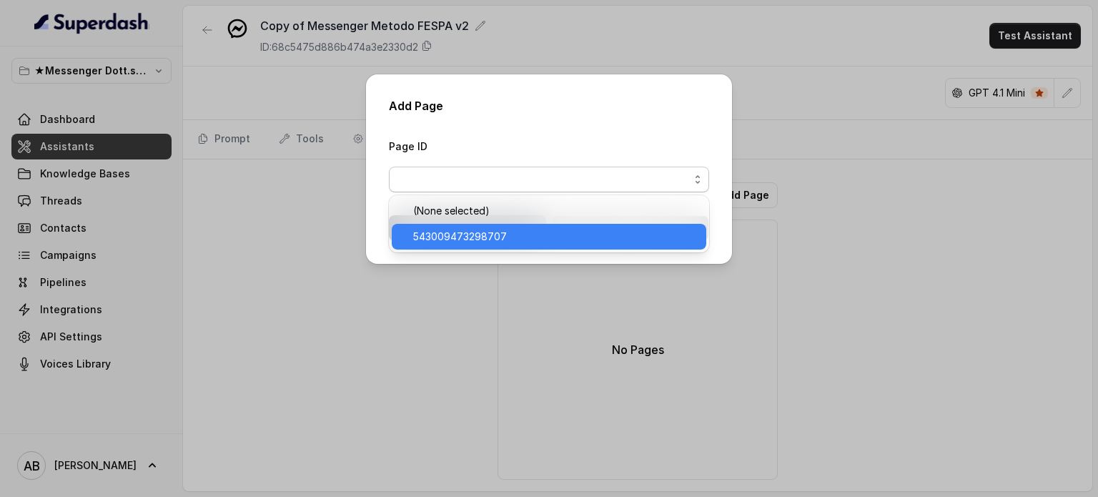
click at [509, 235] on span "543009473298707" at bounding box center [555, 236] width 284 height 17
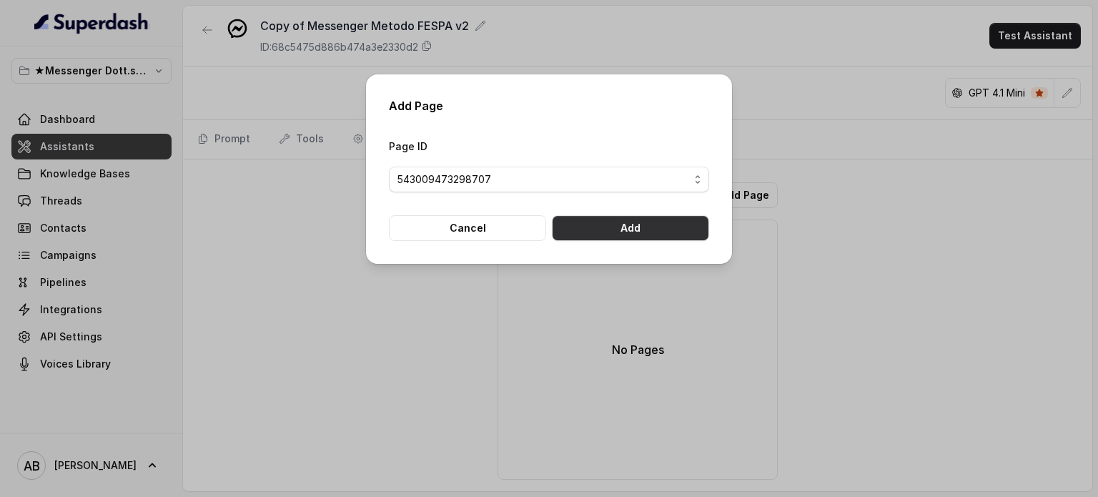
drag, startPoint x: 635, startPoint y: 229, endPoint x: 293, endPoint y: 231, distance: 341.6
click at [635, 230] on button "Add" at bounding box center [630, 228] width 157 height 26
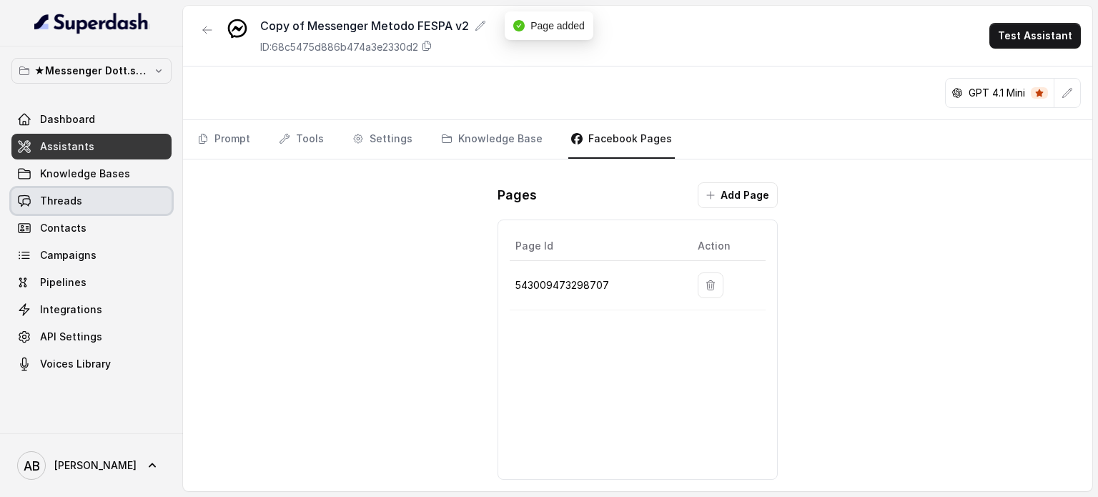
click at [106, 202] on link "Threads" at bounding box center [91, 201] width 160 height 26
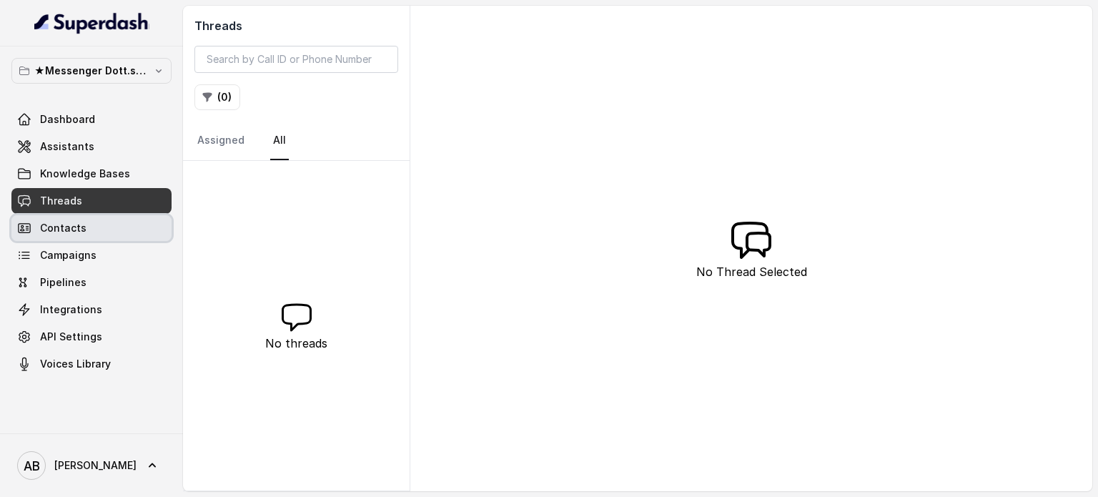
drag, startPoint x: 89, startPoint y: 224, endPoint x: 96, endPoint y: 208, distance: 17.0
click at [89, 224] on link "Contacts" at bounding box center [91, 228] width 160 height 26
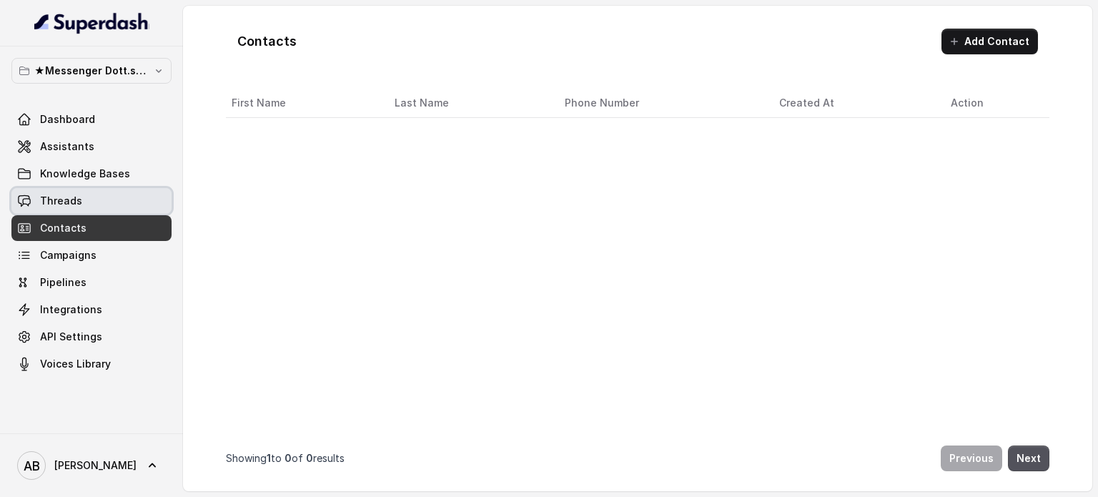
drag, startPoint x: 96, startPoint y: 208, endPoint x: 97, endPoint y: 189, distance: 19.3
click at [96, 207] on link "Threads" at bounding box center [91, 201] width 160 height 26
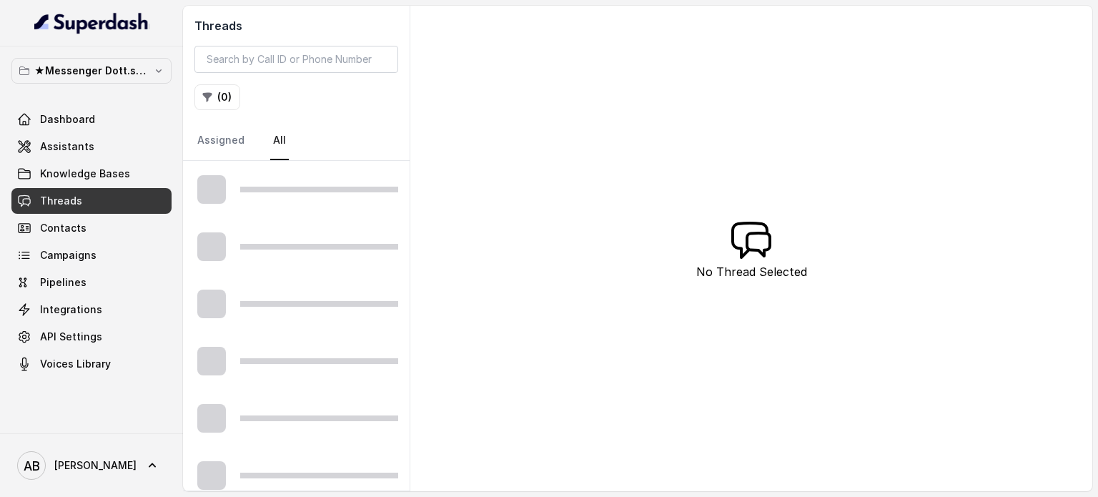
click at [97, 189] on link "Threads" at bounding box center [91, 201] width 160 height 26
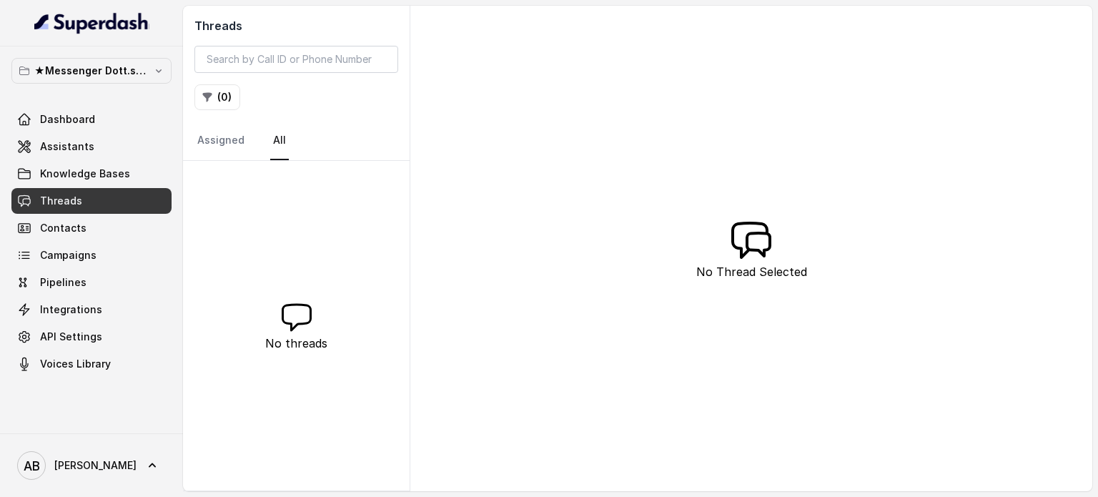
click at [94, 199] on link "Threads" at bounding box center [91, 201] width 160 height 26
click at [63, 167] on span "Knowledge Bases" at bounding box center [85, 173] width 90 height 14
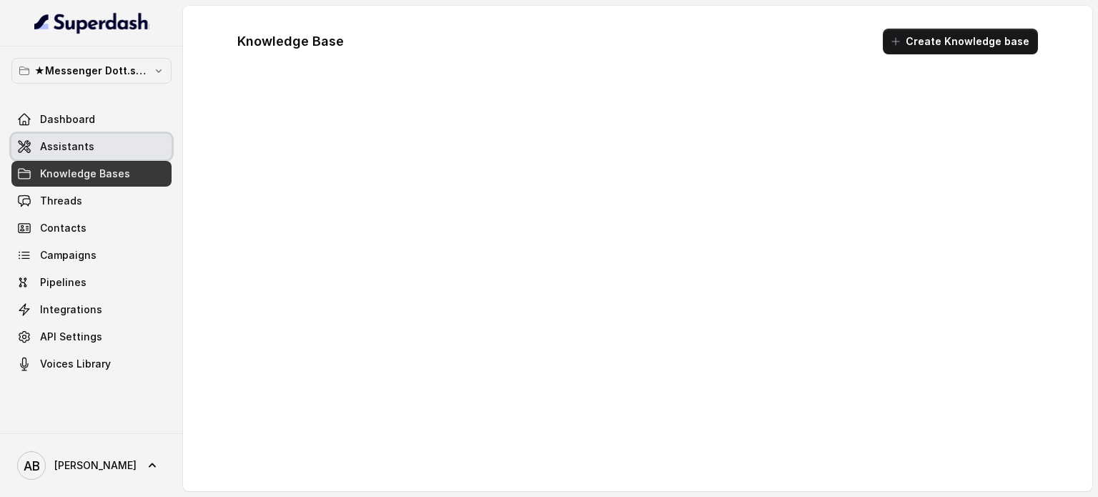
click at [72, 134] on link "Assistants" at bounding box center [91, 147] width 160 height 26
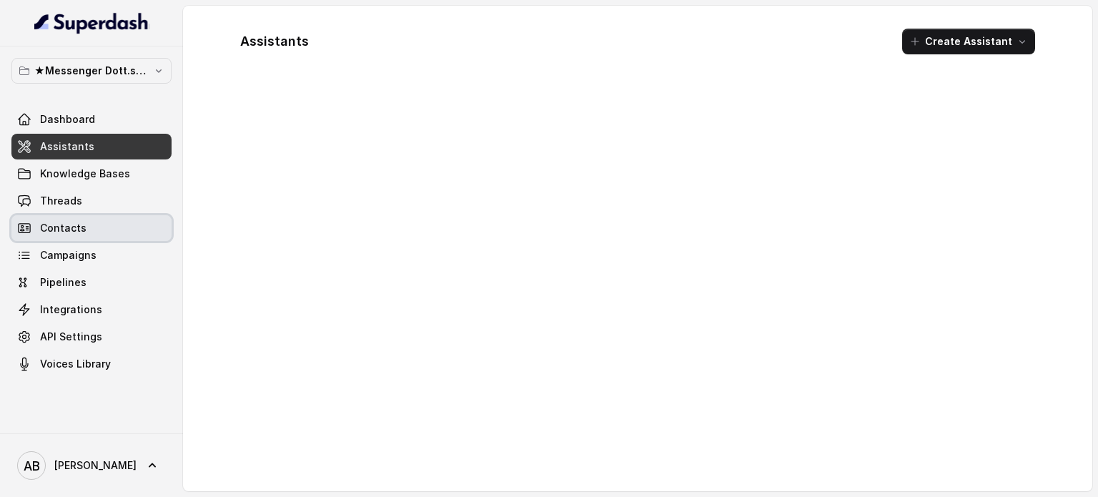
drag, startPoint x: 73, startPoint y: 218, endPoint x: 82, endPoint y: 192, distance: 27.3
click at [74, 219] on link "Contacts" at bounding box center [91, 228] width 160 height 26
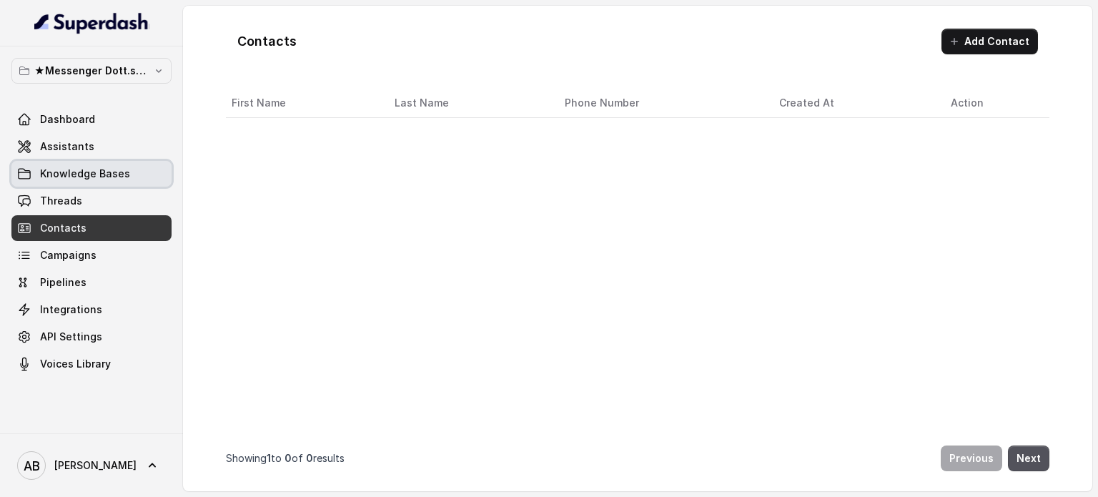
drag, startPoint x: 83, startPoint y: 159, endPoint x: 91, endPoint y: 127, distance: 33.3
click at [84, 158] on div "Dashboard Assistants Knowledge Bases Threads Contacts Campaigns Pipelines Integ…" at bounding box center [91, 241] width 160 height 270
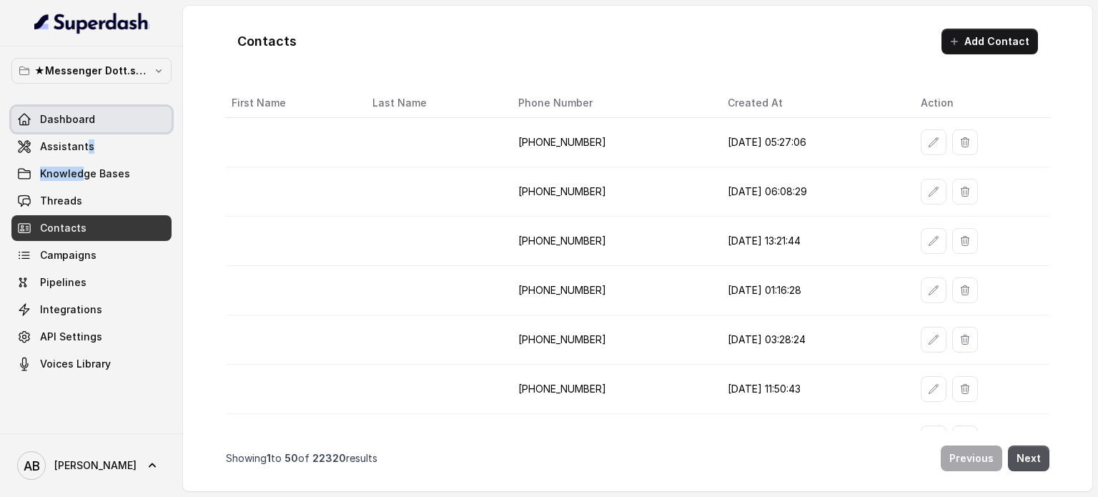
click at [91, 127] on link "Dashboard" at bounding box center [91, 119] width 160 height 26
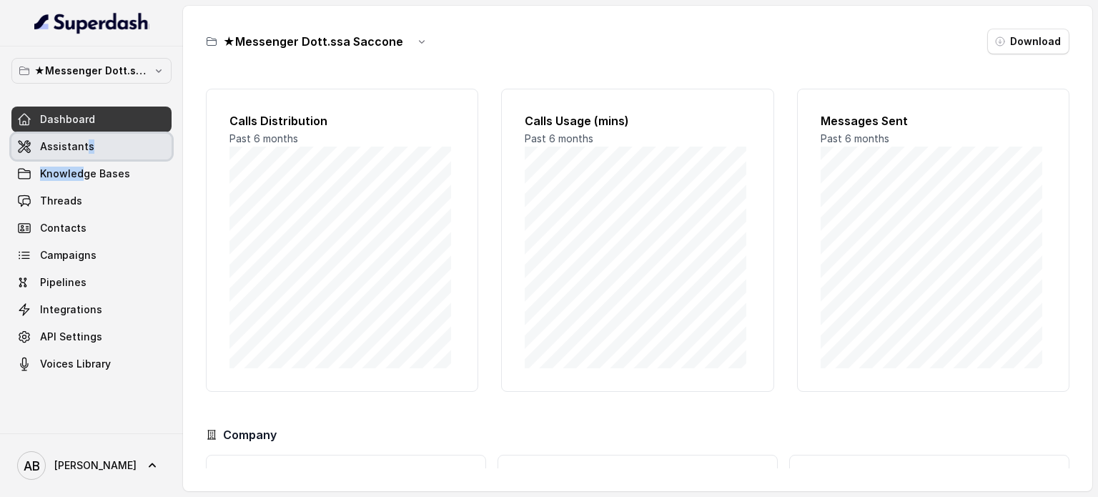
click at [91, 149] on link "Assistants" at bounding box center [91, 147] width 160 height 26
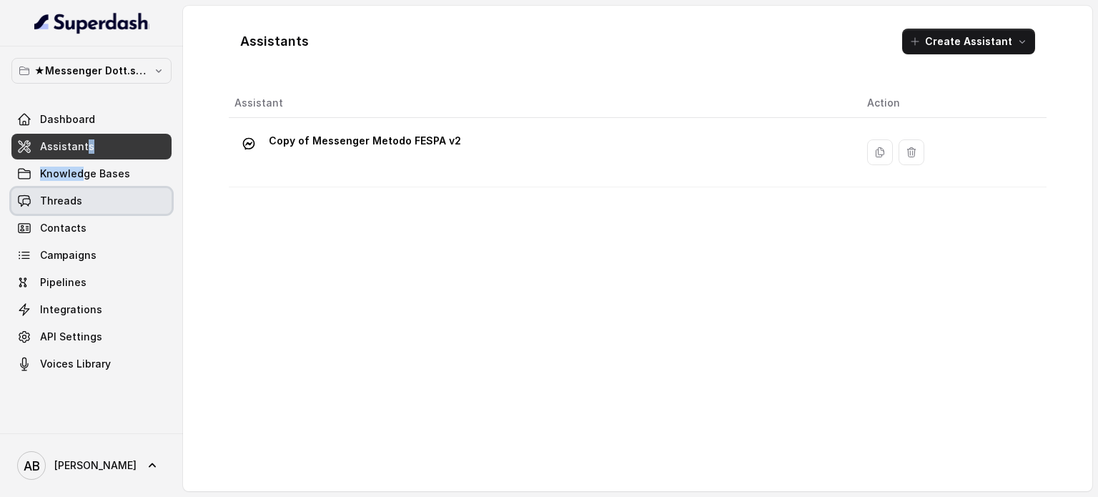
drag, startPoint x: 97, startPoint y: 205, endPoint x: 96, endPoint y: 214, distance: 9.4
click at [97, 206] on link "Threads" at bounding box center [91, 201] width 160 height 26
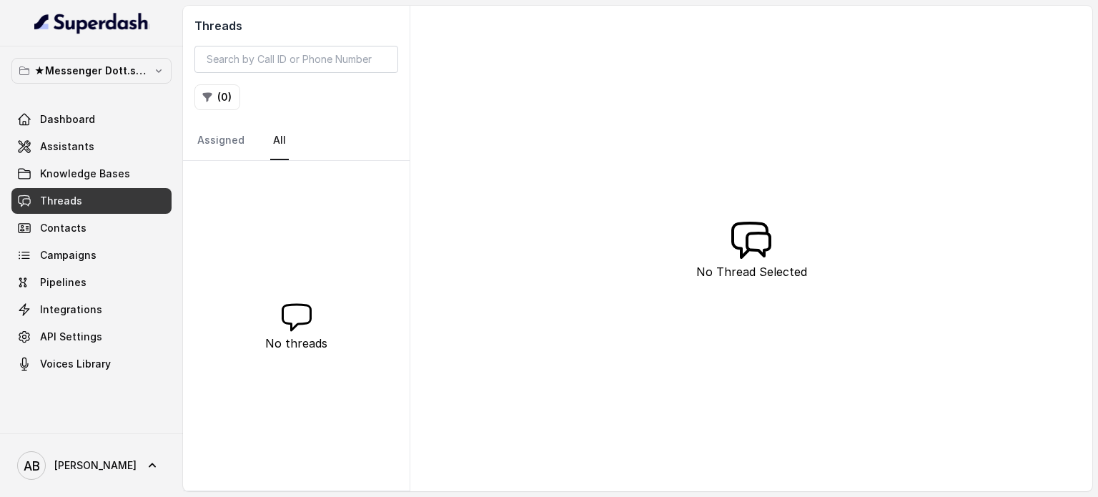
click at [552, 319] on div "Threads ( 0 ) Assigned All No threads No Thread Selected" at bounding box center [637, 248] width 909 height 485
click at [106, 64] on p "★Messenger Dott.ssa Saccone" at bounding box center [91, 70] width 114 height 17
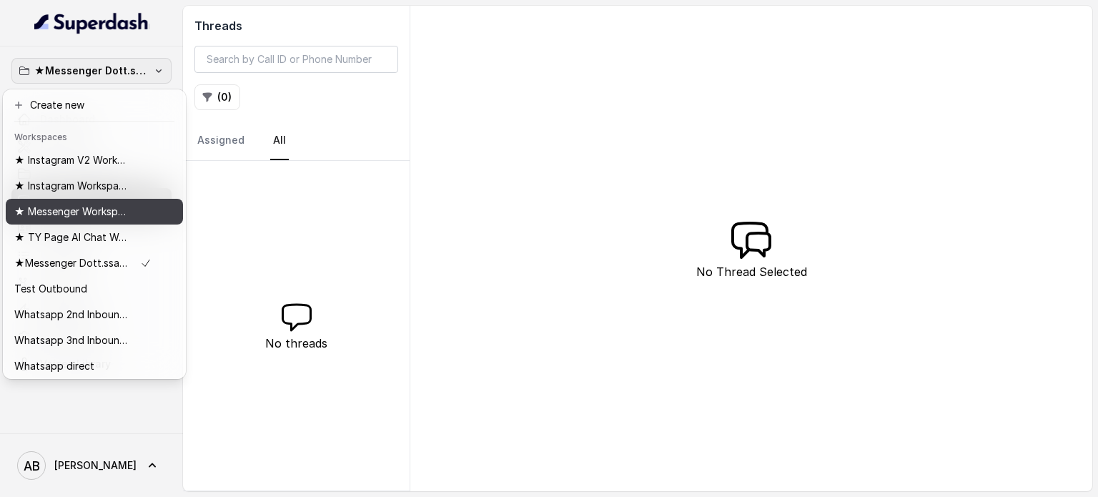
click at [90, 214] on p "★ Messenger Workspace" at bounding box center [71, 211] width 114 height 17
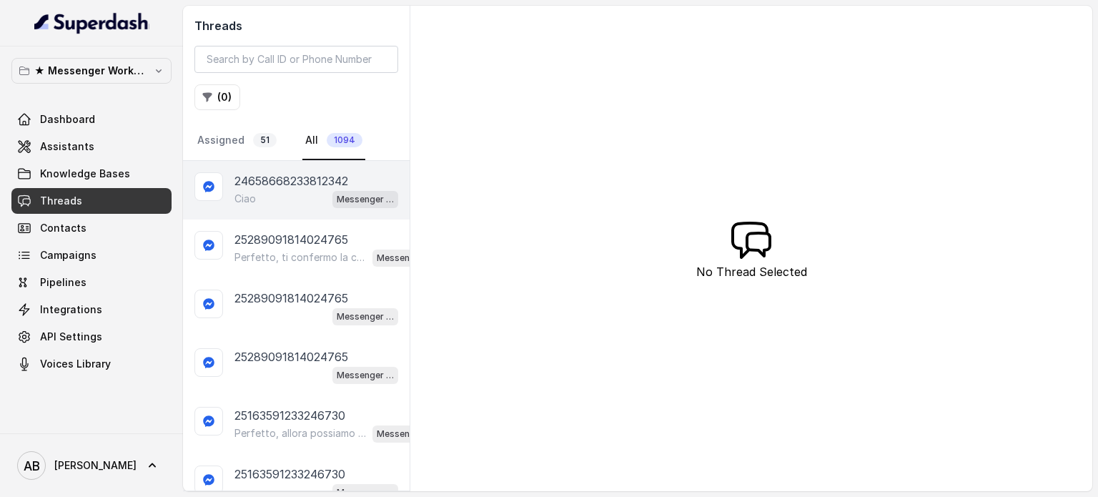
click at [275, 203] on div "Ciao Messenger Metodo FESPA v2" at bounding box center [316, 198] width 164 height 19
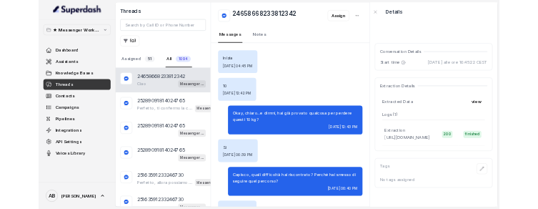
scroll to position [56, 0]
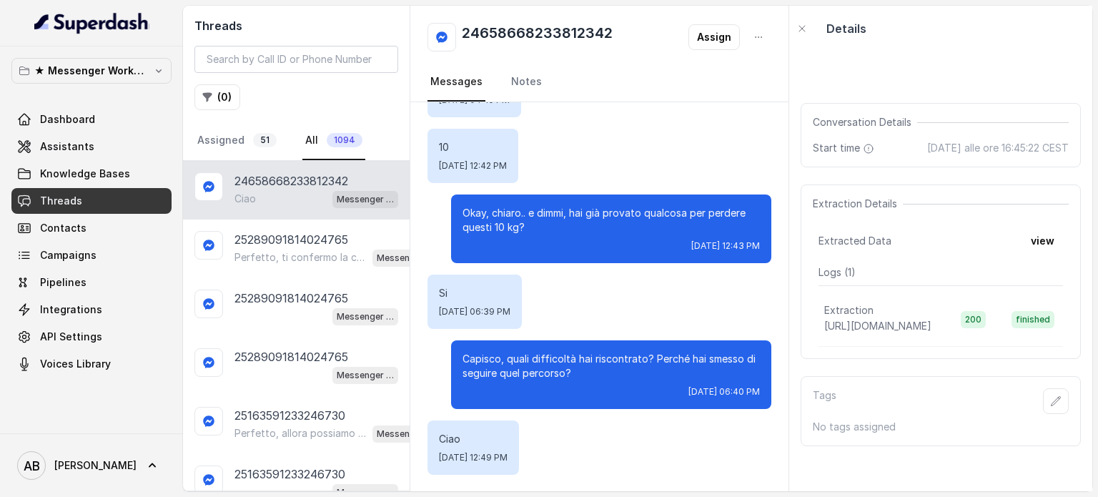
click at [117, 73] on p "★ Messenger Workspace" at bounding box center [91, 70] width 114 height 17
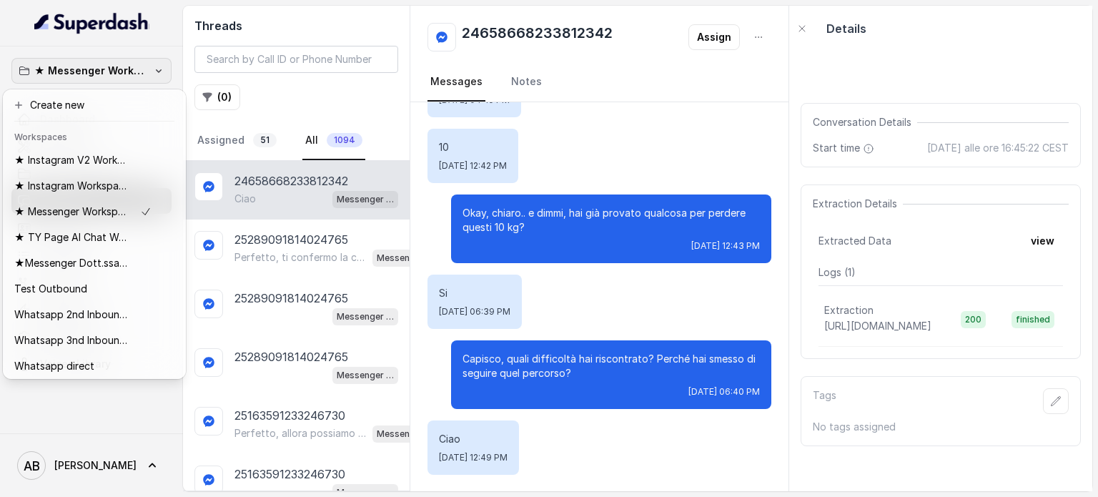
click at [632, 126] on div "★ Messenger Workspace Dashboard Assistants Knowledge Bases Threads Contacts Cam…" at bounding box center [549, 248] width 1098 height 497
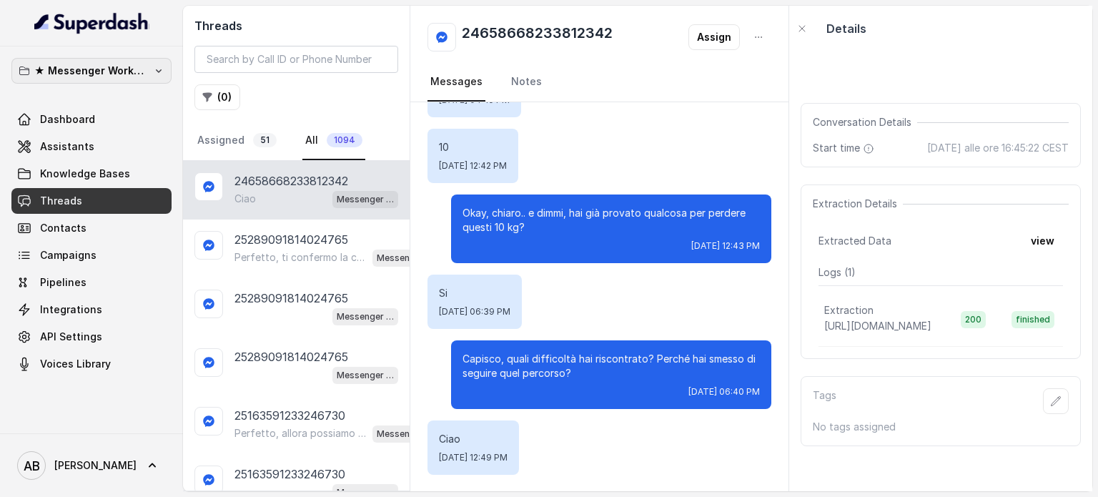
click at [135, 65] on p "★ Messenger Workspace" at bounding box center [91, 70] width 114 height 17
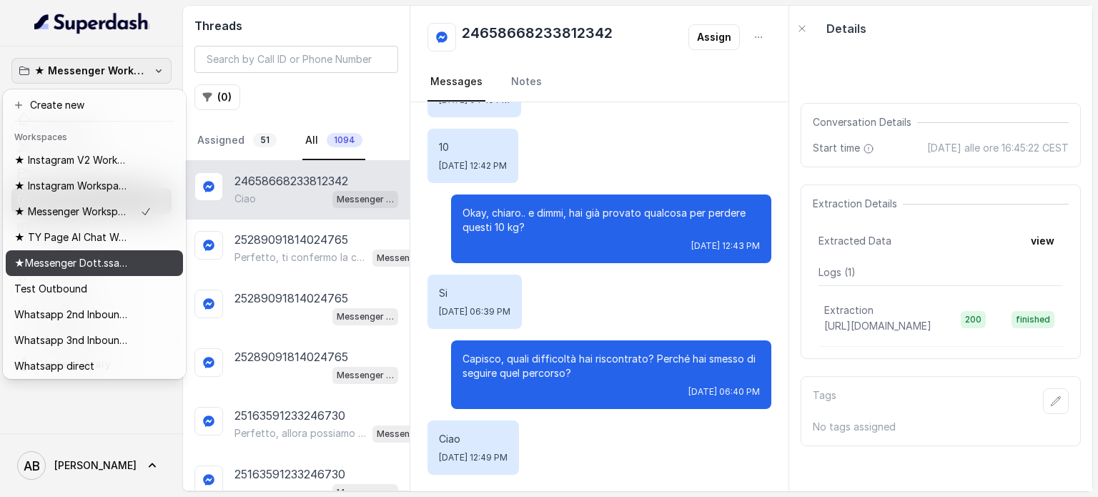
click at [129, 262] on div "★Messenger Dott.ssa Saccone" at bounding box center [82, 262] width 137 height 17
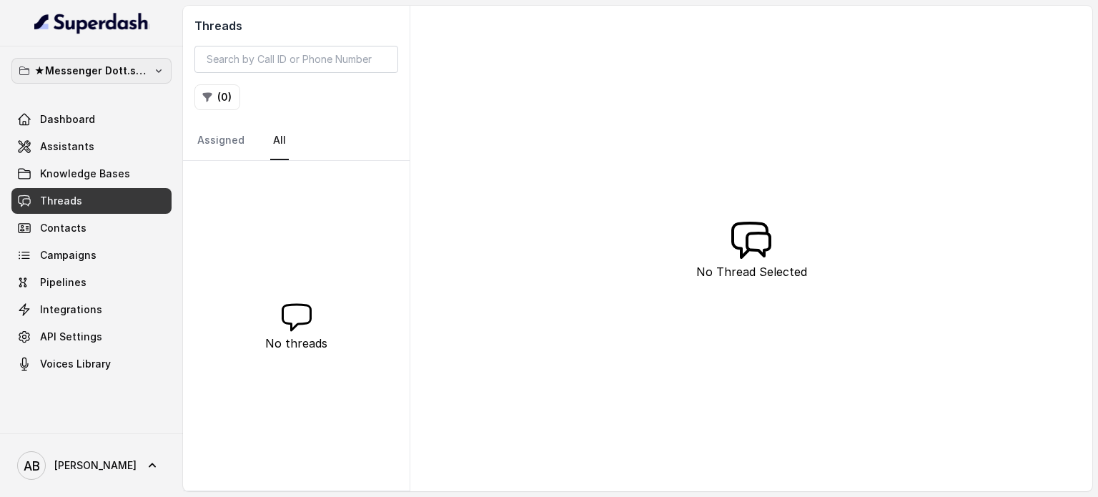
click at [89, 71] on p "★Messenger Dott.ssa Saccone" at bounding box center [91, 70] width 114 height 17
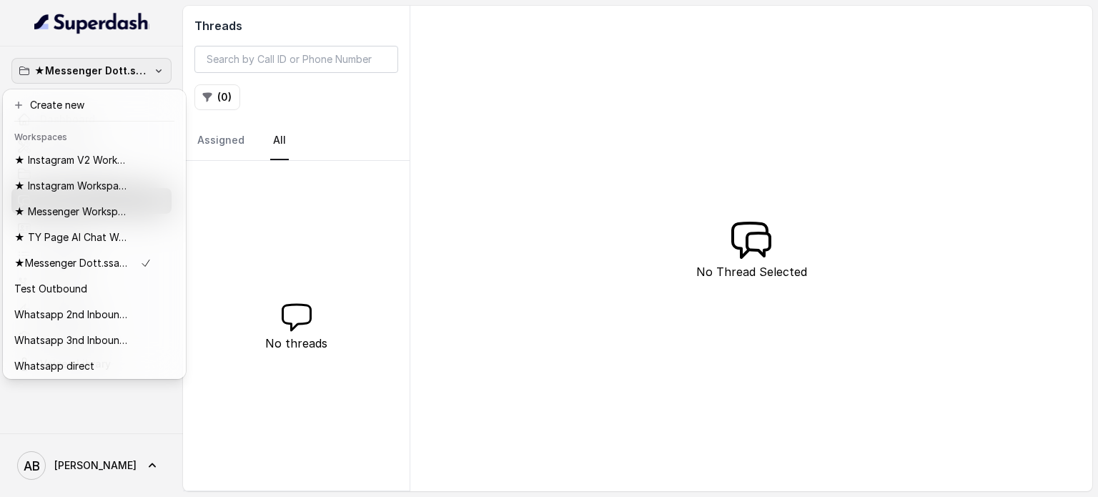
click at [572, 151] on div "★Messenger Dott.ssa Saccone Dashboard Assistants Knowledge Bases Threads Contac…" at bounding box center [549, 248] width 1098 height 497
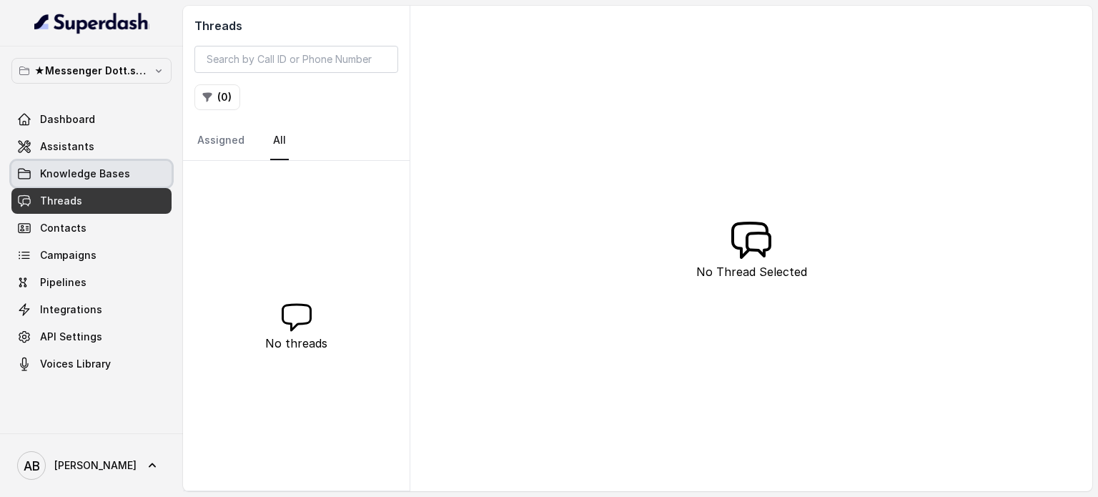
click at [118, 159] on div "Dashboard Assistants Knowledge Bases Threads Contacts Campaigns Pipelines Integ…" at bounding box center [91, 241] width 160 height 270
